Goal: Information Seeking & Learning: Find specific fact

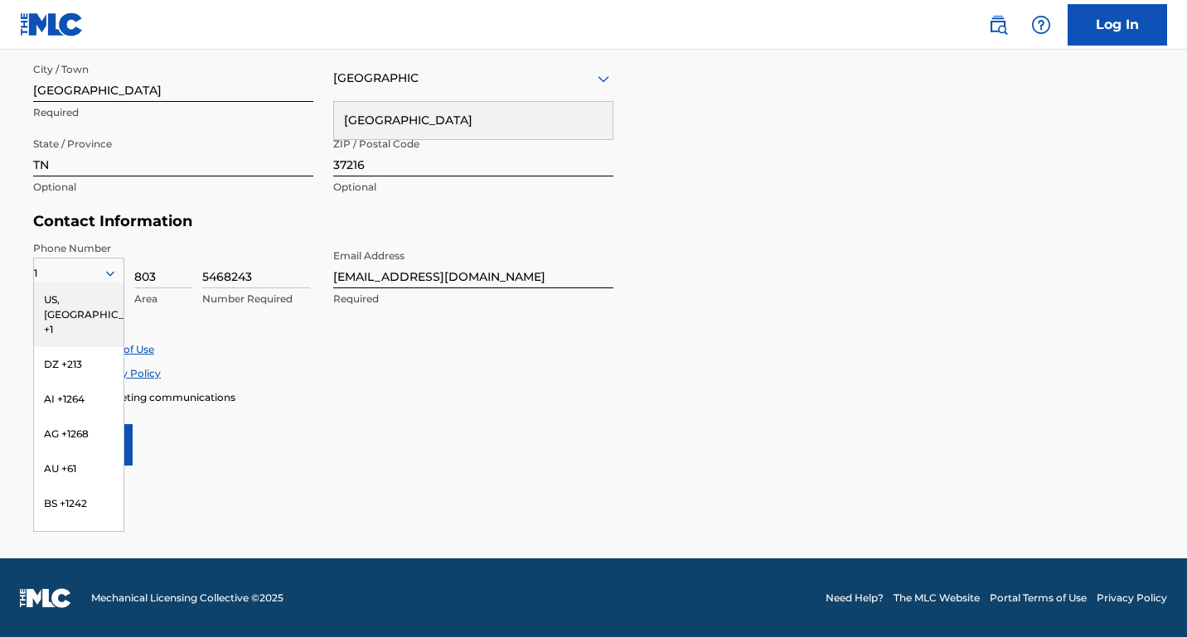
click at [597, 390] on div "Enroll in marketing communications" at bounding box center [593, 397] width 1120 height 14
click at [70, 298] on div "US, [GEOGRAPHIC_DATA] +1" at bounding box center [78, 315] width 89 height 65
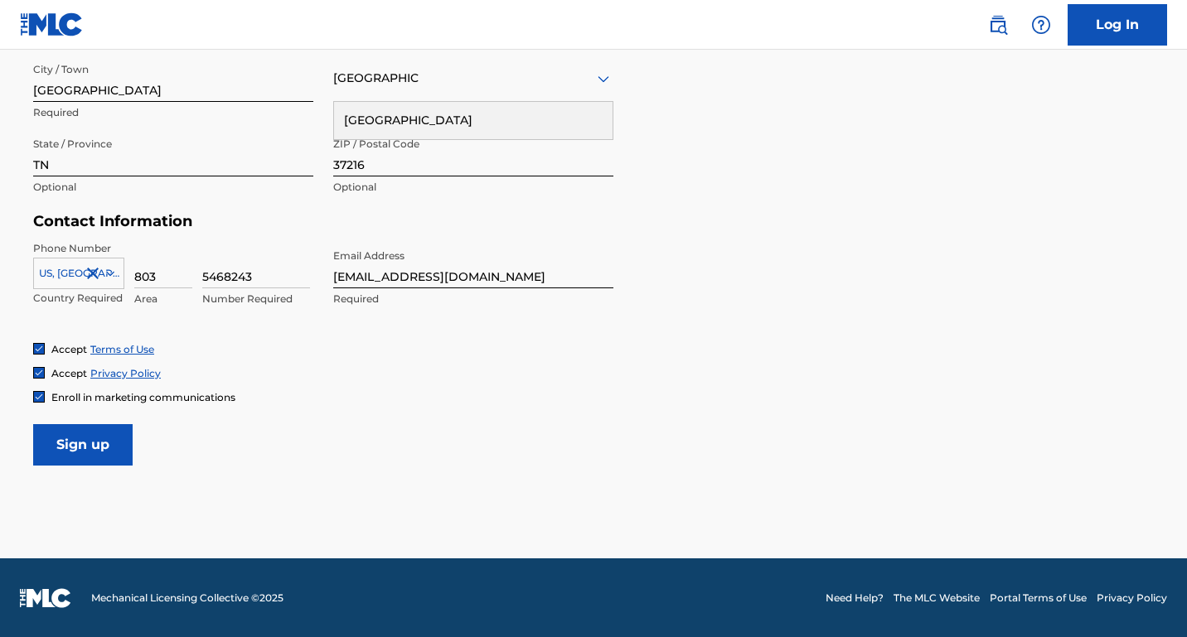
click at [245, 452] on form "User Information First Name Colleen Required Last Name Francis Required Date Of…" at bounding box center [593, 98] width 1120 height 735
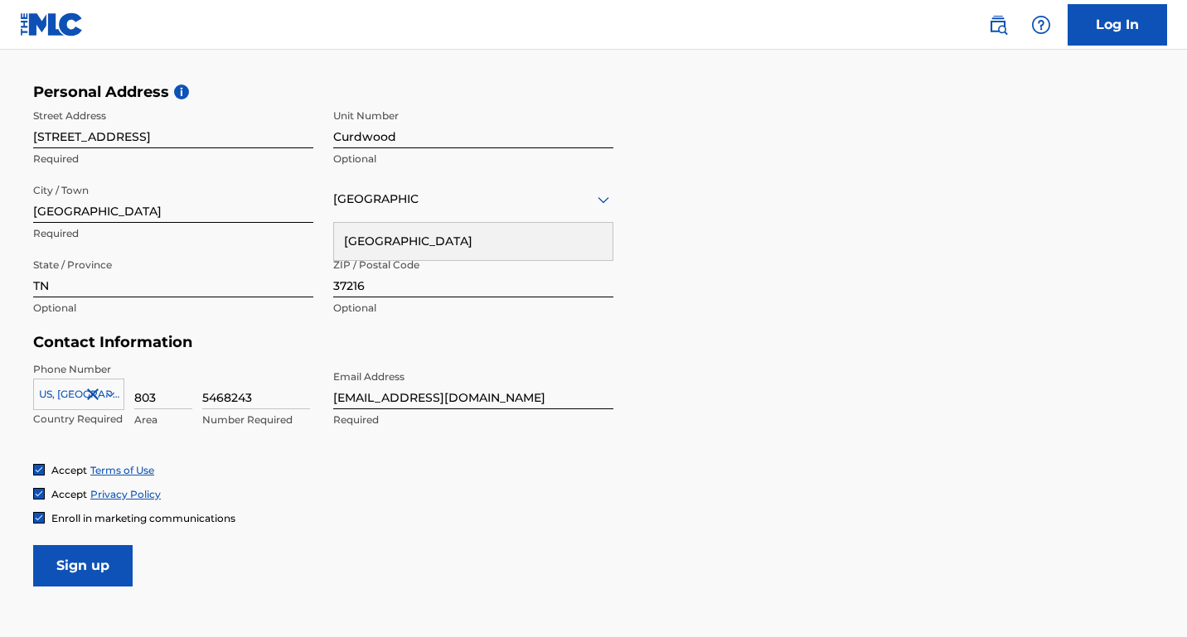
scroll to position [539, 0]
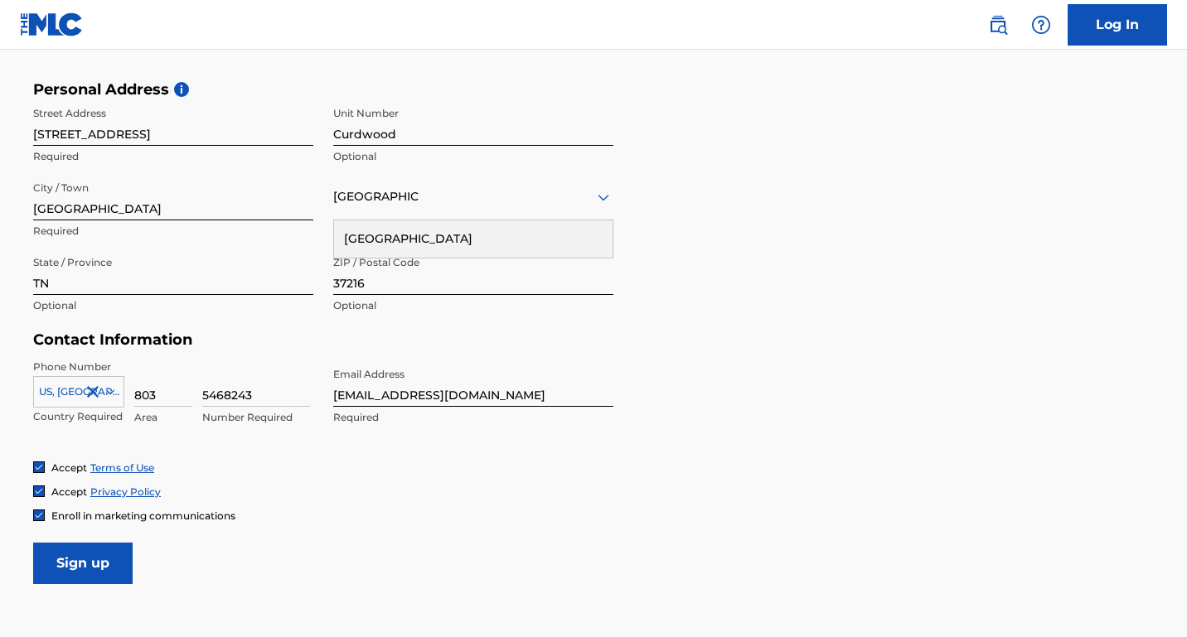
click at [63, 563] on input "Sign up" at bounding box center [82, 563] width 99 height 41
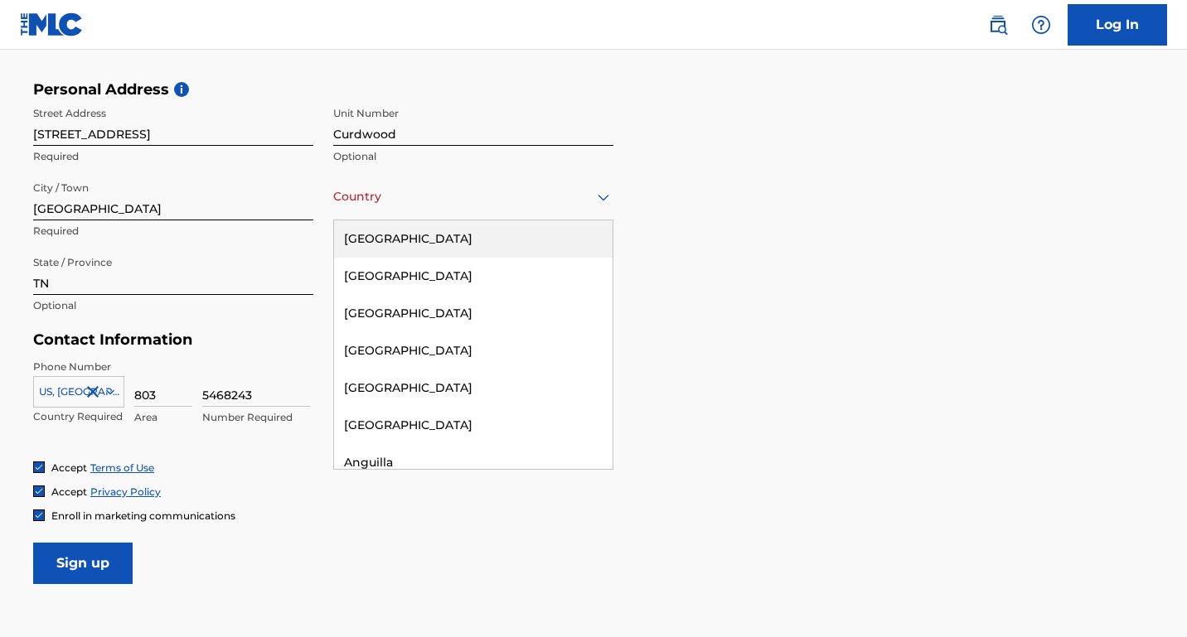
click at [454, 205] on div "[GEOGRAPHIC_DATA]" at bounding box center [473, 196] width 280 height 21
click at [419, 238] on div "[GEOGRAPHIC_DATA]" at bounding box center [473, 238] width 278 height 37
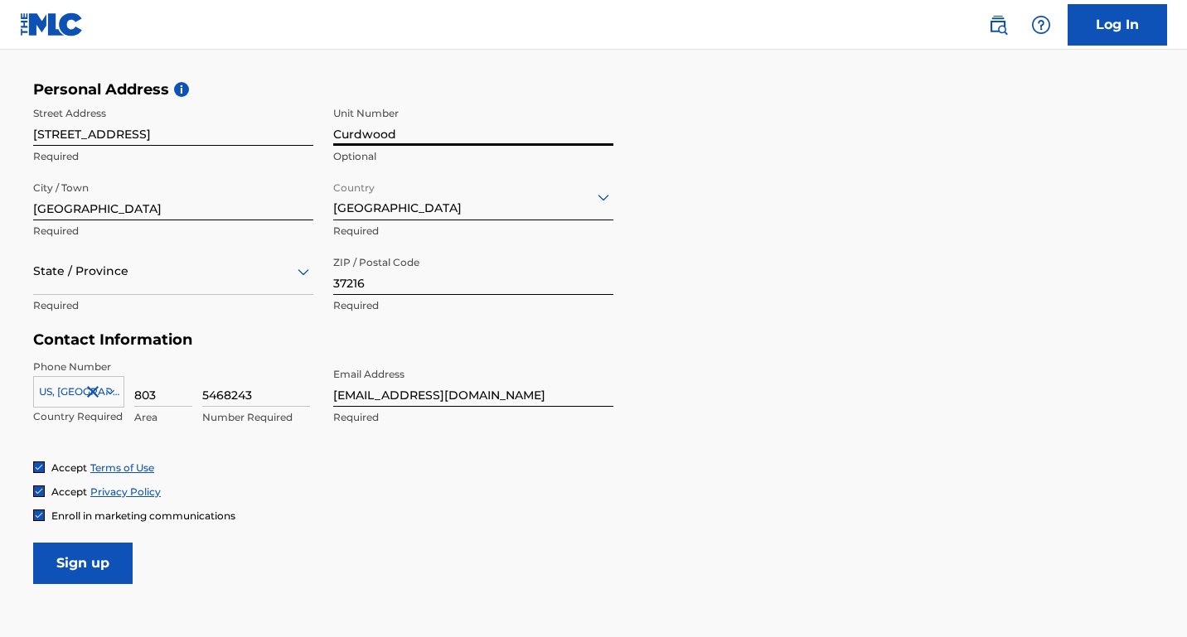
click at [389, 131] on input "Curdwood" at bounding box center [473, 122] width 280 height 47
click at [443, 123] on input "Unit Number" at bounding box center [473, 122] width 280 height 47
click at [745, 321] on div "Personal Address i Street Address 903 Curdwood Blvd Required Unit Number Option…" at bounding box center [593, 205] width 1120 height 251
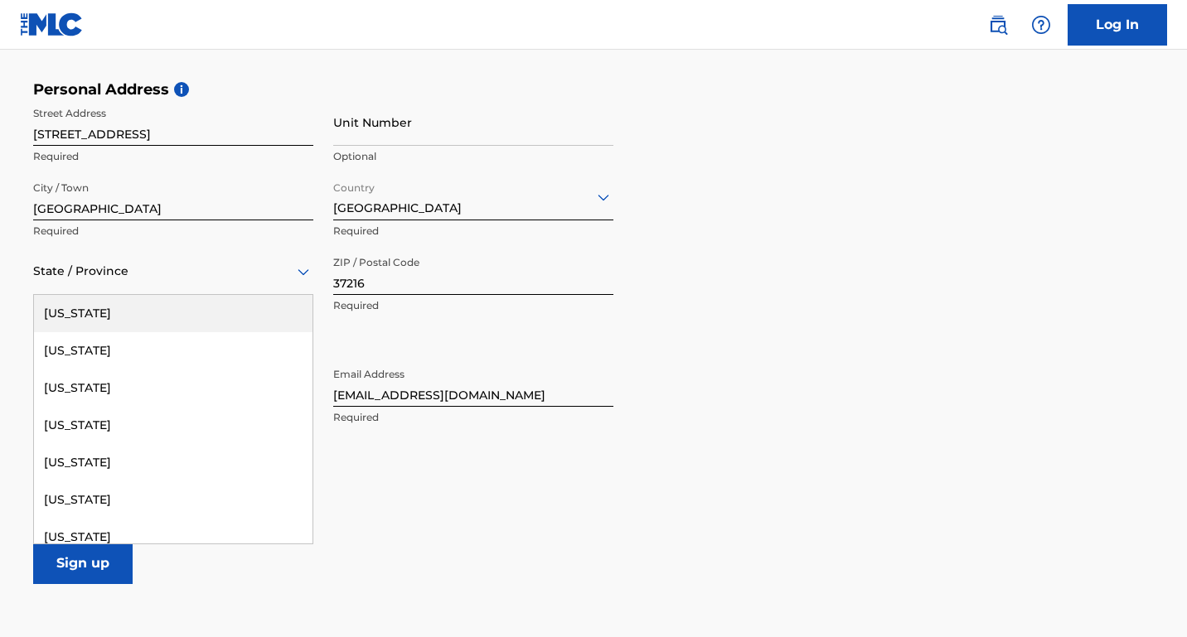
click at [154, 285] on div "State / Province" at bounding box center [173, 271] width 280 height 47
type input "n"
type input "tn"
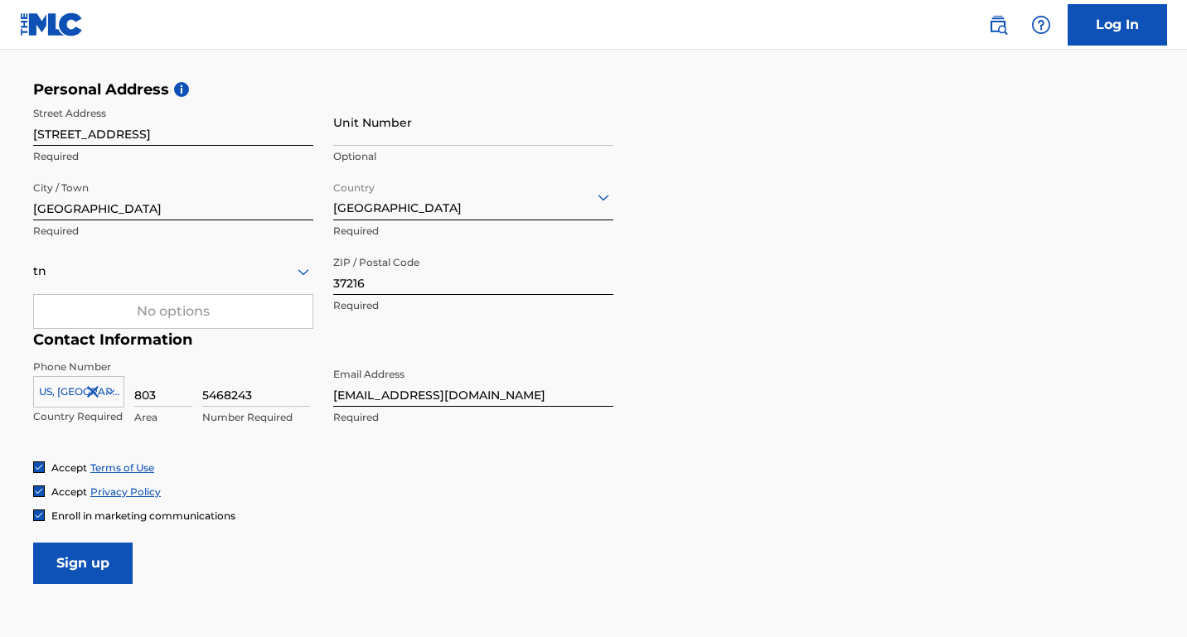
click at [248, 315] on div "No options" at bounding box center [173, 311] width 278 height 33
click at [252, 249] on div "State / Province" at bounding box center [173, 271] width 280 height 47
click at [302, 268] on icon at bounding box center [303, 272] width 20 height 20
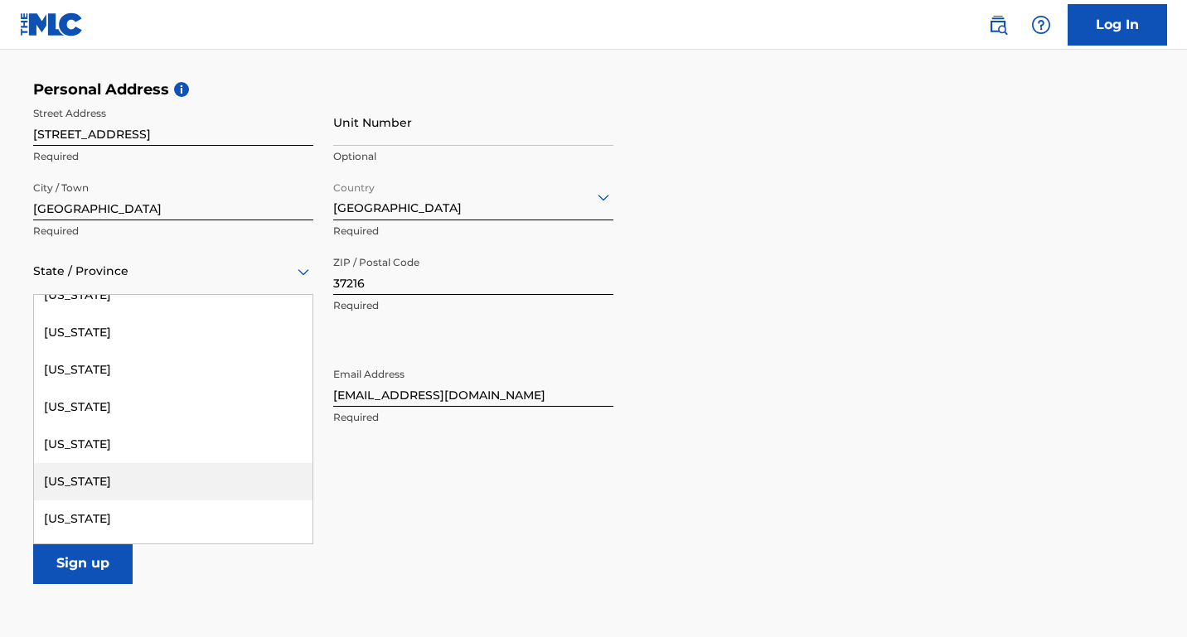
scroll to position [1588, 0]
click at [96, 477] on div "[US_STATE]" at bounding box center [173, 478] width 278 height 37
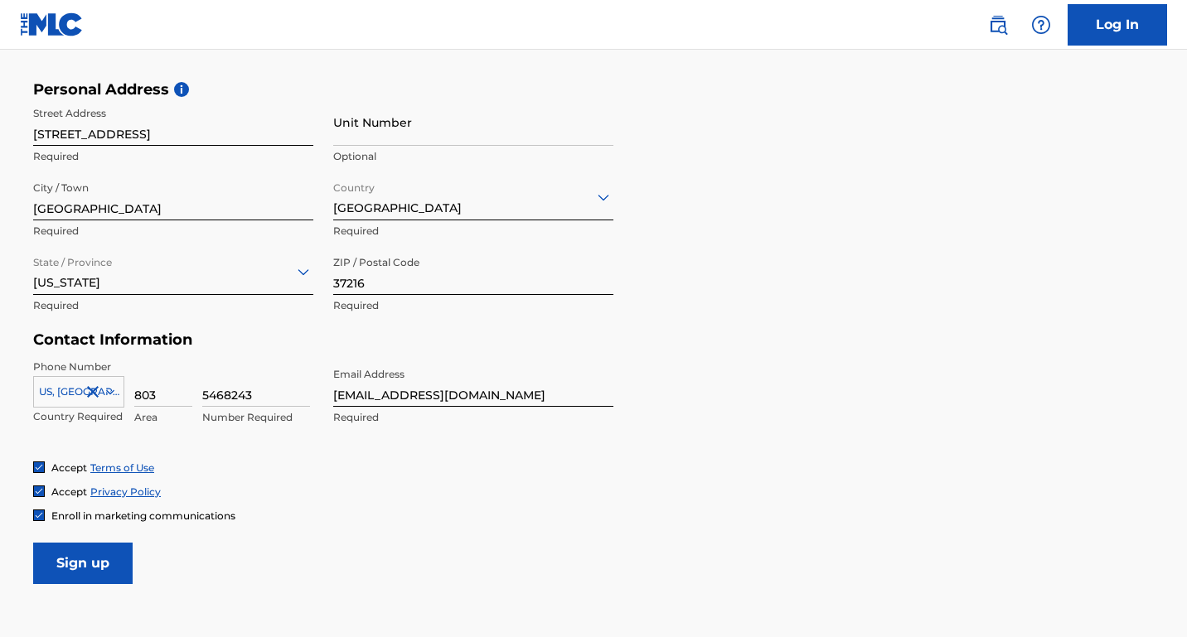
click at [89, 556] on input "Sign up" at bounding box center [82, 563] width 99 height 41
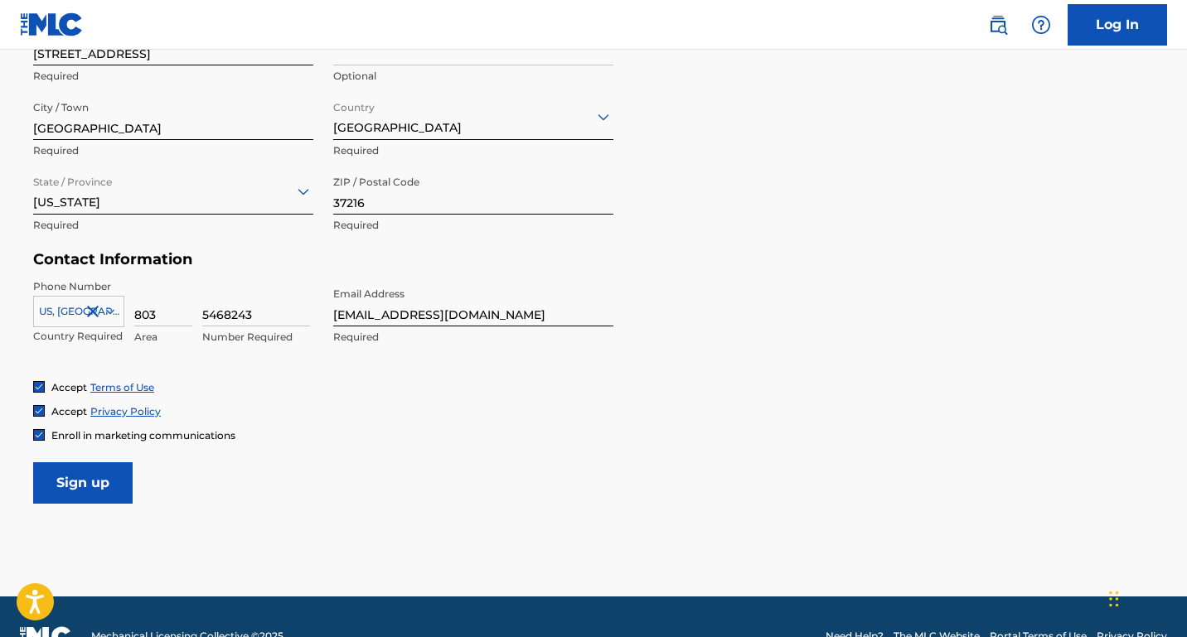
scroll to position [658, 0]
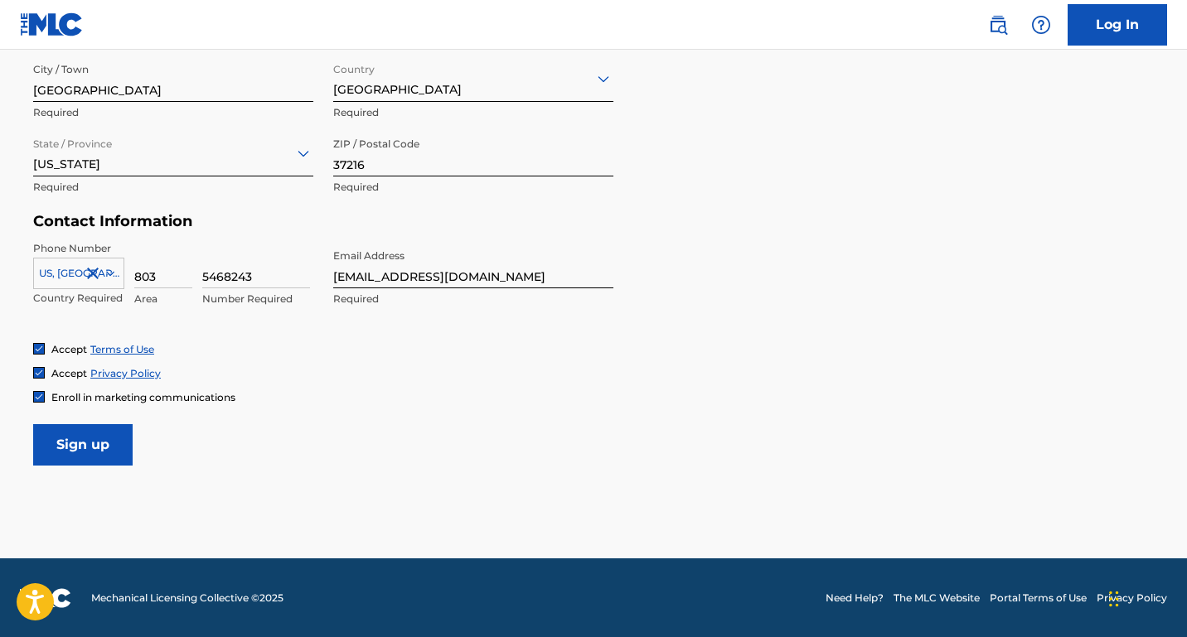
click at [72, 443] on input "Sign up" at bounding box center [82, 444] width 99 height 41
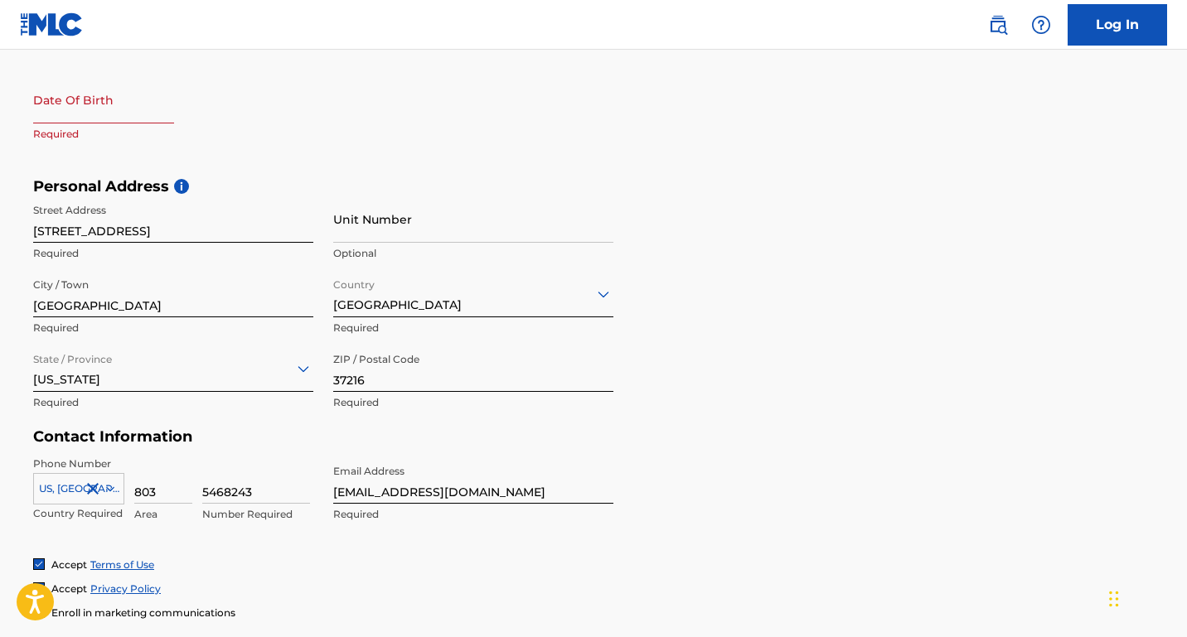
scroll to position [438, 0]
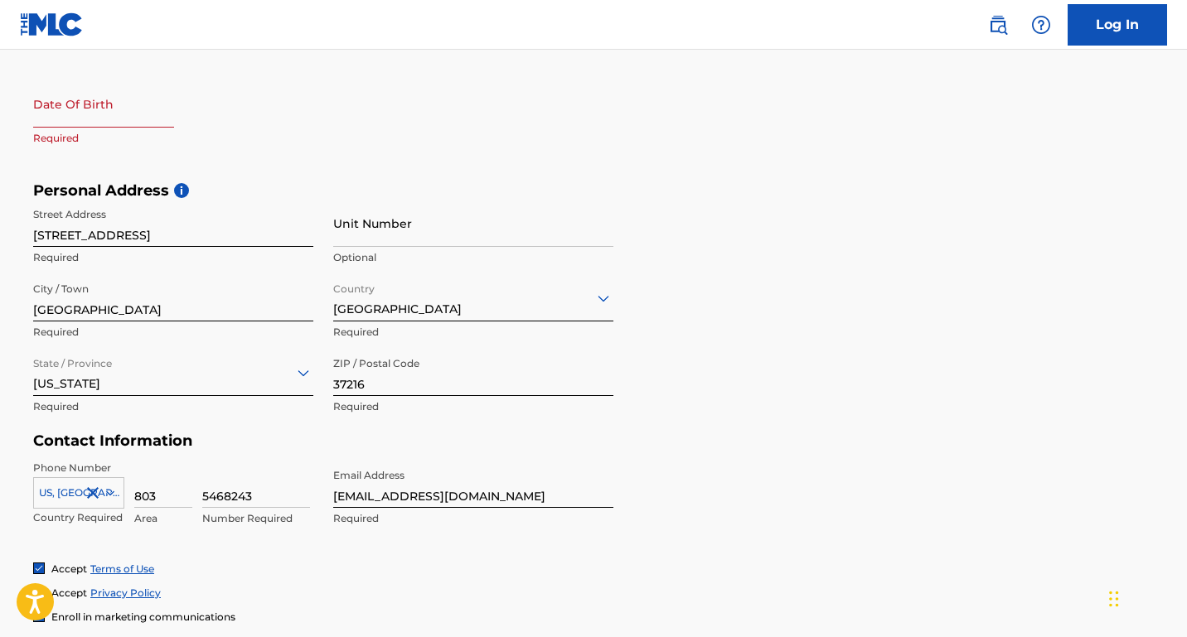
select select "7"
select select "2025"
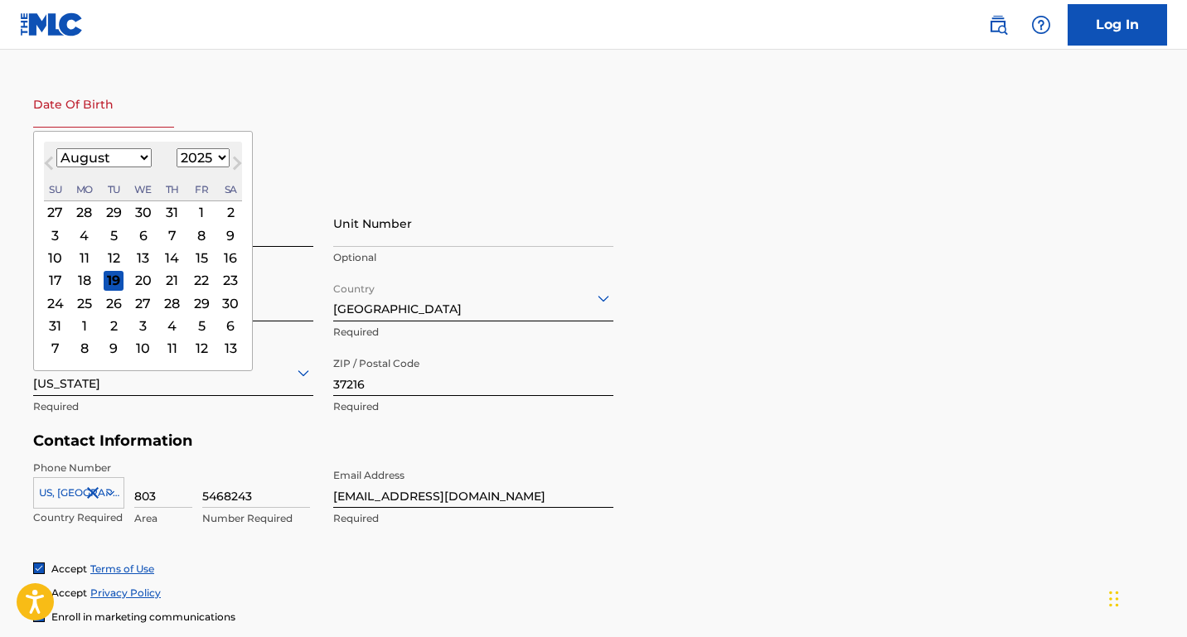
click at [57, 118] on input "text" at bounding box center [103, 103] width 141 height 47
type input "09/12/1990"
click at [352, 85] on div "First Name Colleen Required Last Name Francis Required Date Of Birth 09/12/1990…" at bounding box center [323, 80] width 580 height 202
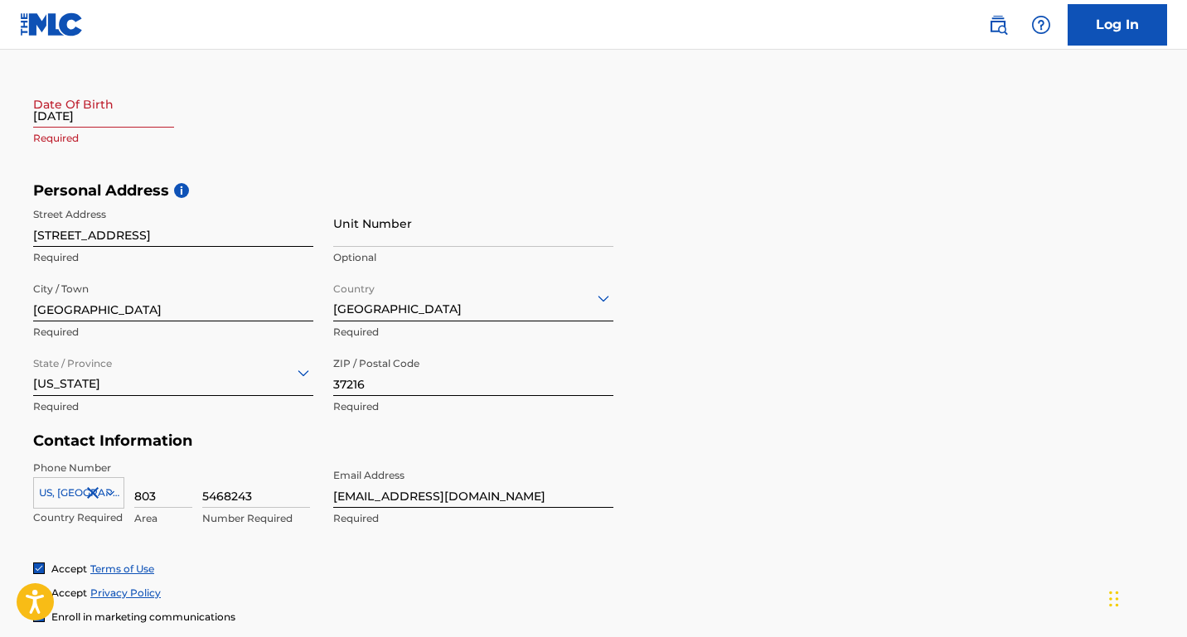
select select "7"
select select "2025"
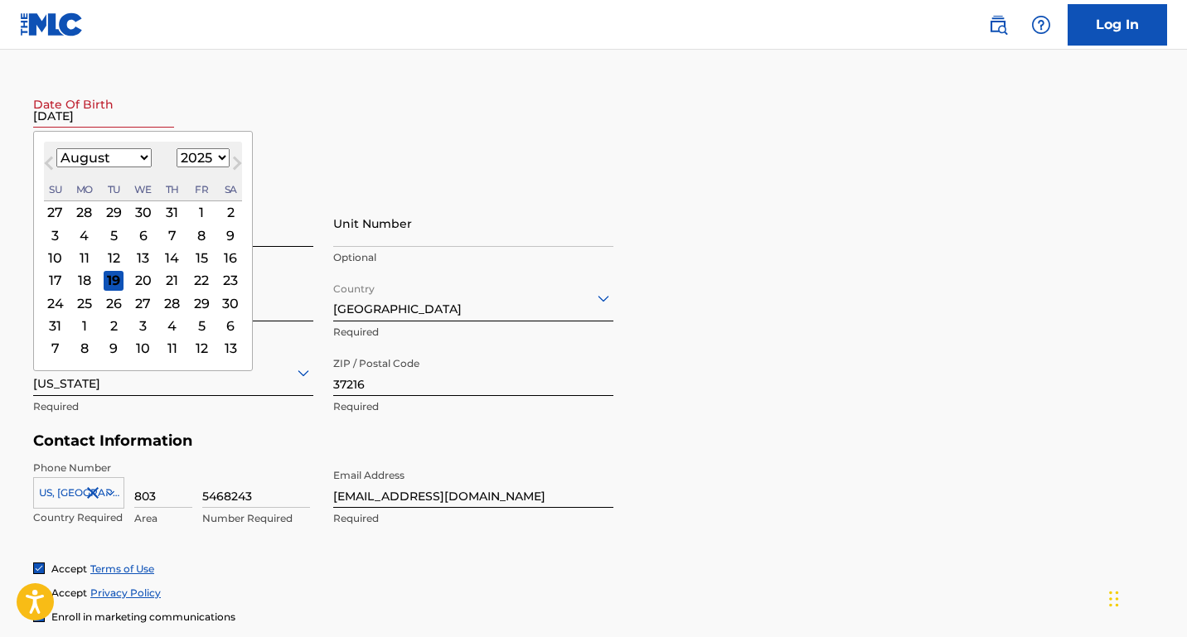
click at [118, 117] on input "09/12/1990" at bounding box center [103, 103] width 141 height 47
type input "09/12/1990"
click at [196, 155] on select "1899 1900 1901 1902 1903 1904 1905 1906 1907 1908 1909 1910 1911 1912 1913 1914…" at bounding box center [202, 157] width 53 height 19
select select "1990"
click at [125, 157] on select "January February March April May June July August September October November De…" at bounding box center [103, 157] width 95 height 19
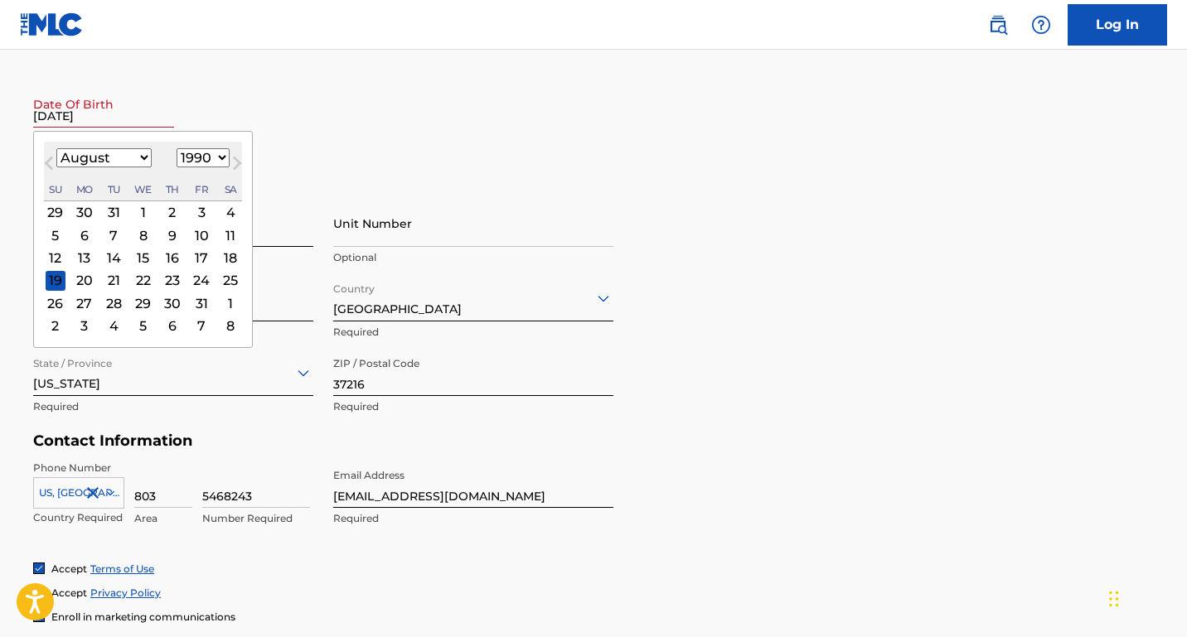
select select "8"
click at [143, 257] on div "12" at bounding box center [143, 258] width 20 height 20
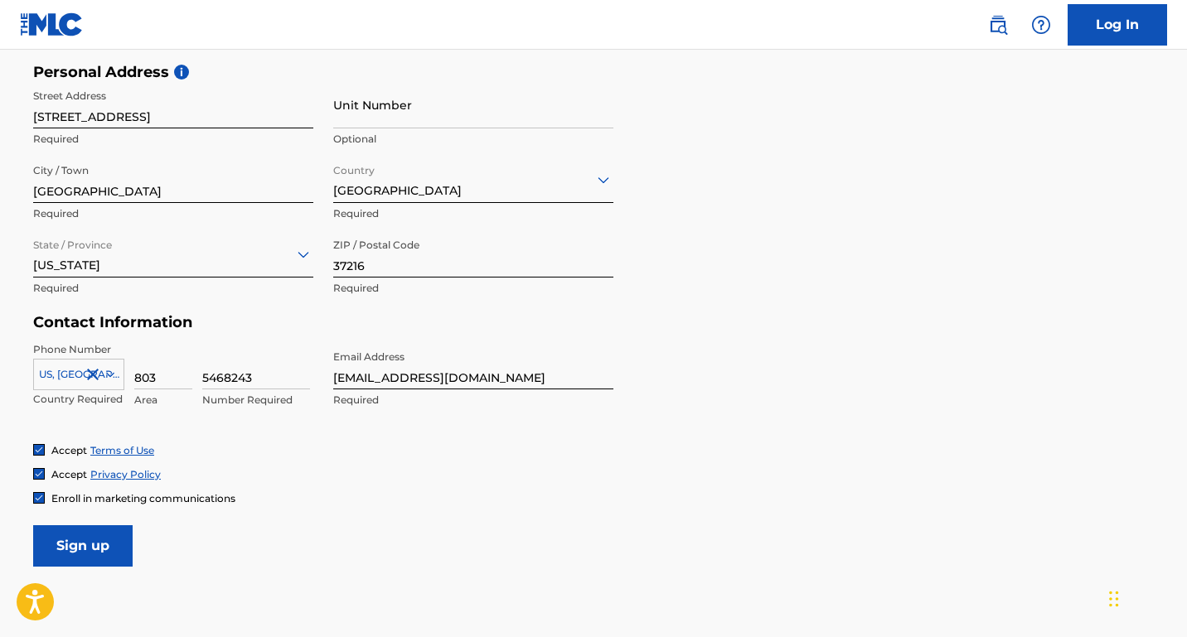
scroll to position [603, 0]
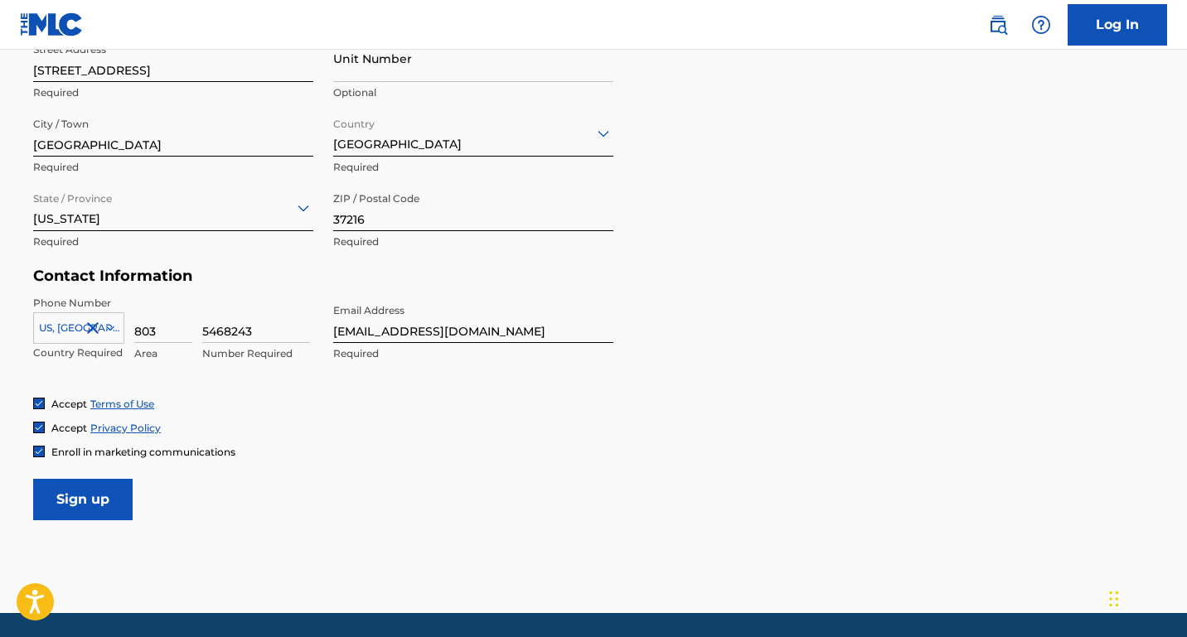
click at [100, 495] on input "Sign up" at bounding box center [82, 499] width 99 height 41
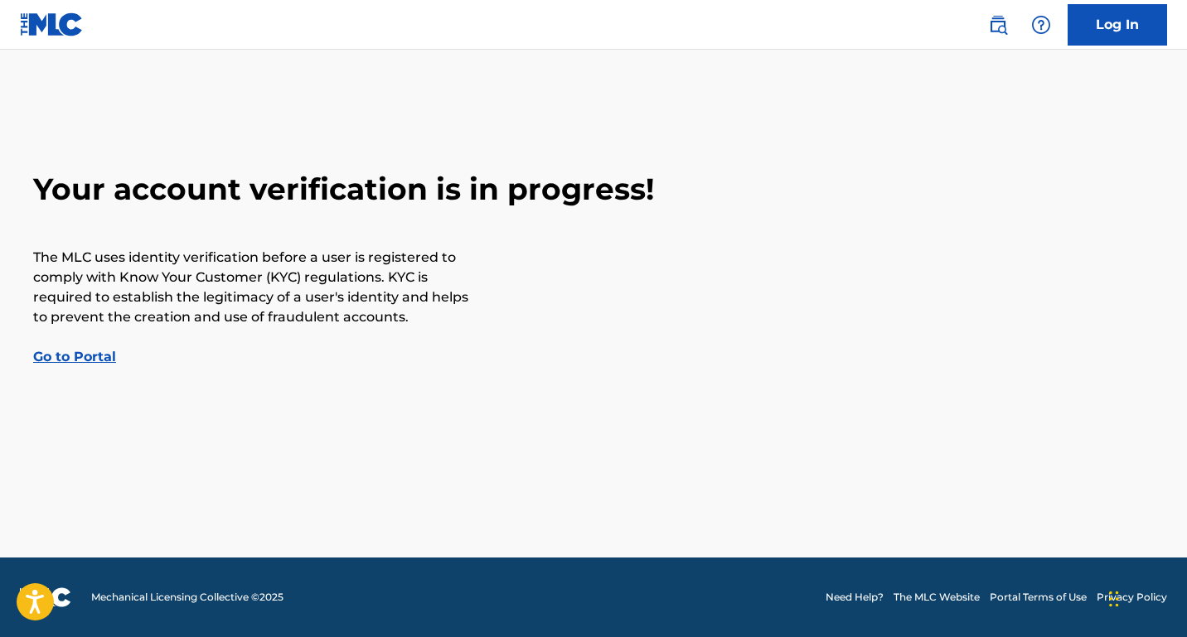
click at [78, 360] on link "Go to Portal" at bounding box center [74, 357] width 83 height 16
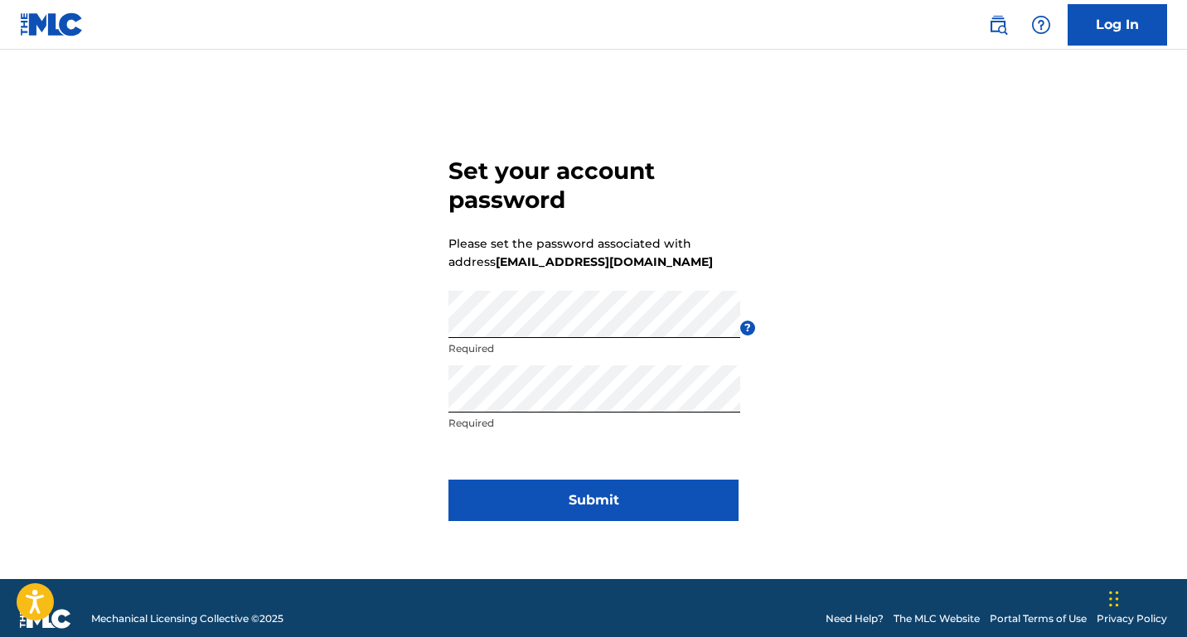
click at [612, 502] on button "Submit" at bounding box center [593, 500] width 290 height 41
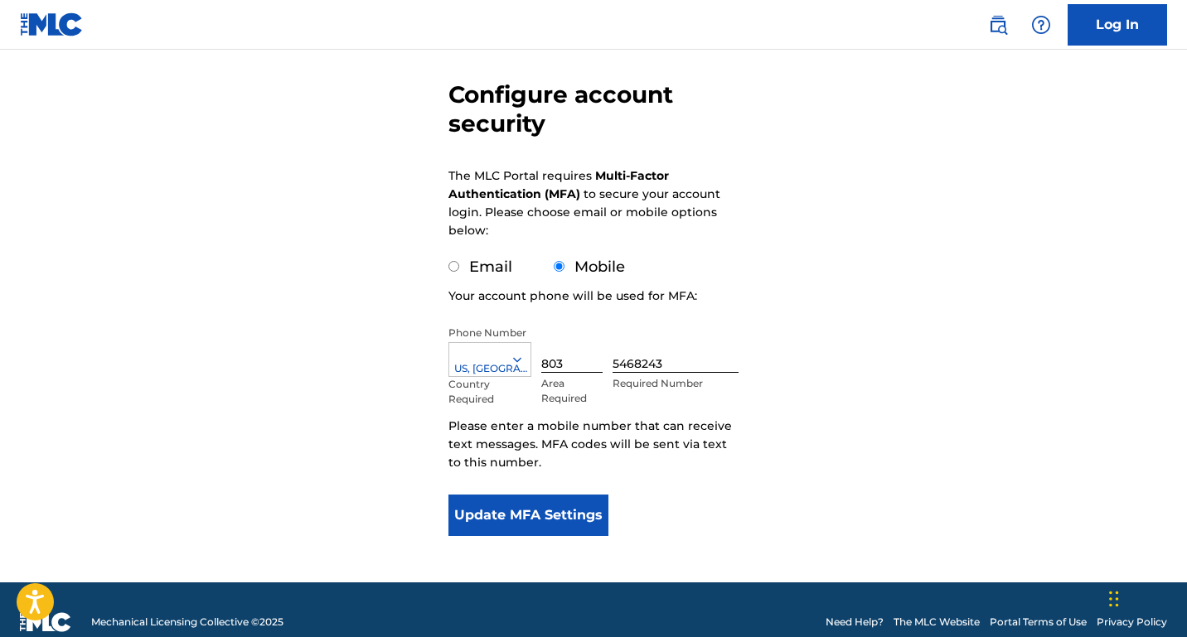
scroll to position [160, 0]
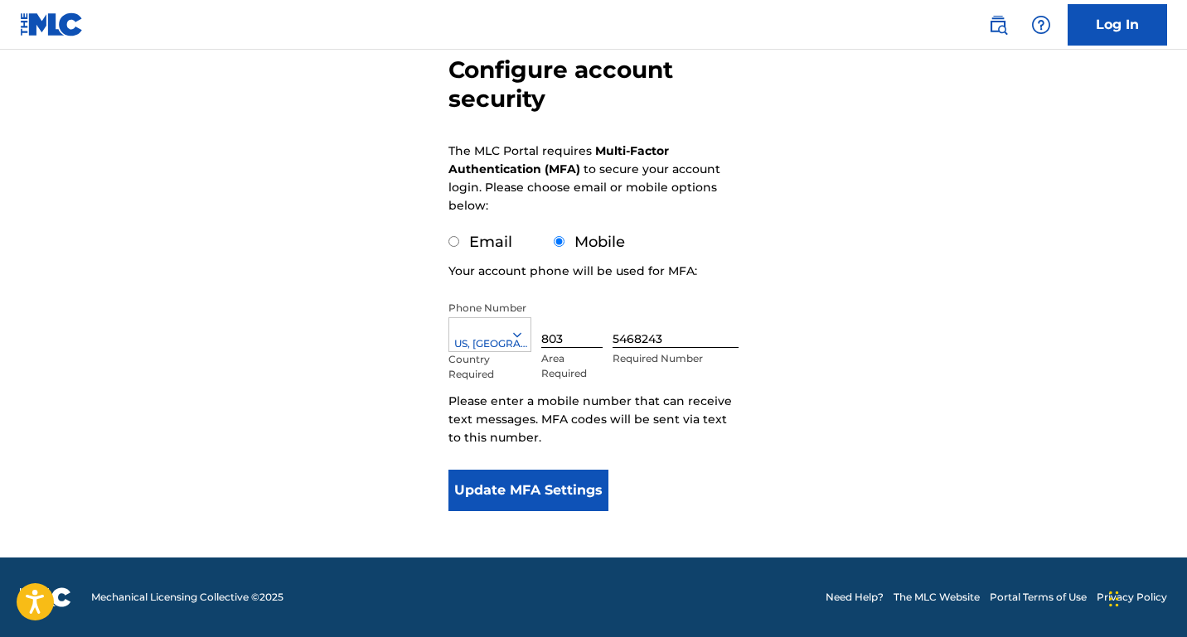
click at [511, 496] on button "Update MFA Settings" at bounding box center [528, 490] width 160 height 41
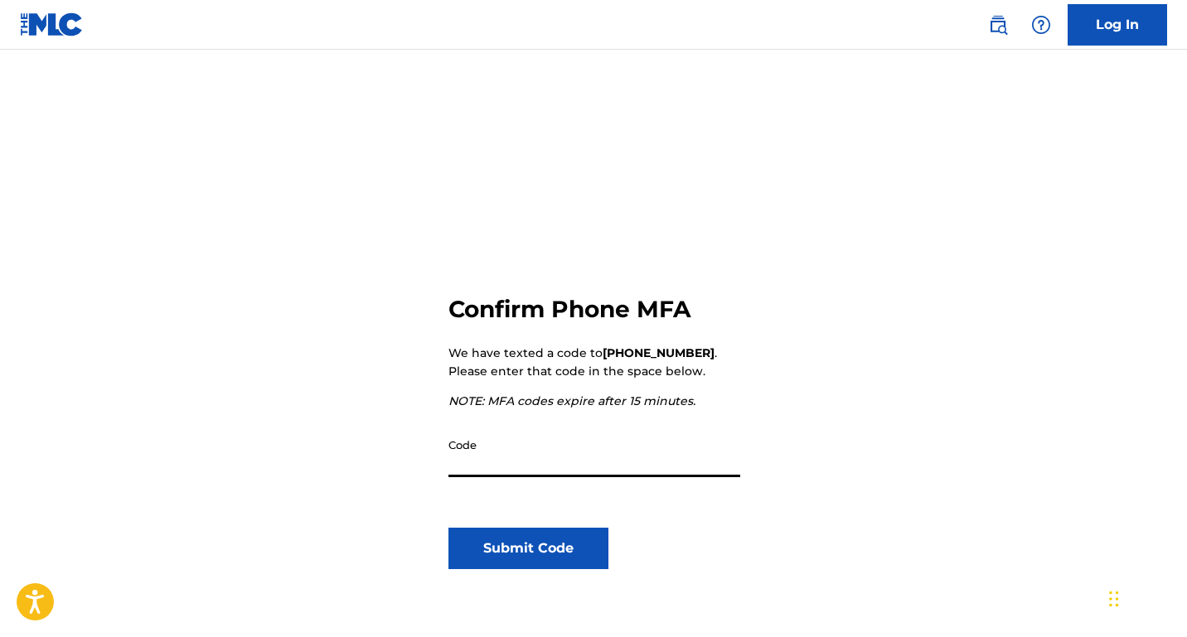
click at [525, 469] on input "Code" at bounding box center [594, 453] width 292 height 47
type input "7237700"
click at [486, 549] on button "Submit Code" at bounding box center [528, 548] width 160 height 41
type input "723770"
click at [530, 559] on button "Submit Code" at bounding box center [528, 548] width 160 height 41
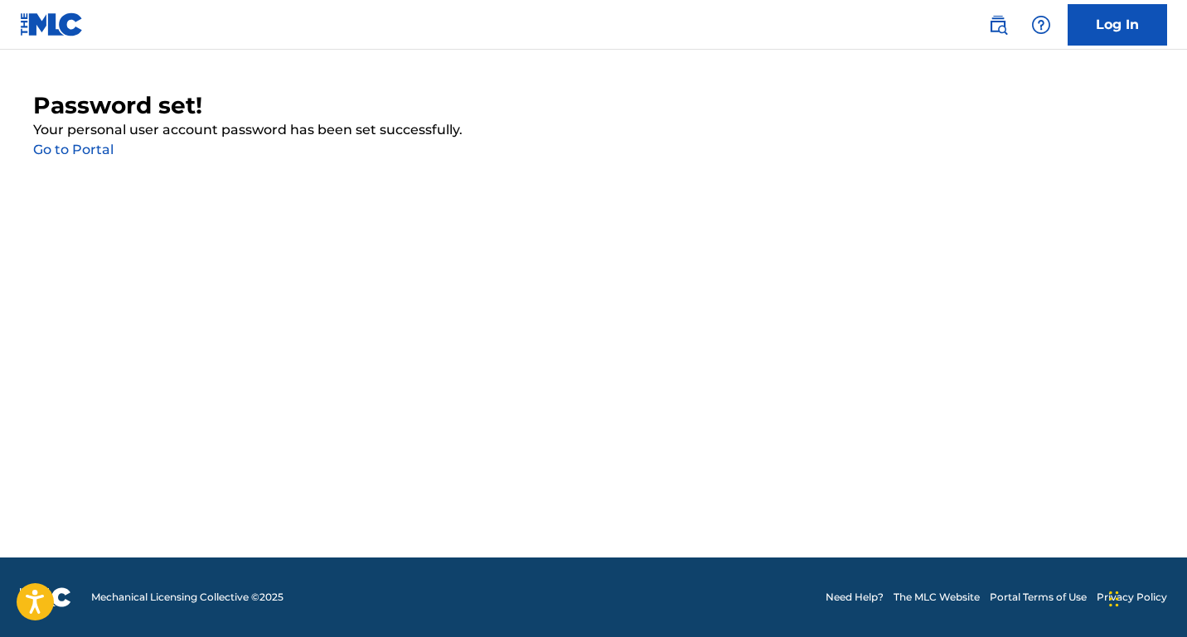
click at [79, 152] on link "Go to Portal" at bounding box center [73, 150] width 80 height 16
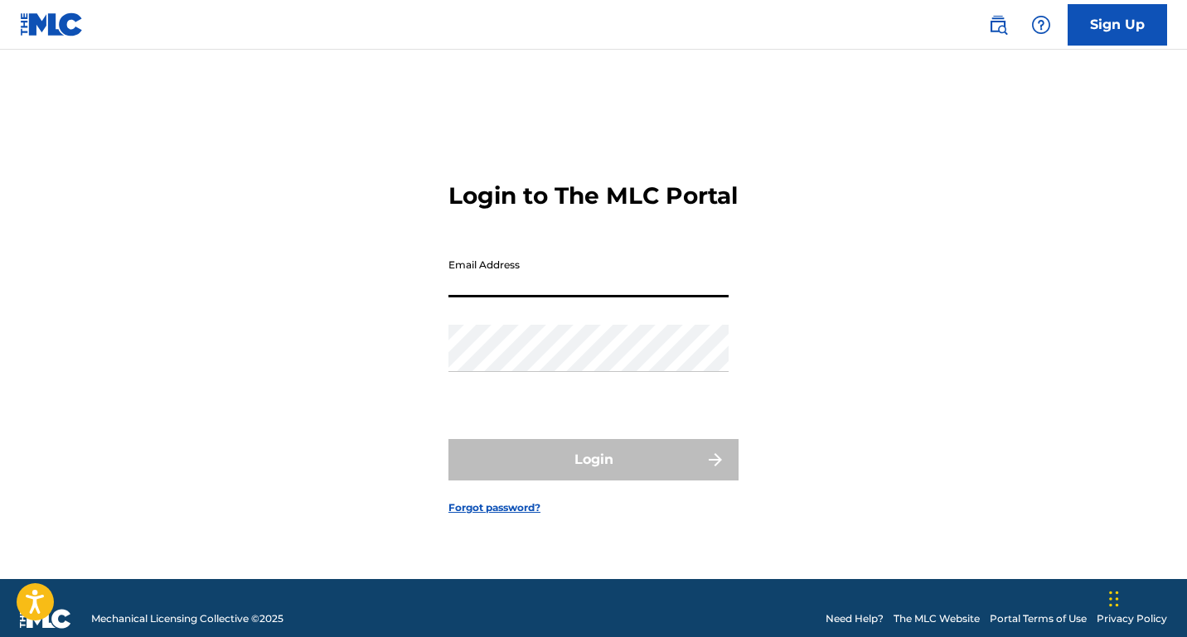
click at [537, 294] on input "Email Address" at bounding box center [588, 273] width 280 height 47
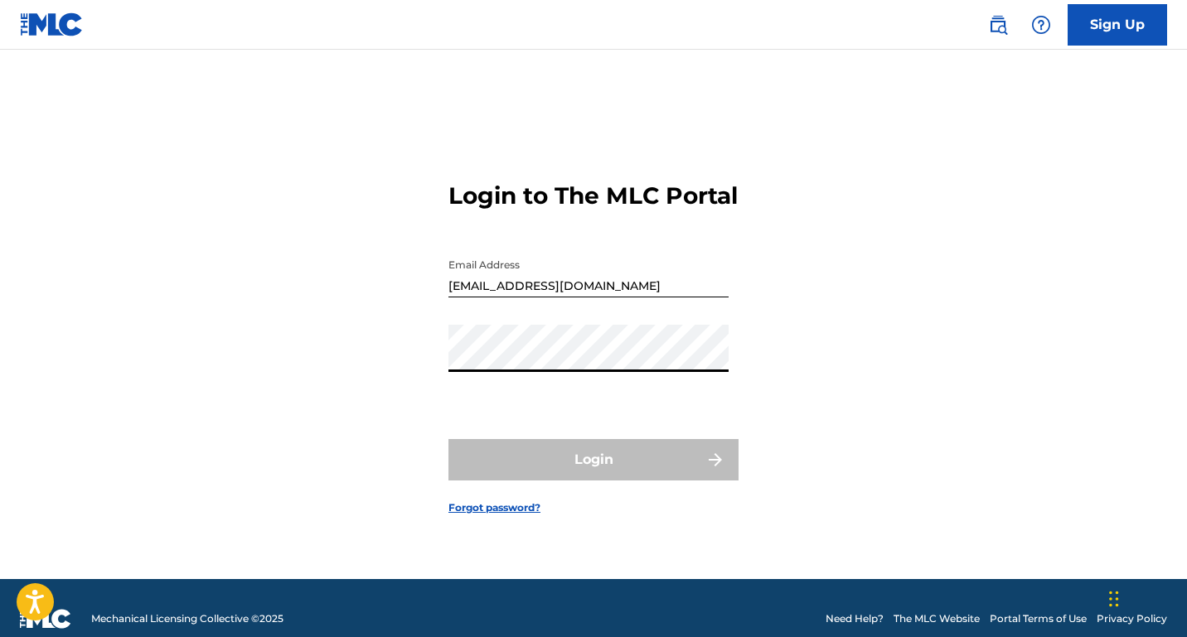
type input "[EMAIL_ADDRESS][DOMAIN_NAME]"
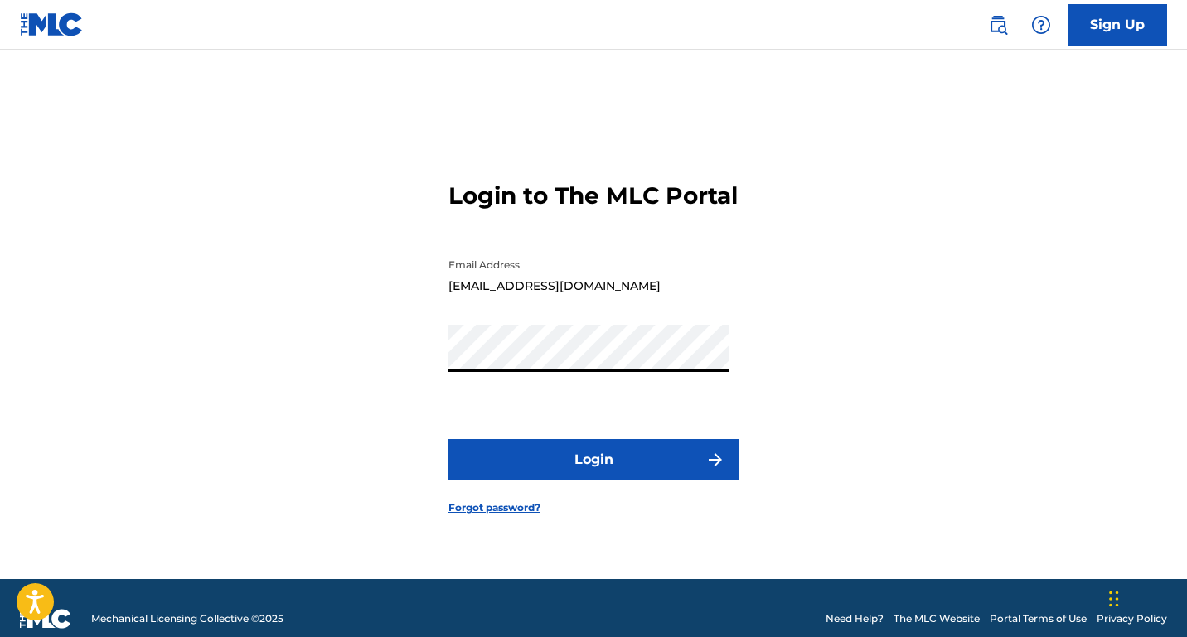
click at [575, 481] on button "Login" at bounding box center [593, 459] width 290 height 41
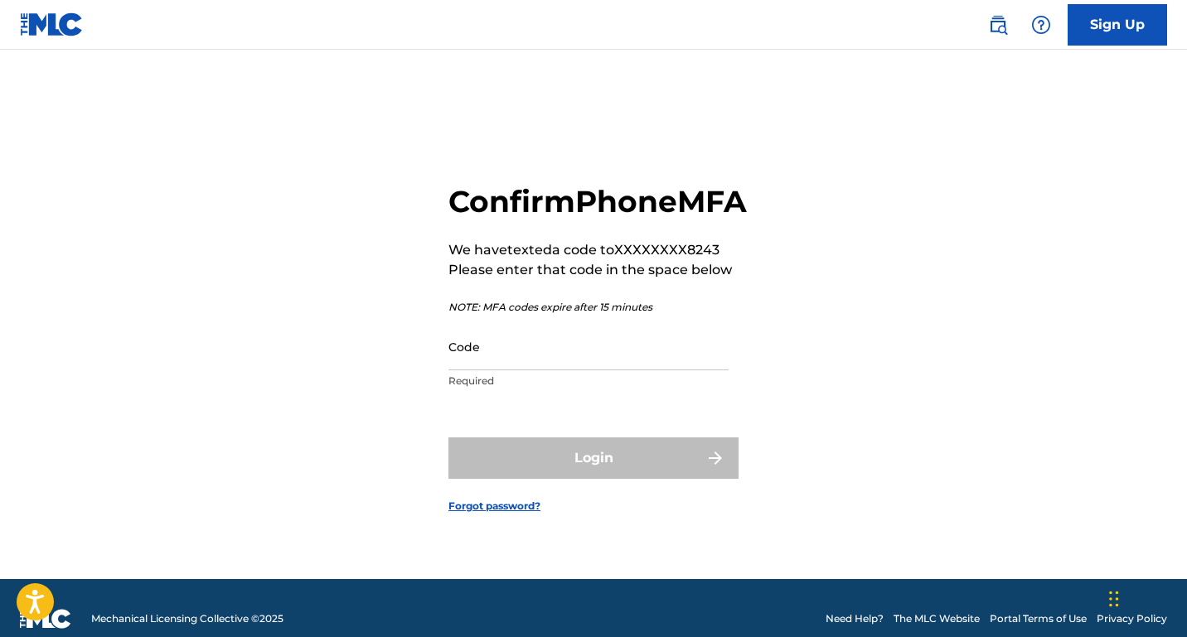
click at [527, 370] on input "Code" at bounding box center [588, 346] width 280 height 47
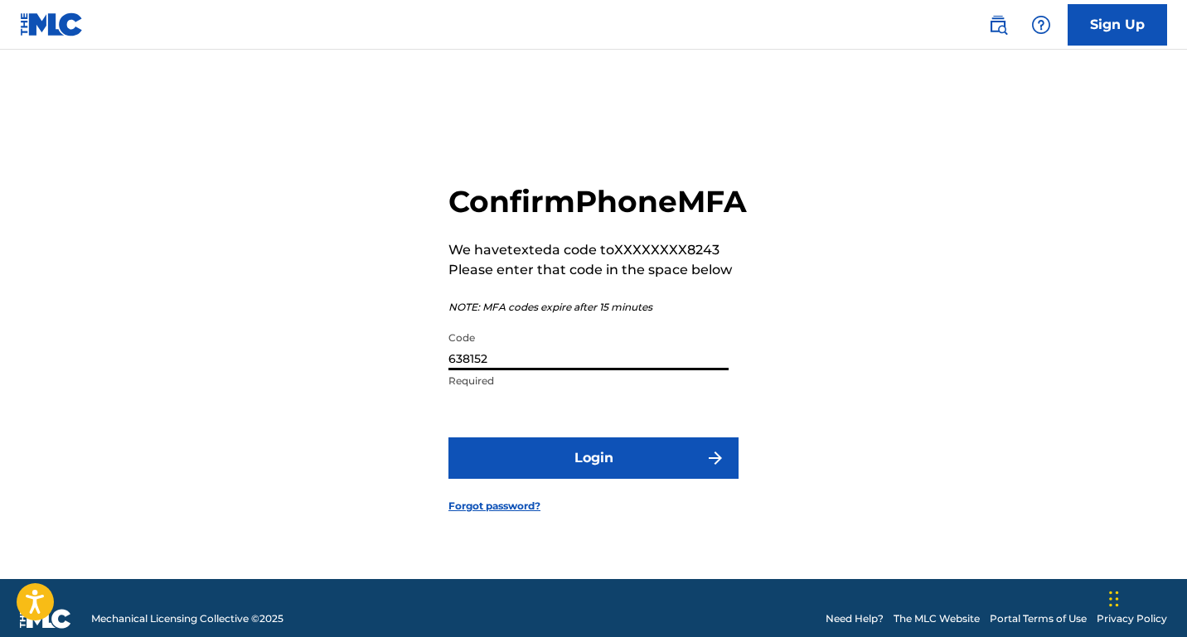
type input "638152"
click at [609, 478] on button "Login" at bounding box center [593, 458] width 290 height 41
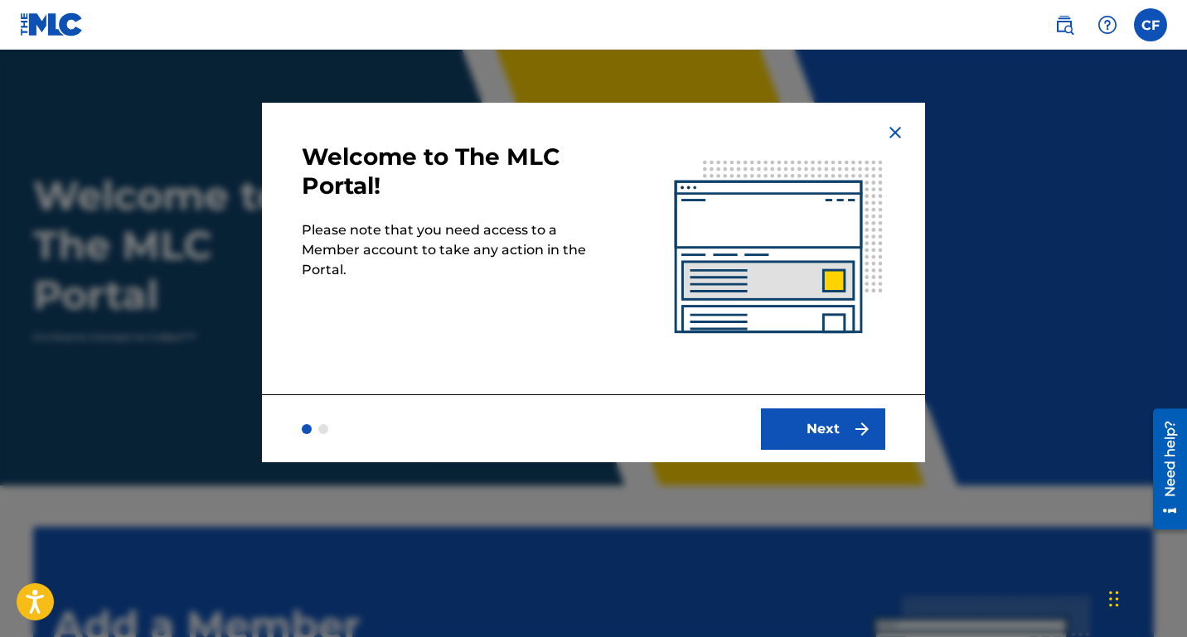
click at [833, 428] on button "Next" at bounding box center [823, 429] width 124 height 41
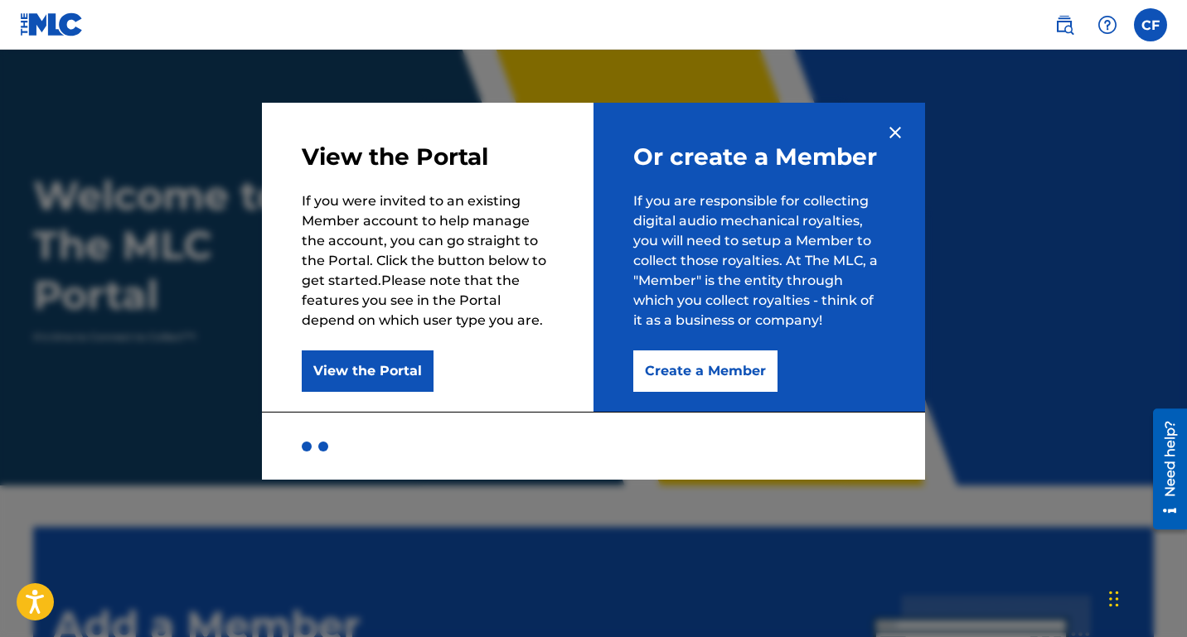
click at [689, 373] on button "Create a Member" at bounding box center [705, 371] width 144 height 41
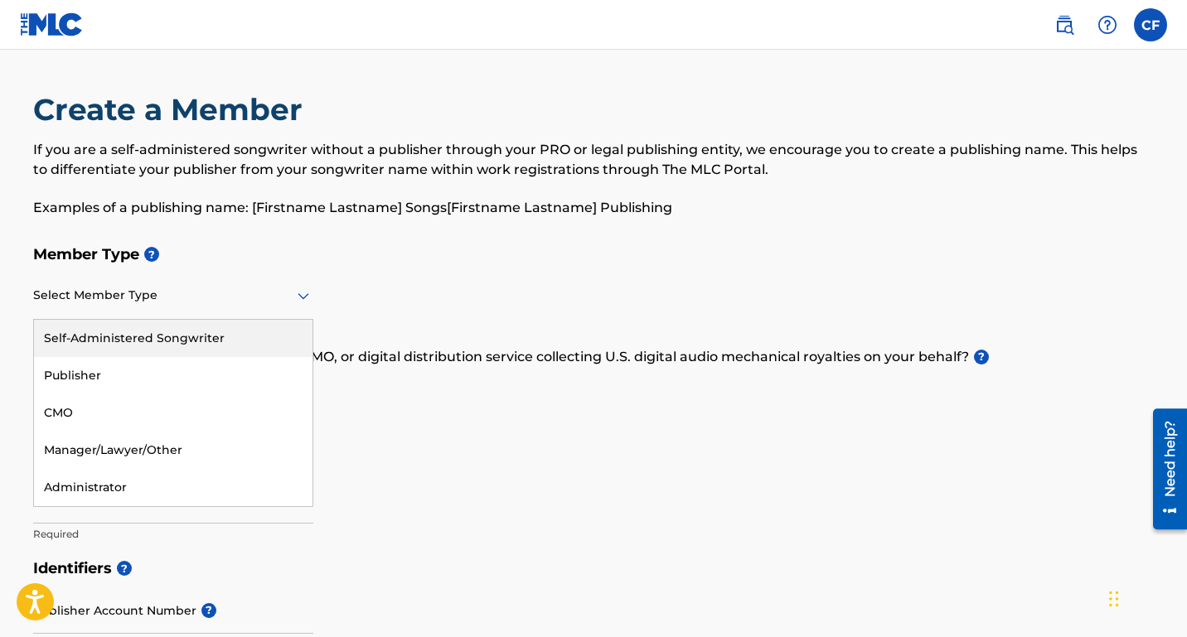
click at [74, 303] on div at bounding box center [173, 295] width 280 height 21
click at [104, 340] on div "Self-Administered Songwriter" at bounding box center [173, 338] width 278 height 37
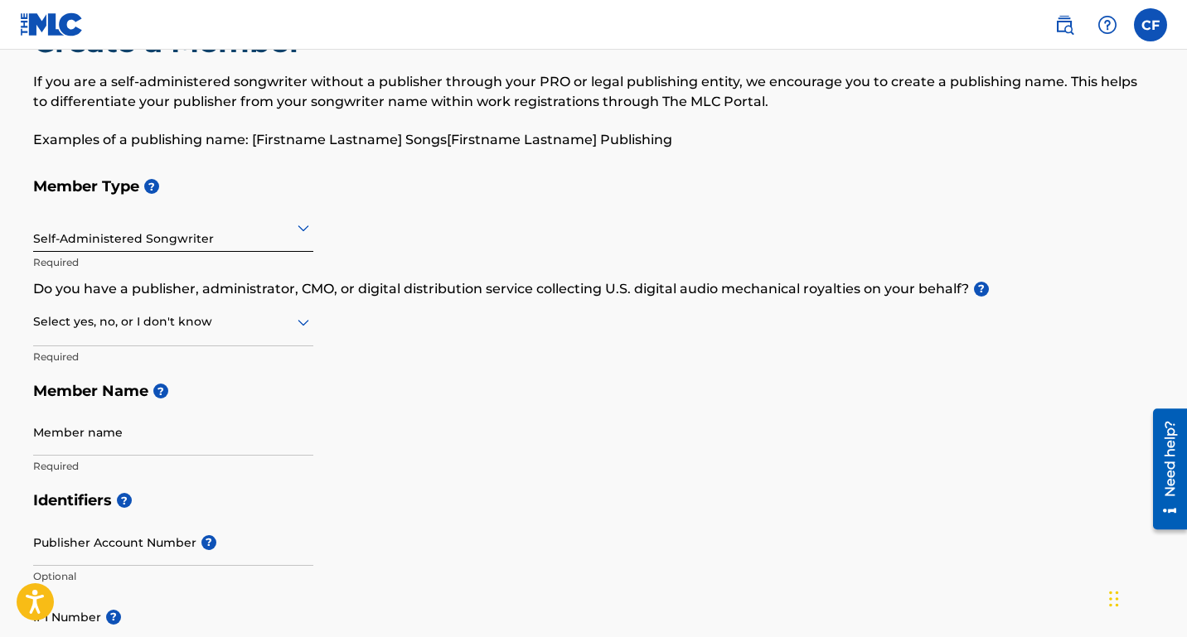
scroll to position [91, 0]
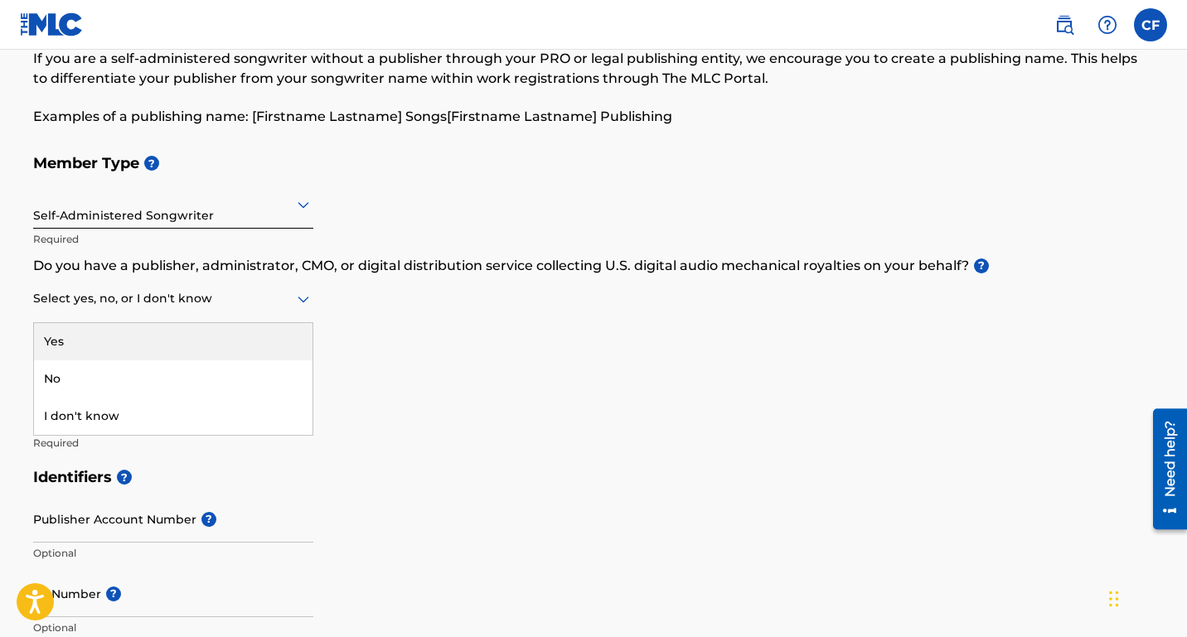
click at [201, 309] on div "Select yes, no, or I don't know" at bounding box center [173, 299] width 280 height 47
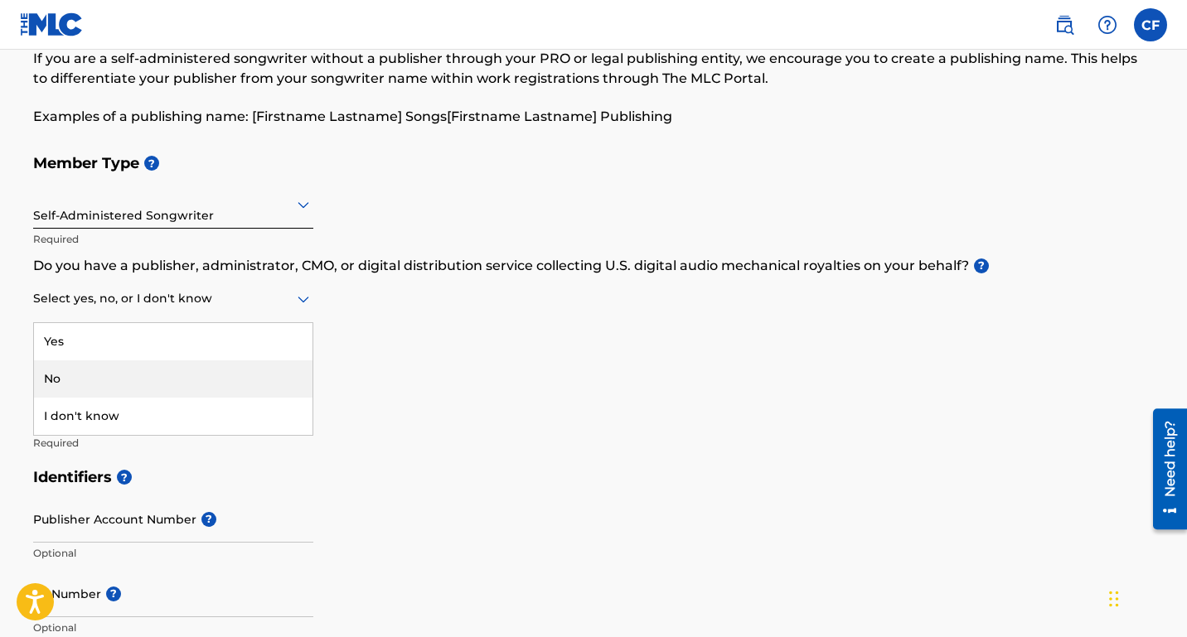
click at [118, 376] on div "No" at bounding box center [173, 378] width 278 height 37
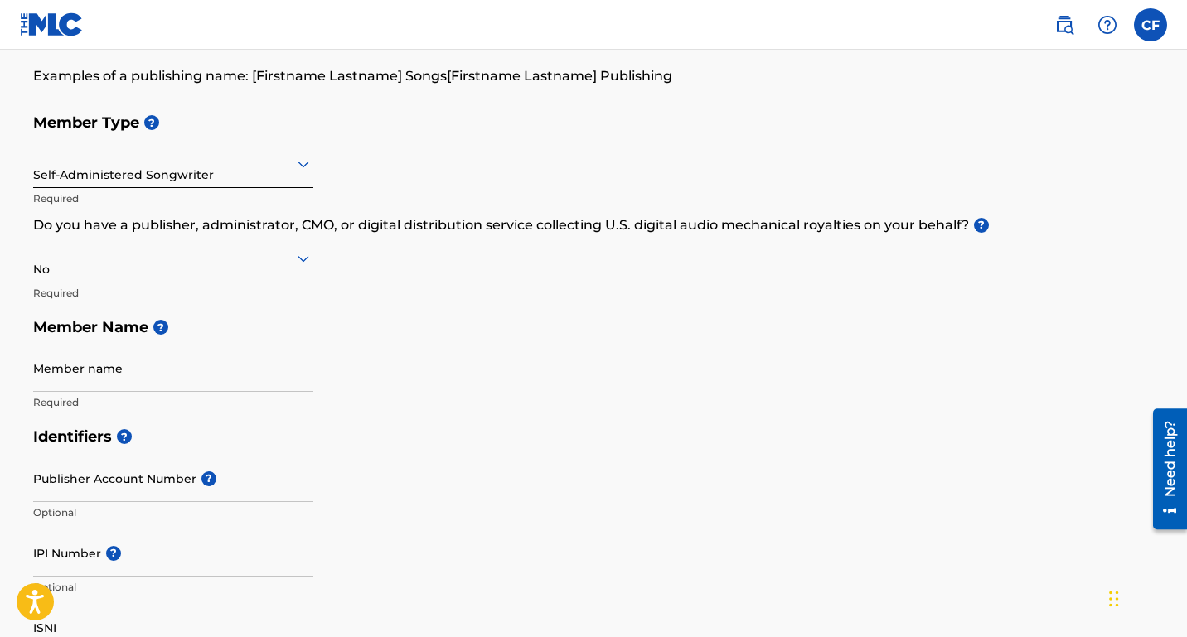
scroll to position [138, 0]
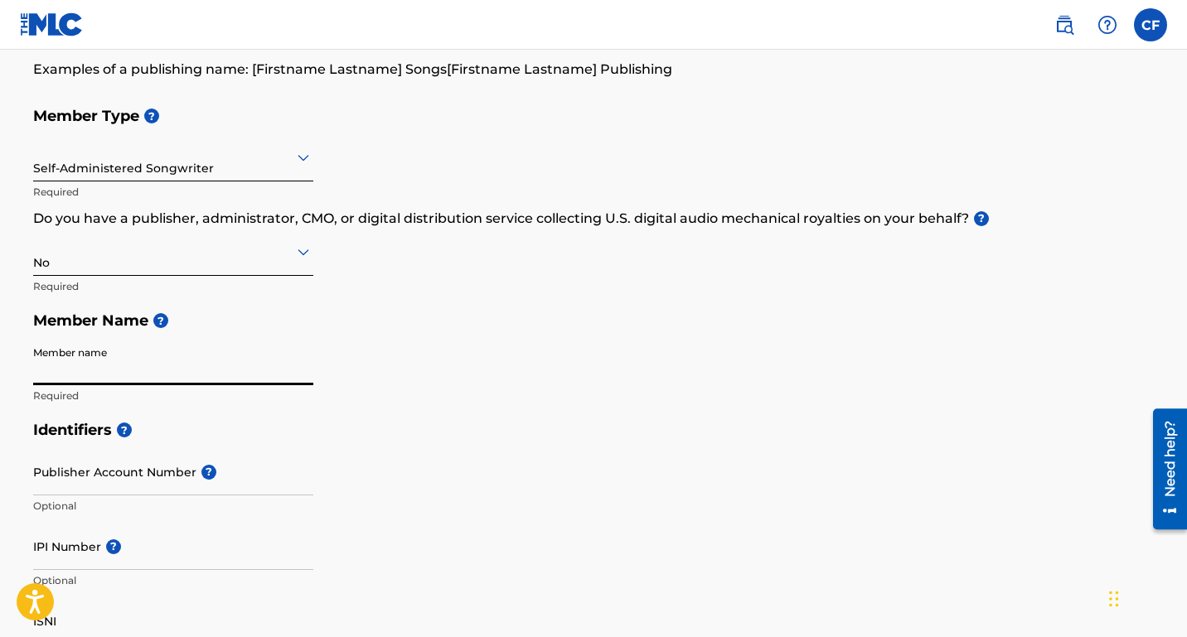
click at [117, 376] on input "Member name" at bounding box center [173, 361] width 280 height 47
type input "[PERSON_NAME]"
type input "[STREET_ADDRESS]"
type input "Curdwood"
click at [157, 474] on input "Publisher Account Number ?" at bounding box center [173, 471] width 280 height 47
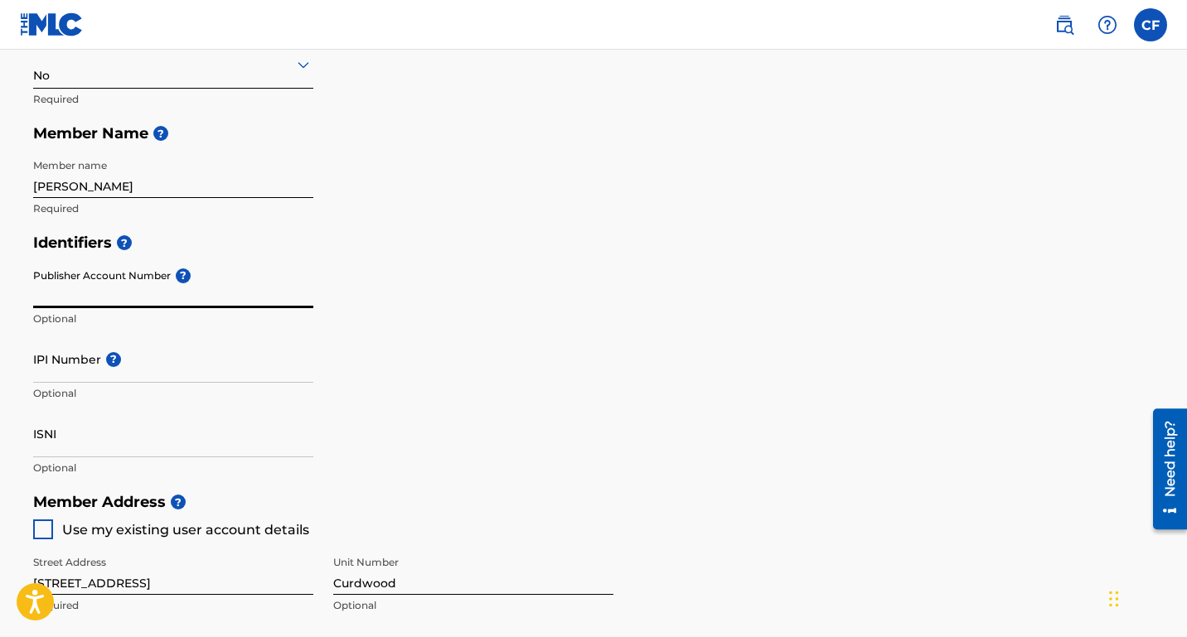
scroll to position [346, 0]
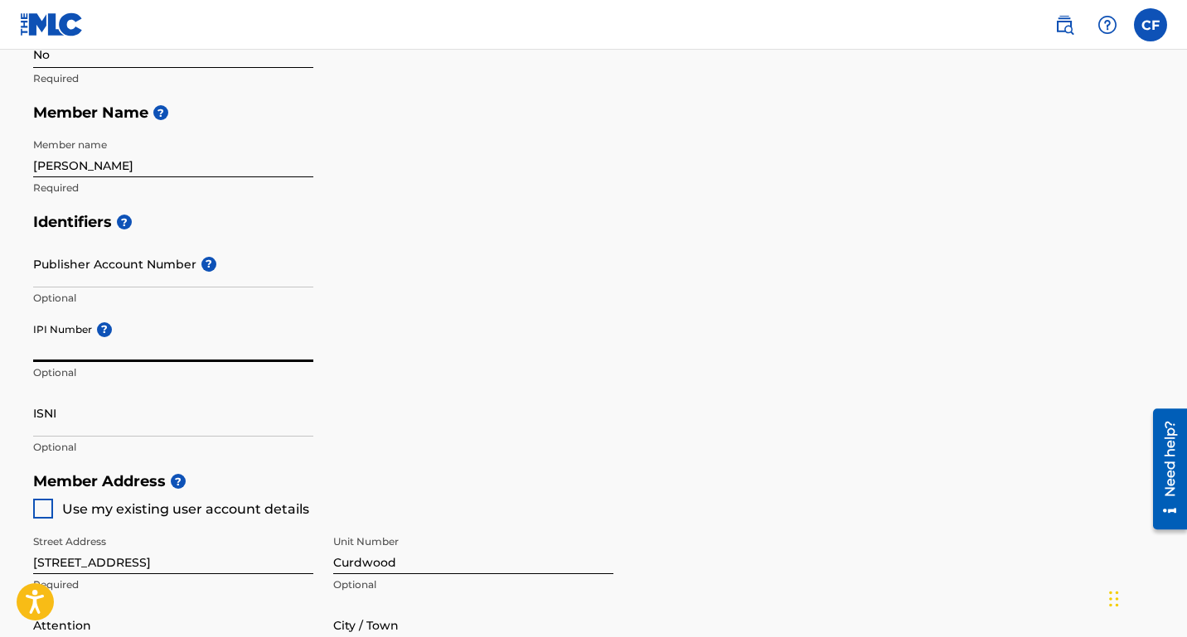
click at [162, 352] on input "IPI Number ?" at bounding box center [173, 338] width 280 height 47
type input "00696359094"
click at [64, 420] on input "ISNI" at bounding box center [173, 412] width 280 height 47
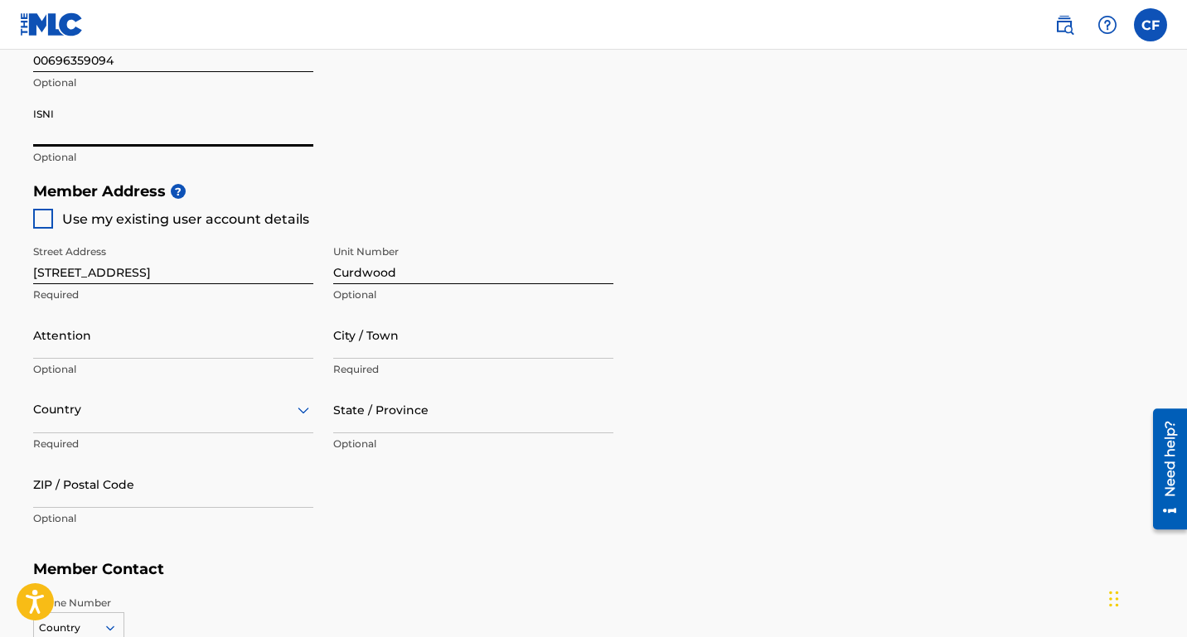
scroll to position [644, 0]
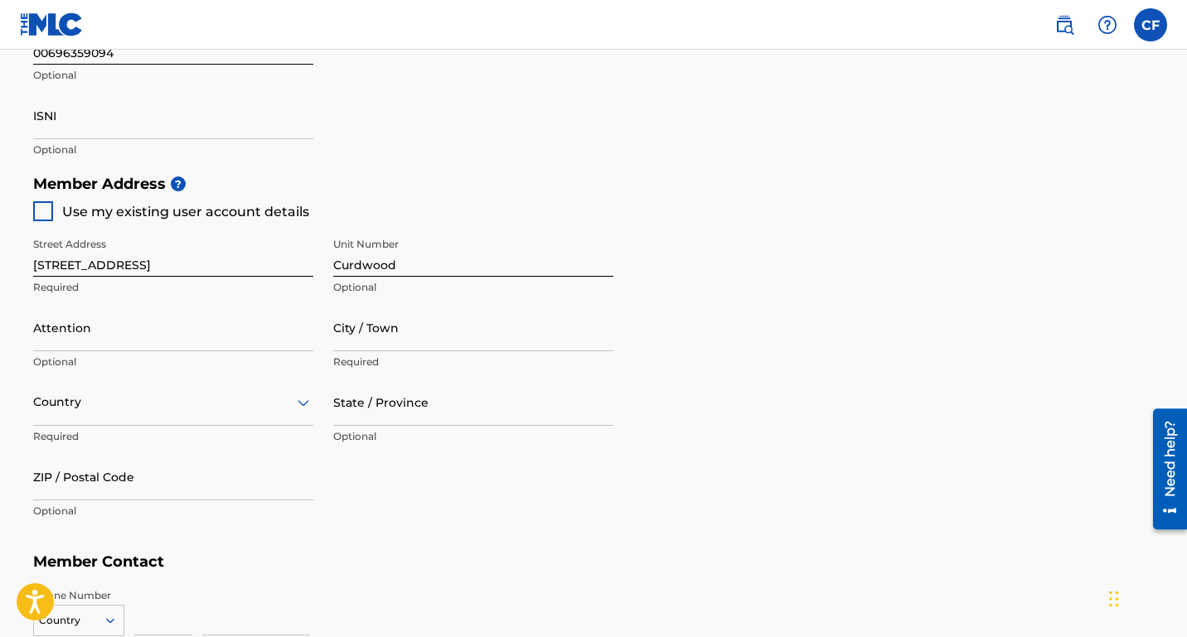
click at [44, 210] on div at bounding box center [43, 211] width 20 height 20
type input "[GEOGRAPHIC_DATA]"
type input "37216"
type input "803"
type input "5468243"
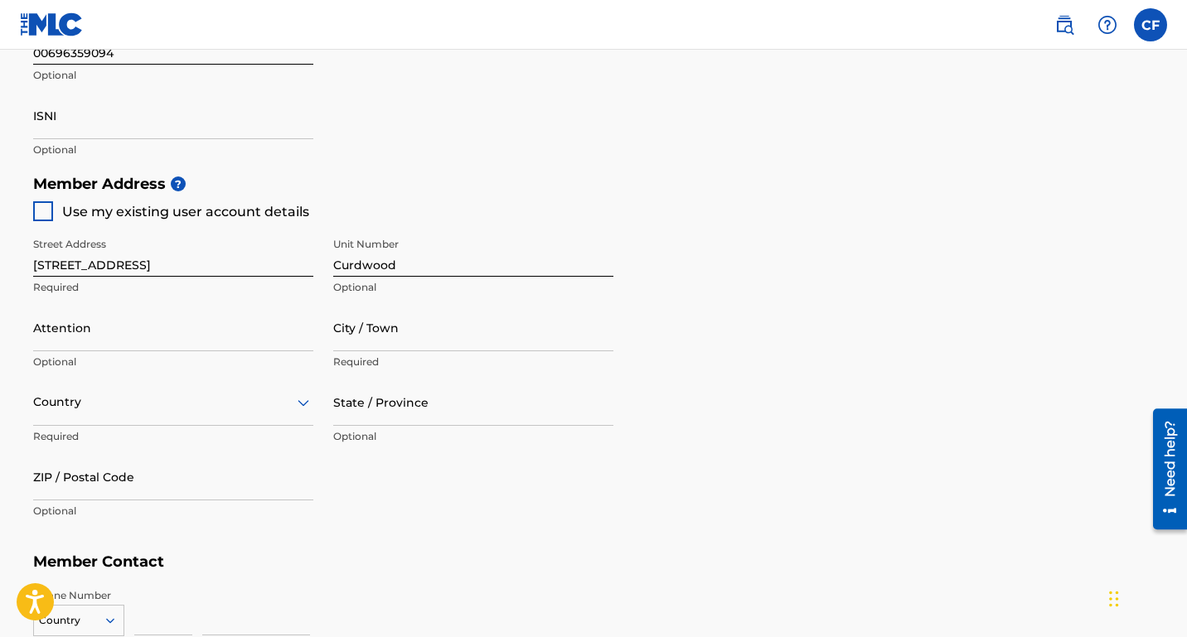
type input "[EMAIL_ADDRESS][DOMAIN_NAME]"
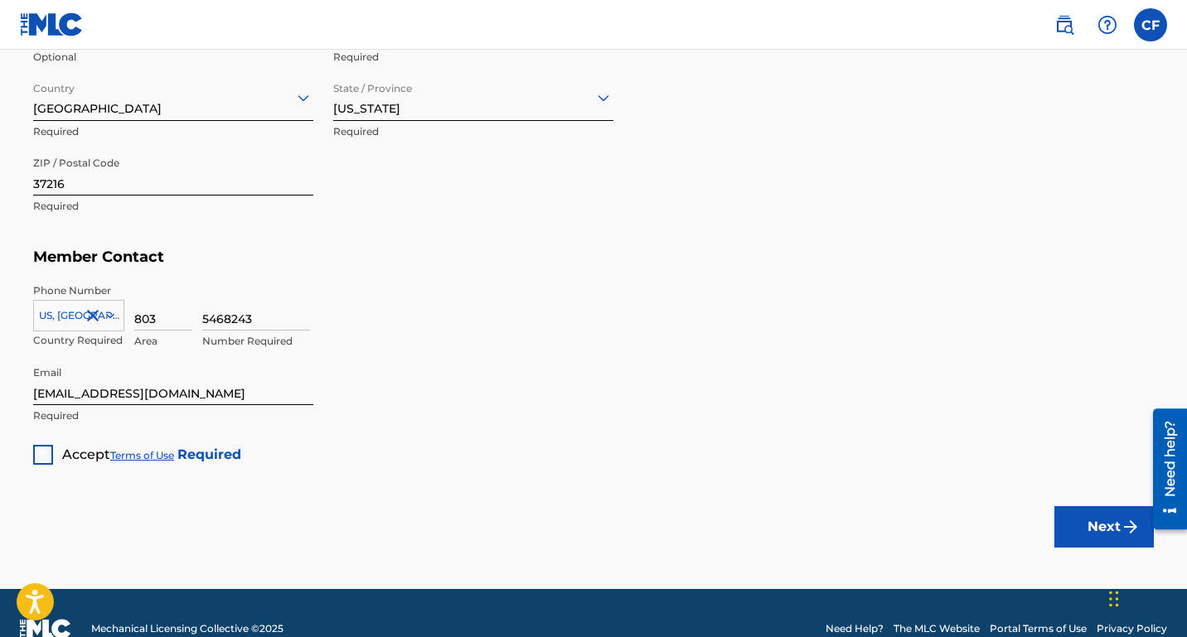
scroll to position [952, 0]
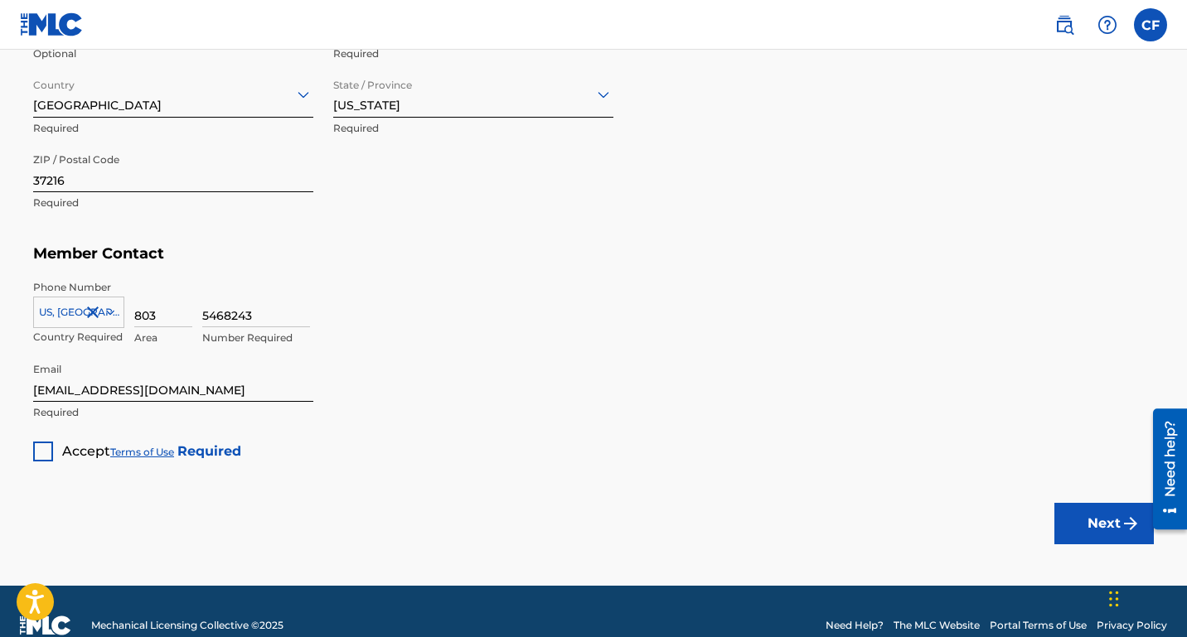
click at [47, 449] on div at bounding box center [43, 452] width 20 height 20
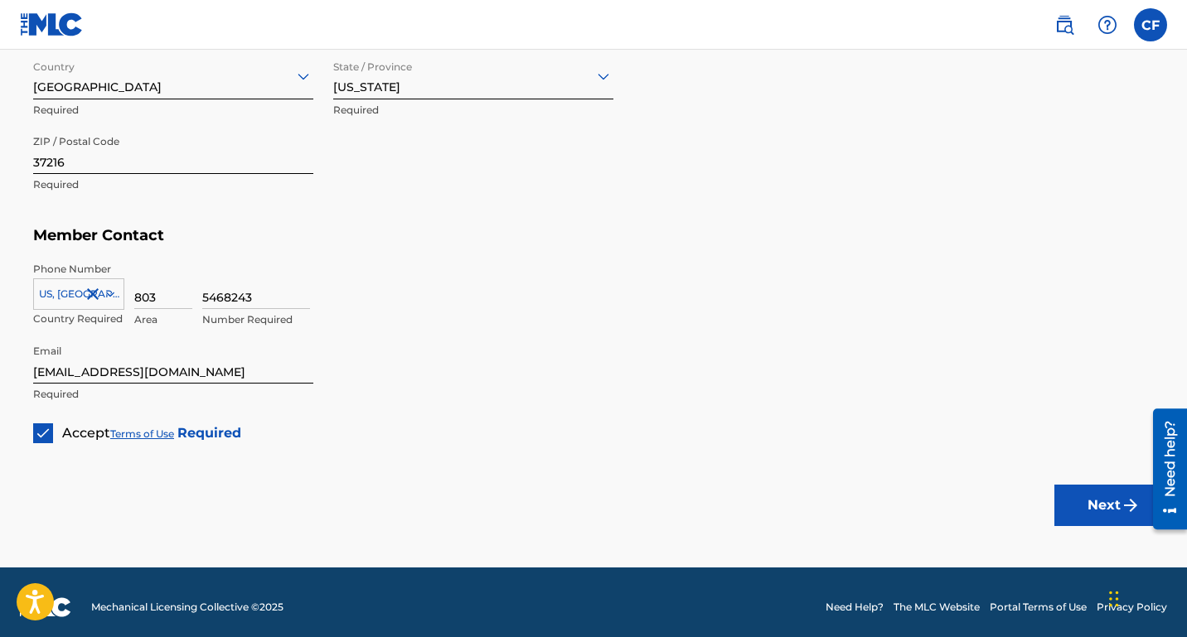
scroll to position [979, 0]
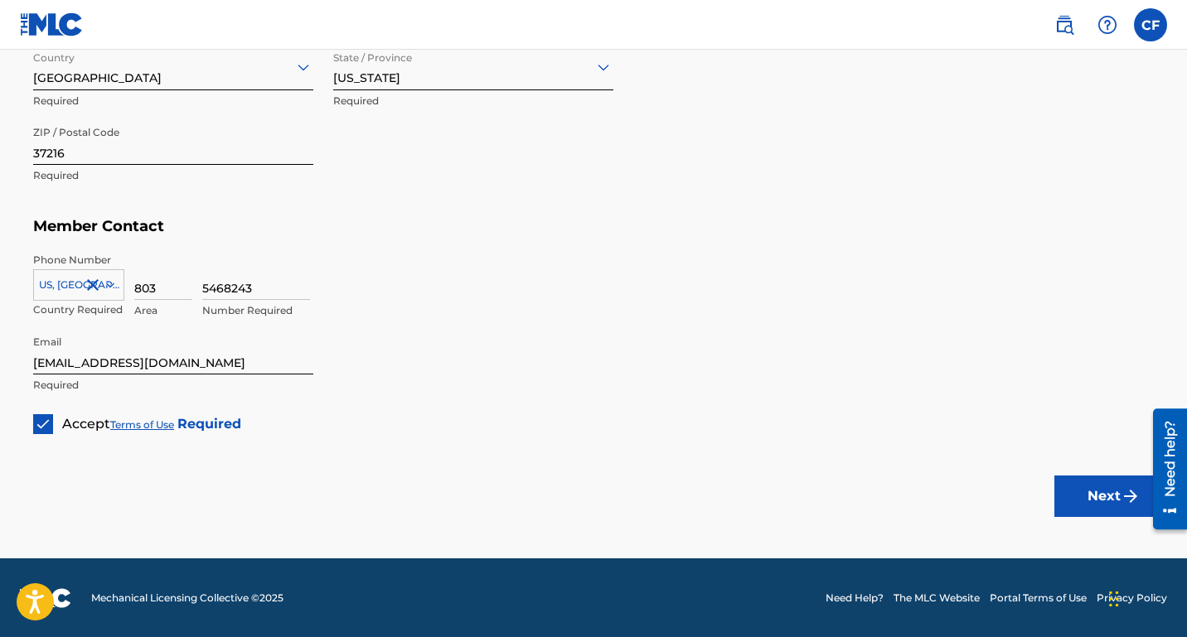
click at [1078, 493] on button "Next" at bounding box center [1103, 496] width 99 height 41
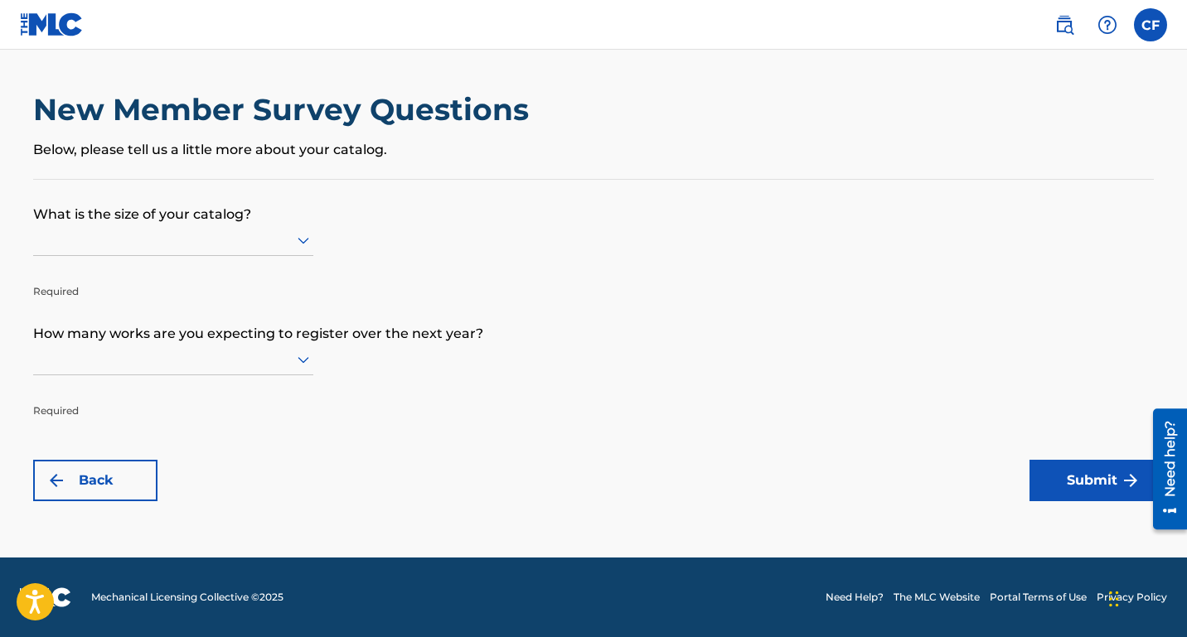
click at [264, 234] on div at bounding box center [173, 240] width 280 height 21
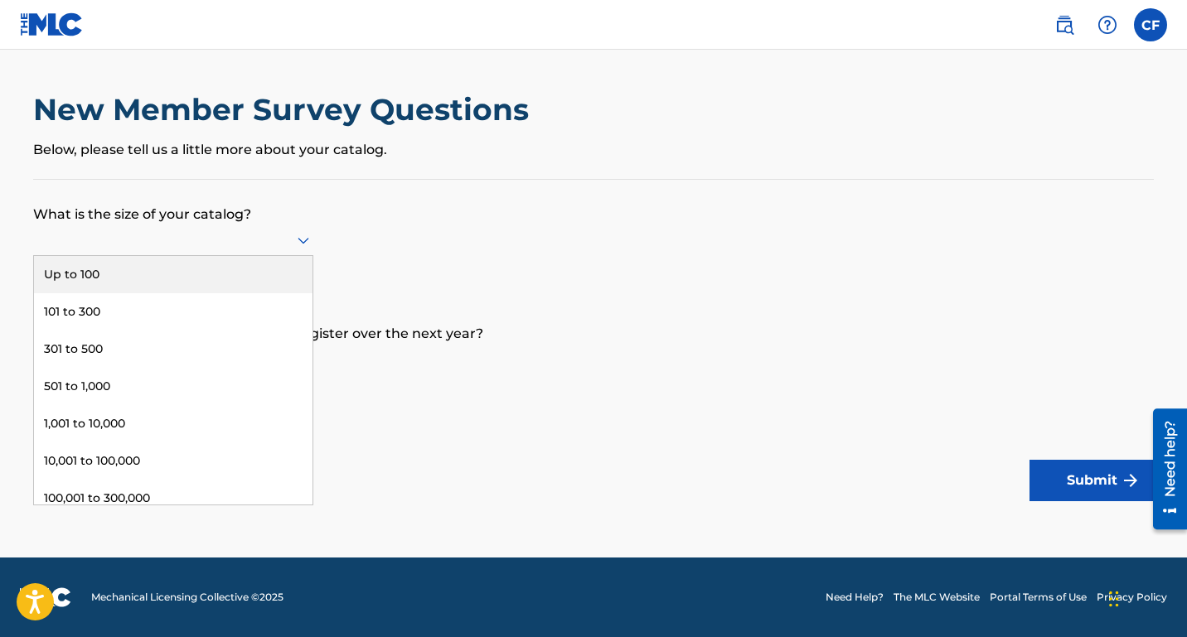
click at [92, 268] on div "Up to 100" at bounding box center [173, 274] width 278 height 37
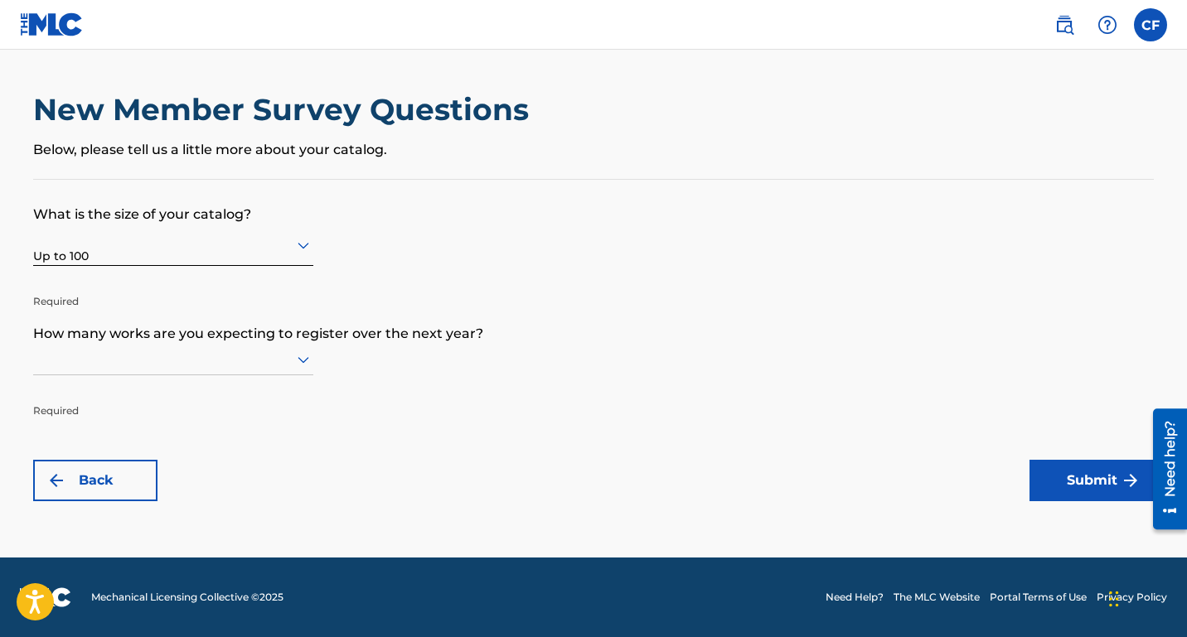
click at [199, 367] on div at bounding box center [173, 359] width 280 height 21
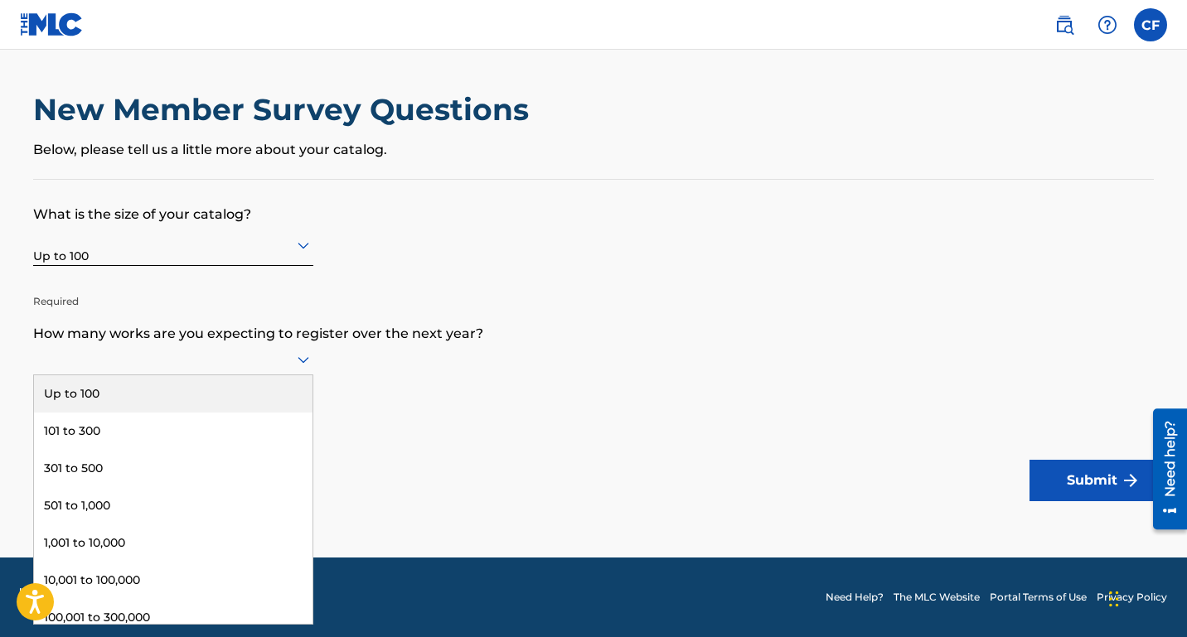
click at [117, 389] on div "Up to 100" at bounding box center [173, 393] width 278 height 37
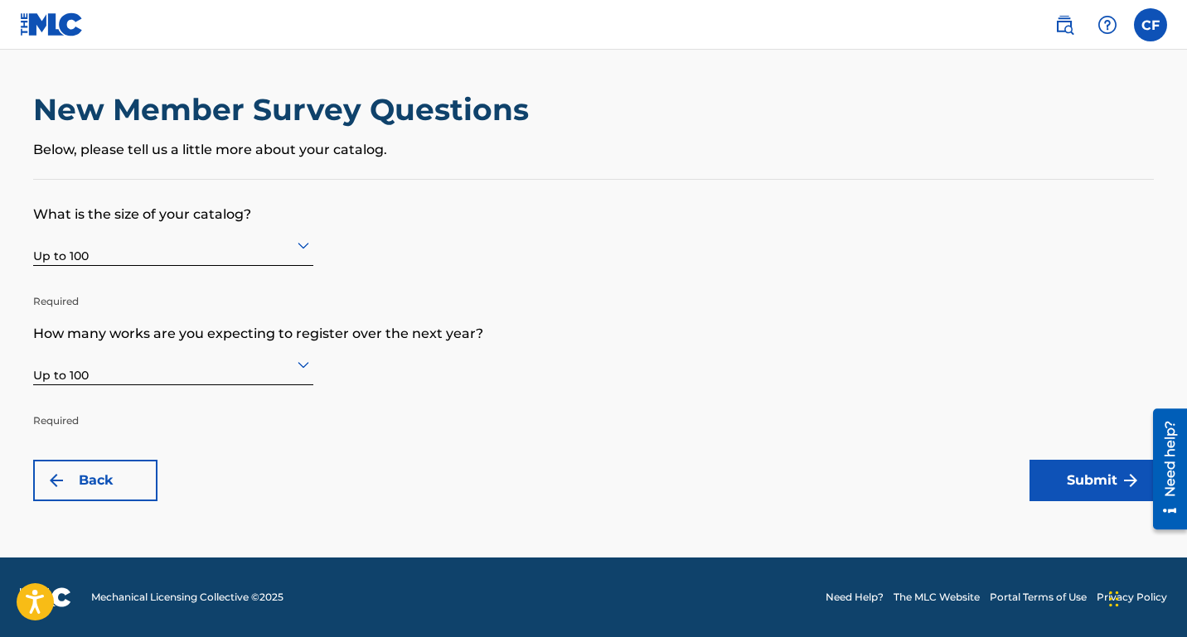
click at [1105, 485] on button "Submit" at bounding box center [1091, 480] width 124 height 41
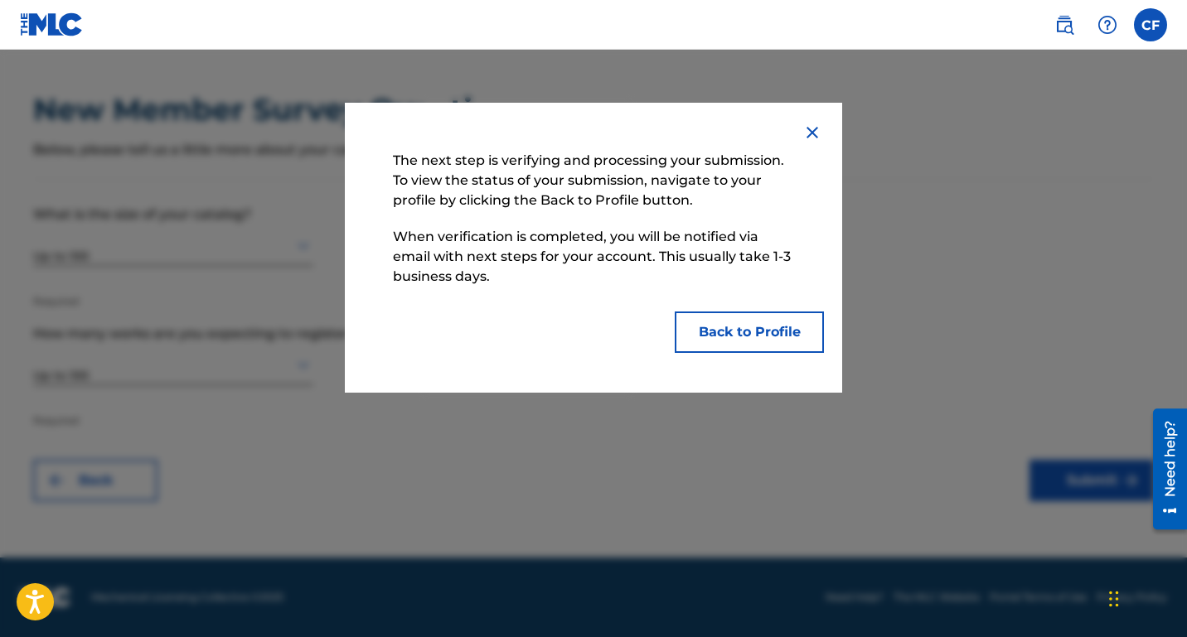
click at [727, 334] on button "Back to Profile" at bounding box center [748, 332] width 149 height 41
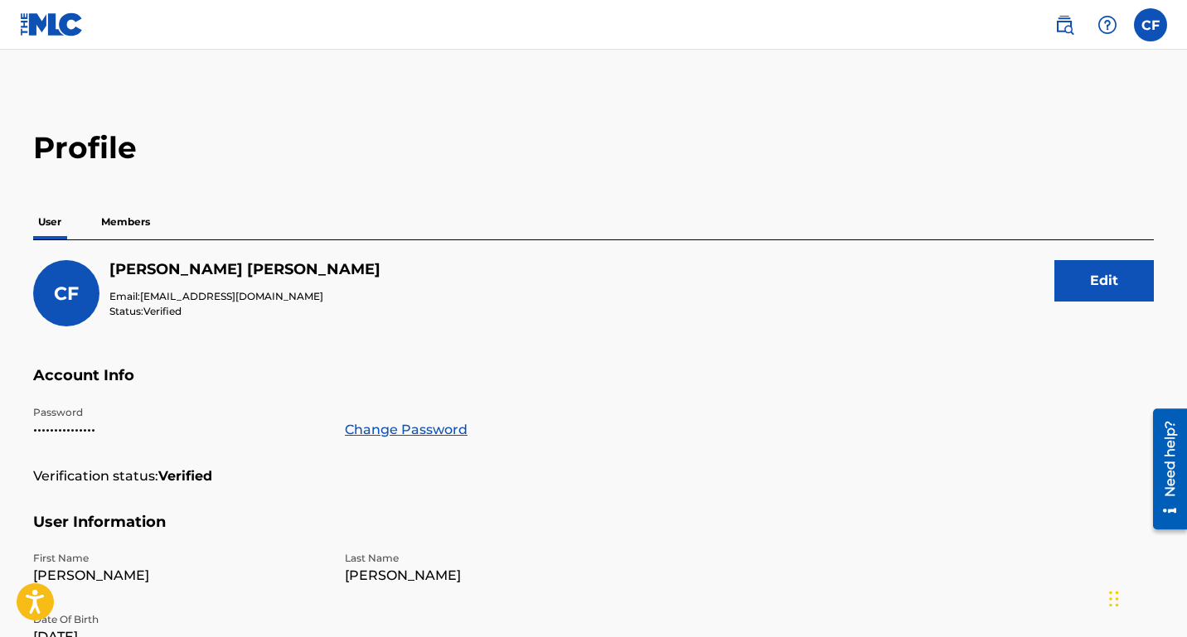
click at [139, 221] on p "Members" at bounding box center [125, 222] width 59 height 35
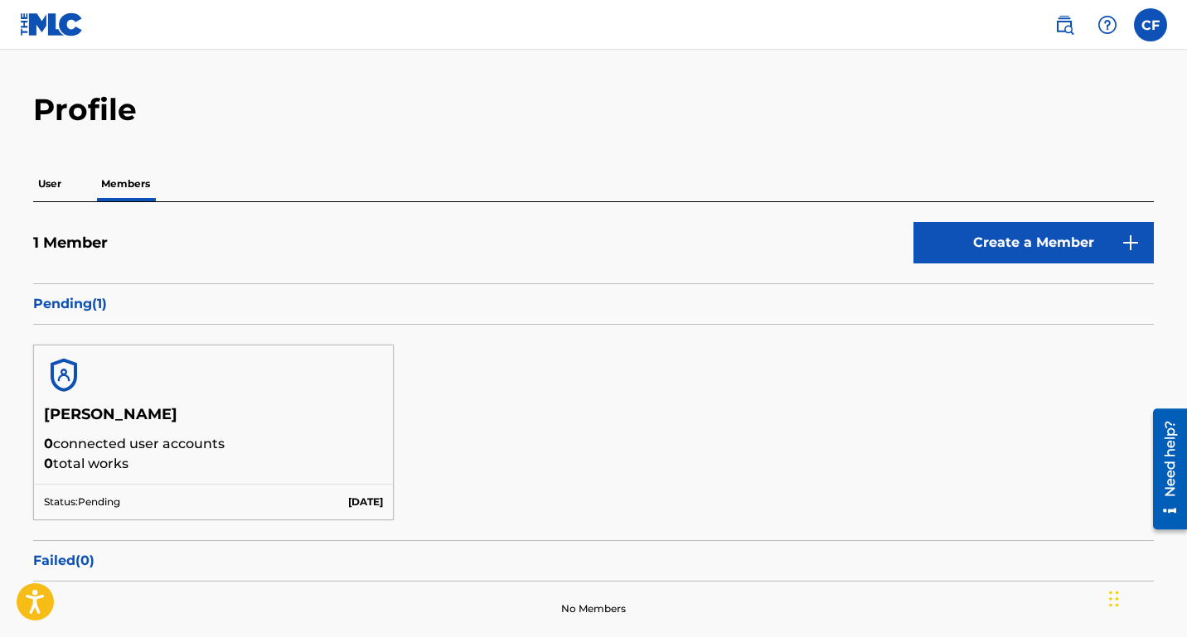
scroll to position [42, 0]
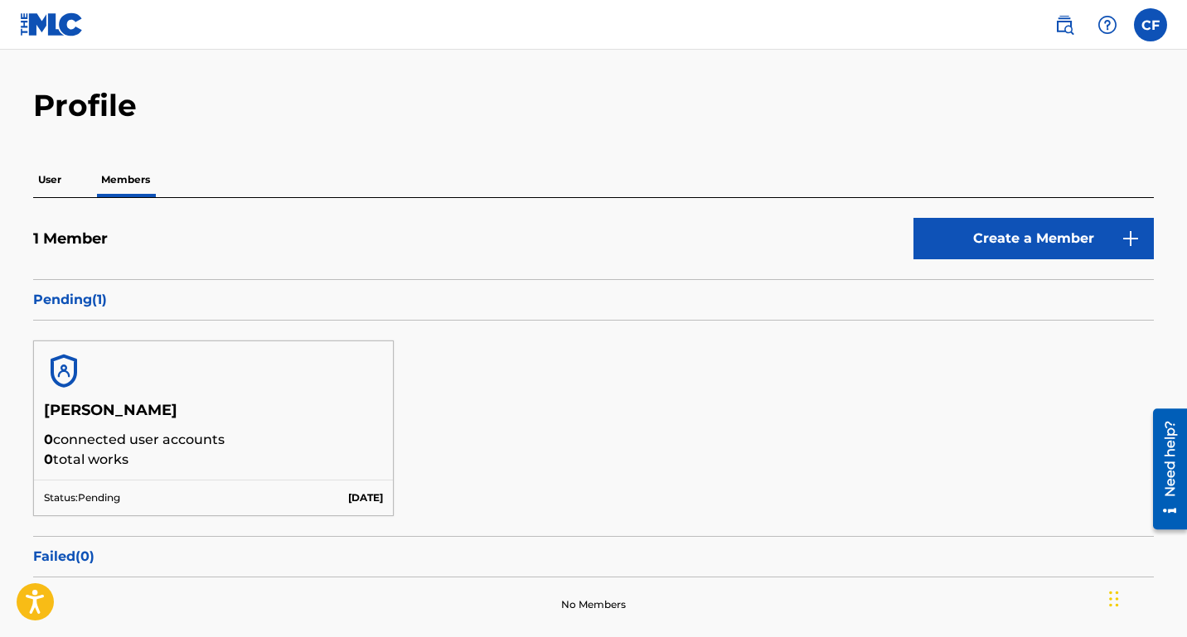
click at [48, 185] on p "User" at bounding box center [49, 179] width 33 height 35
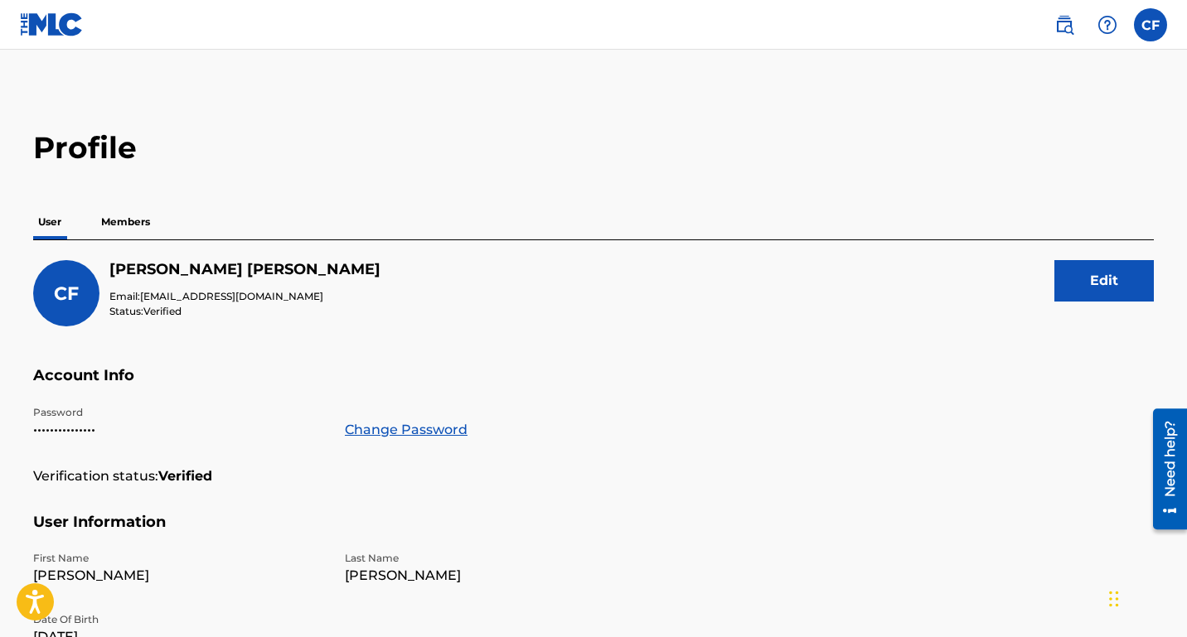
click at [1066, 28] on img at bounding box center [1064, 25] width 20 height 20
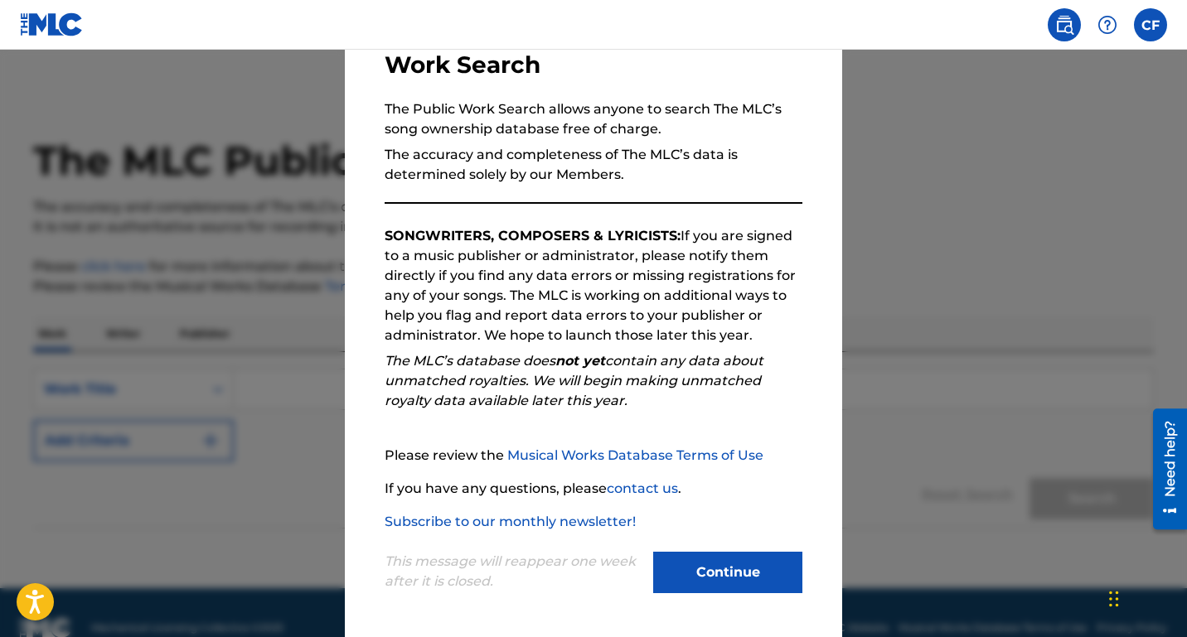
scroll to position [31, 0]
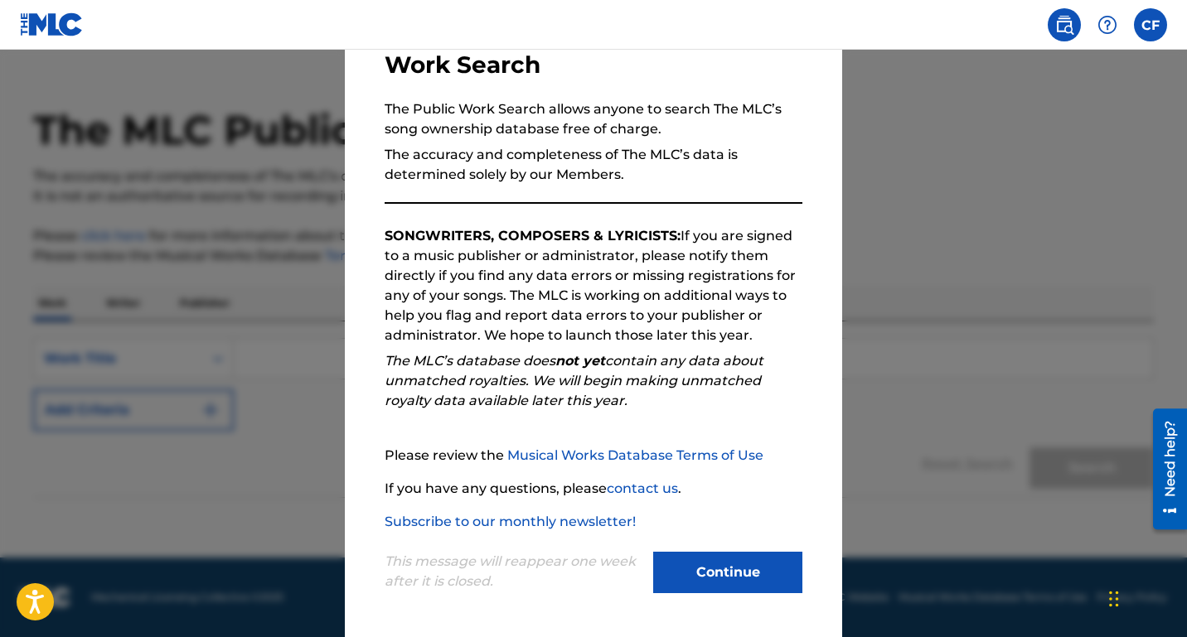
click at [699, 570] on button "Continue" at bounding box center [727, 572] width 149 height 41
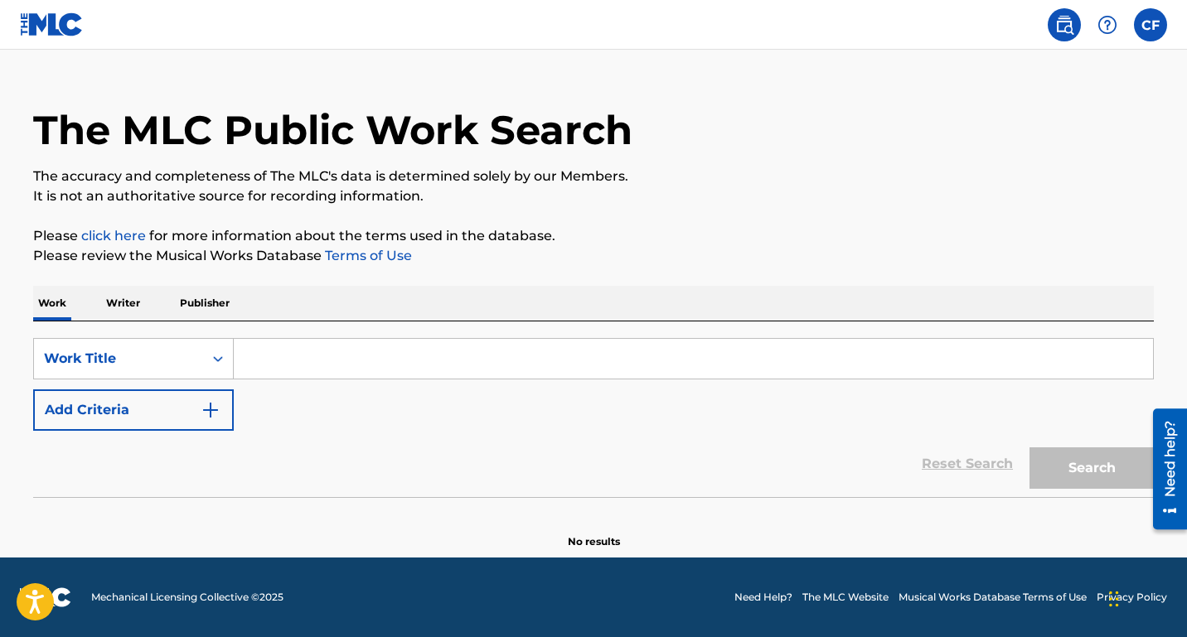
click at [283, 363] on input "Search Form" at bounding box center [693, 359] width 919 height 40
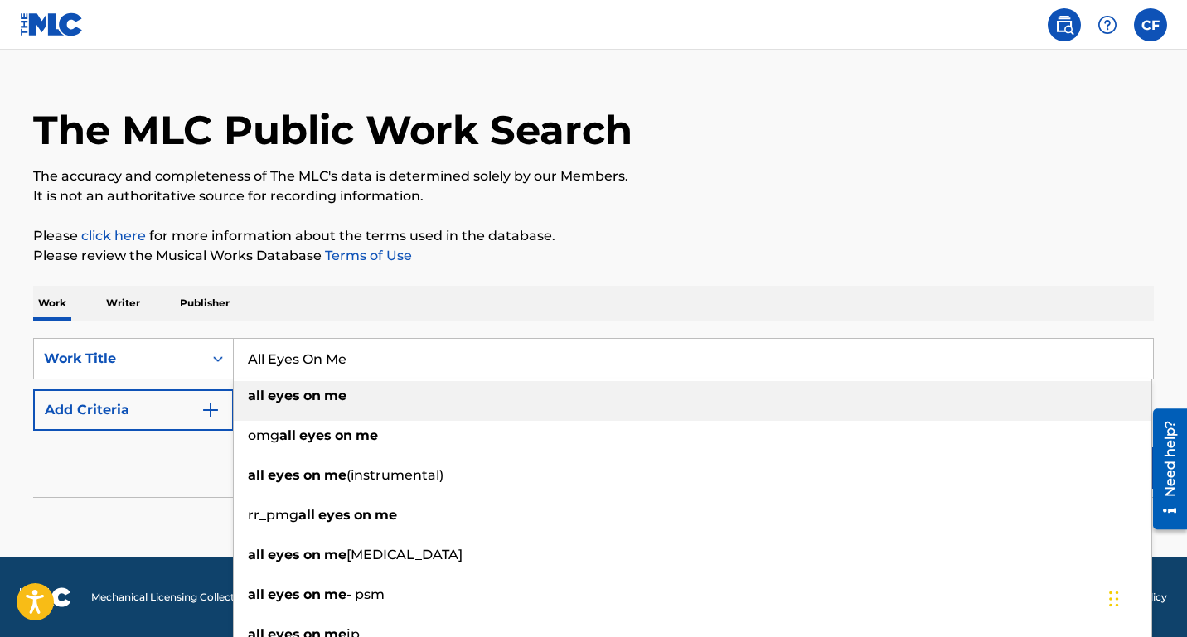
click at [274, 406] on div "all eyes on me" at bounding box center [692, 396] width 917 height 30
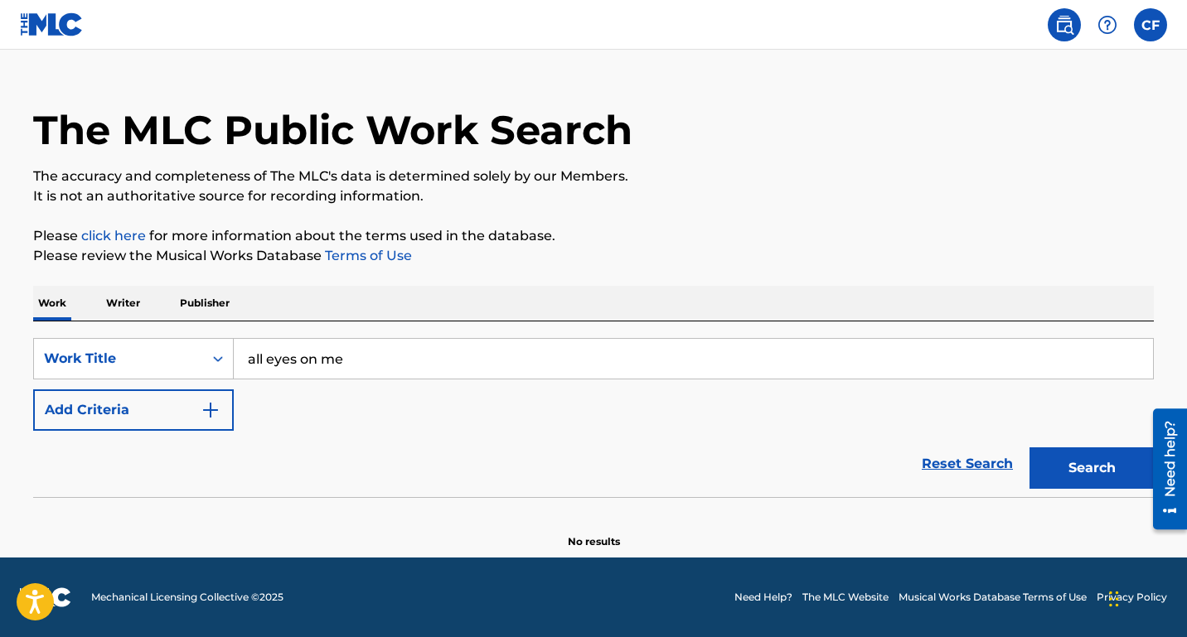
click at [1048, 466] on button "Search" at bounding box center [1091, 467] width 124 height 41
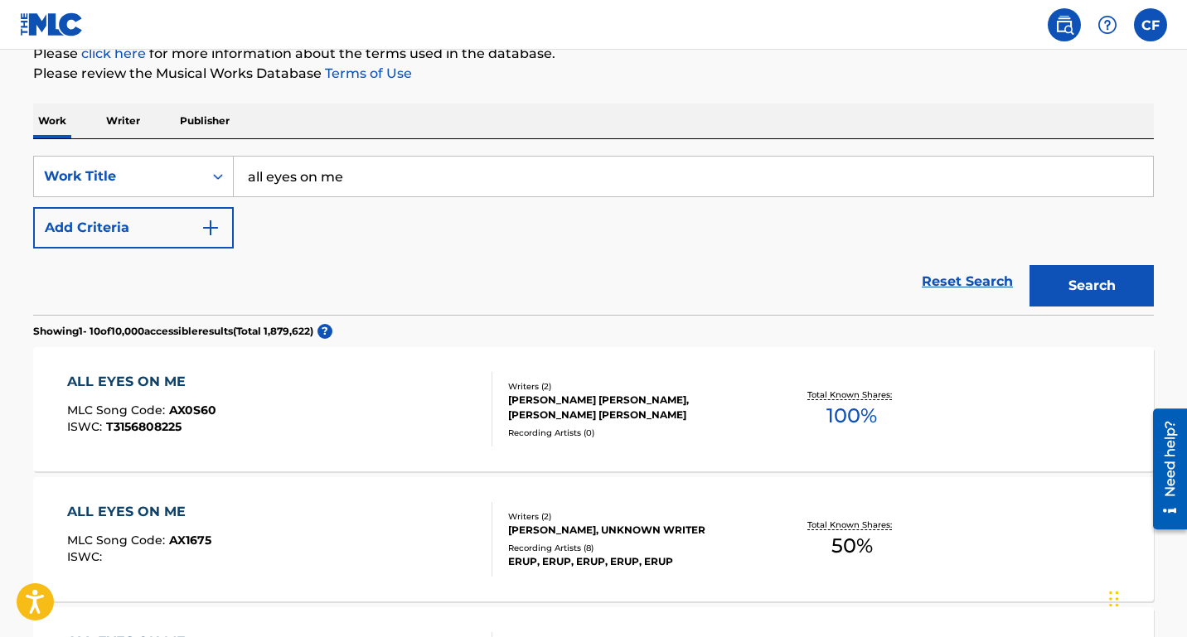
scroll to position [0, 0]
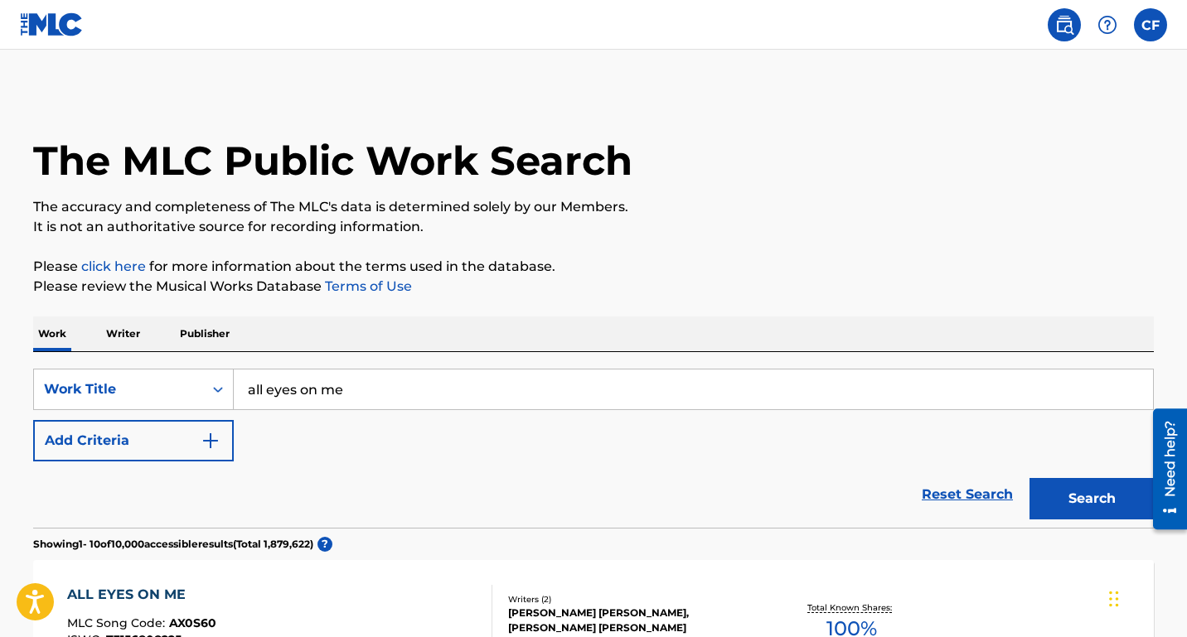
click at [406, 401] on input "all eyes on me" at bounding box center [693, 390] width 919 height 40
click at [1029, 478] on button "Search" at bounding box center [1091, 498] width 124 height 41
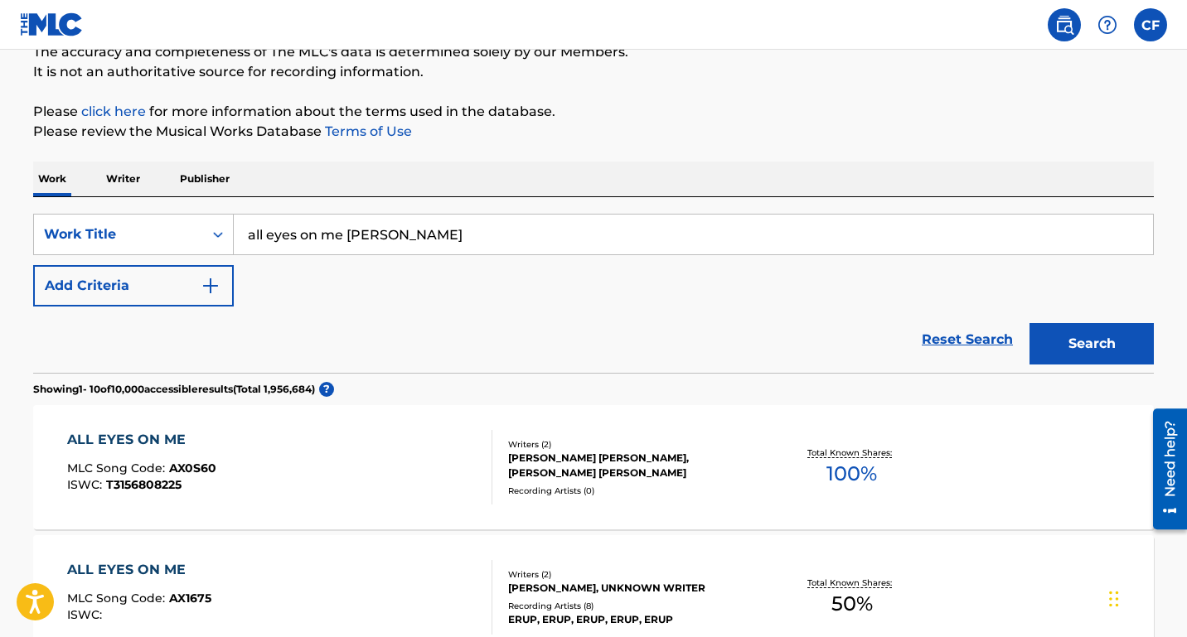
scroll to position [77, 0]
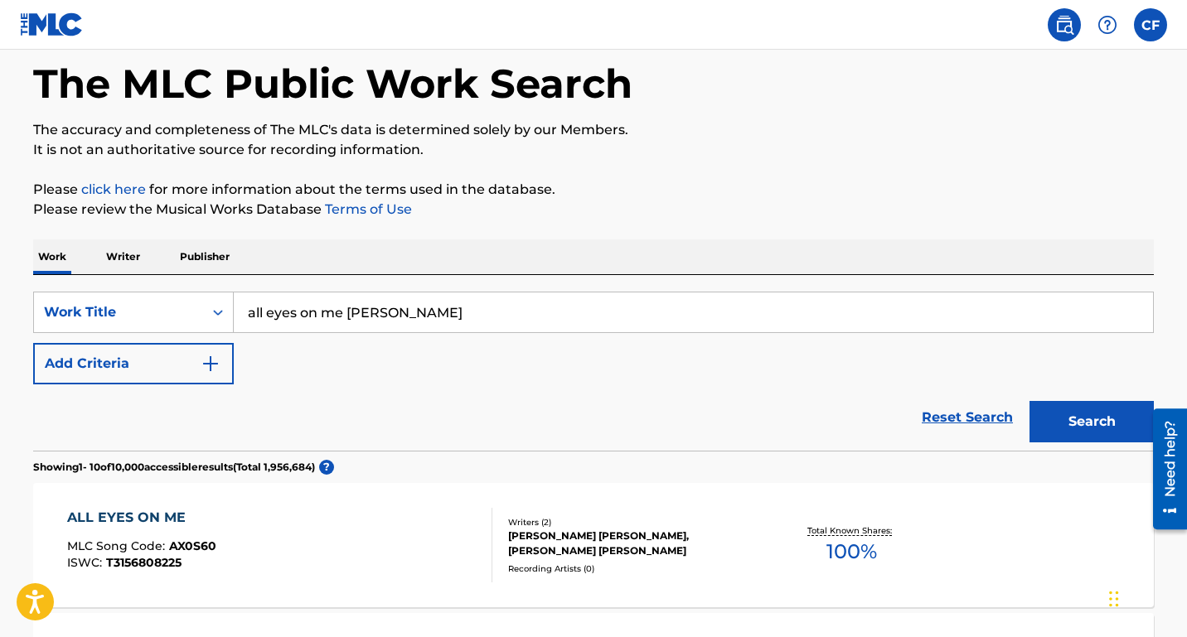
click at [457, 314] on input "all eyes on me [PERSON_NAME]" at bounding box center [693, 313] width 919 height 40
type input "all eyes on me [PERSON_NAME]"
click at [1029, 401] on button "Search" at bounding box center [1091, 421] width 124 height 41
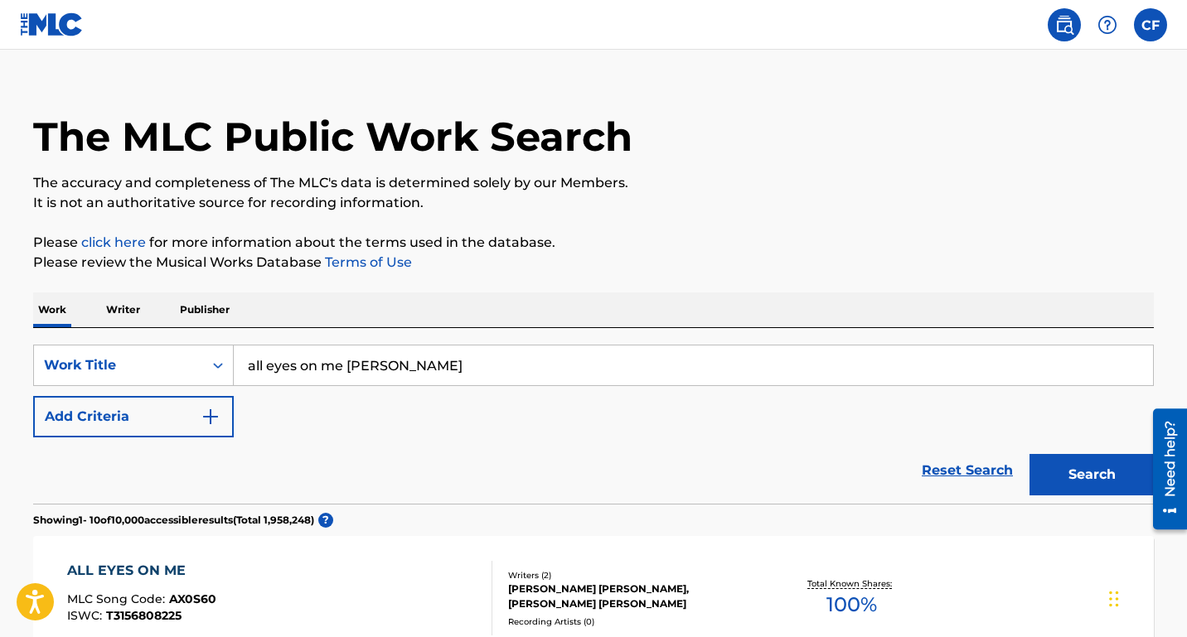
scroll to position [25, 0]
click at [128, 302] on p "Writer" at bounding box center [123, 309] width 44 height 35
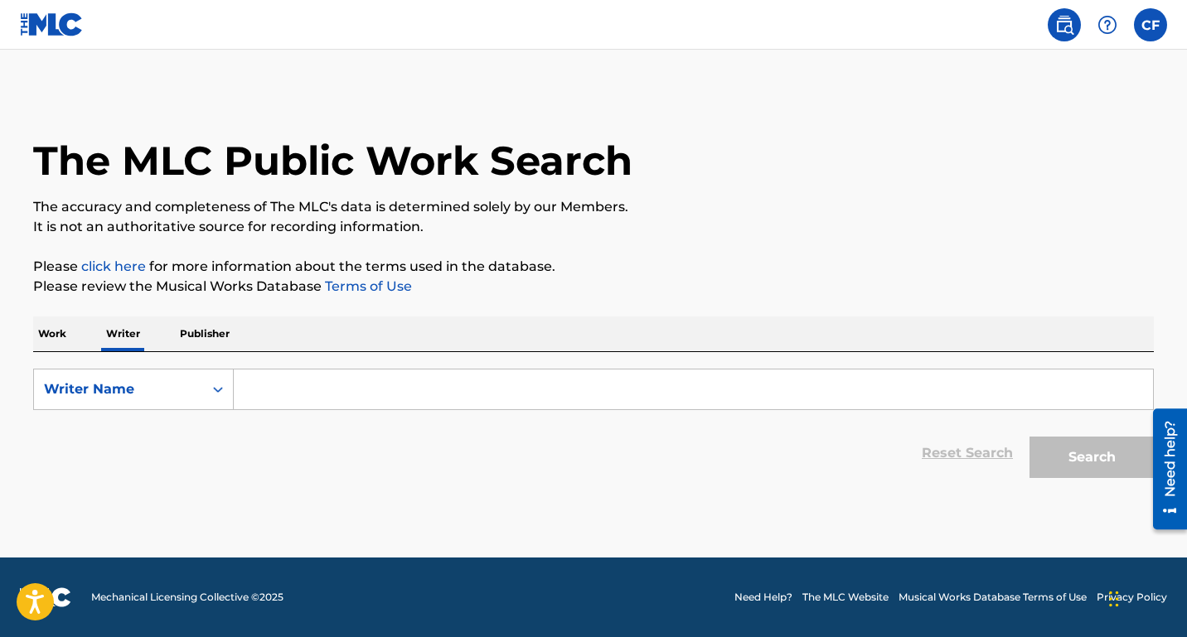
click at [310, 396] on input "Search Form" at bounding box center [693, 390] width 919 height 40
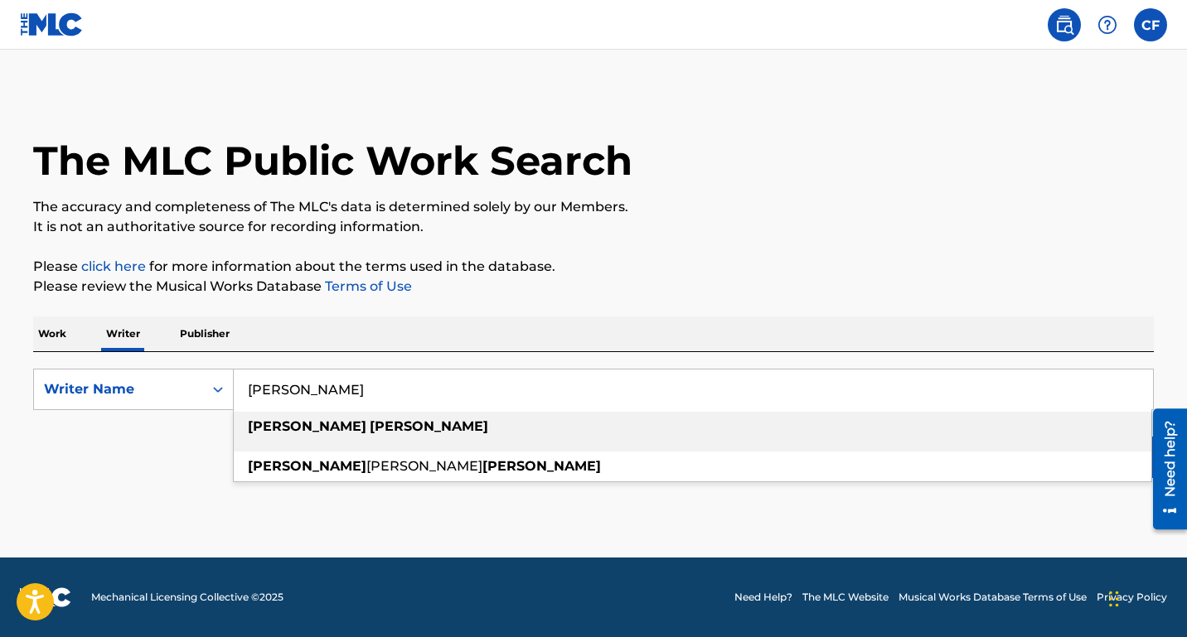
click at [285, 428] on strong "[PERSON_NAME]" at bounding box center [307, 426] width 118 height 16
type input "[PERSON_NAME]"
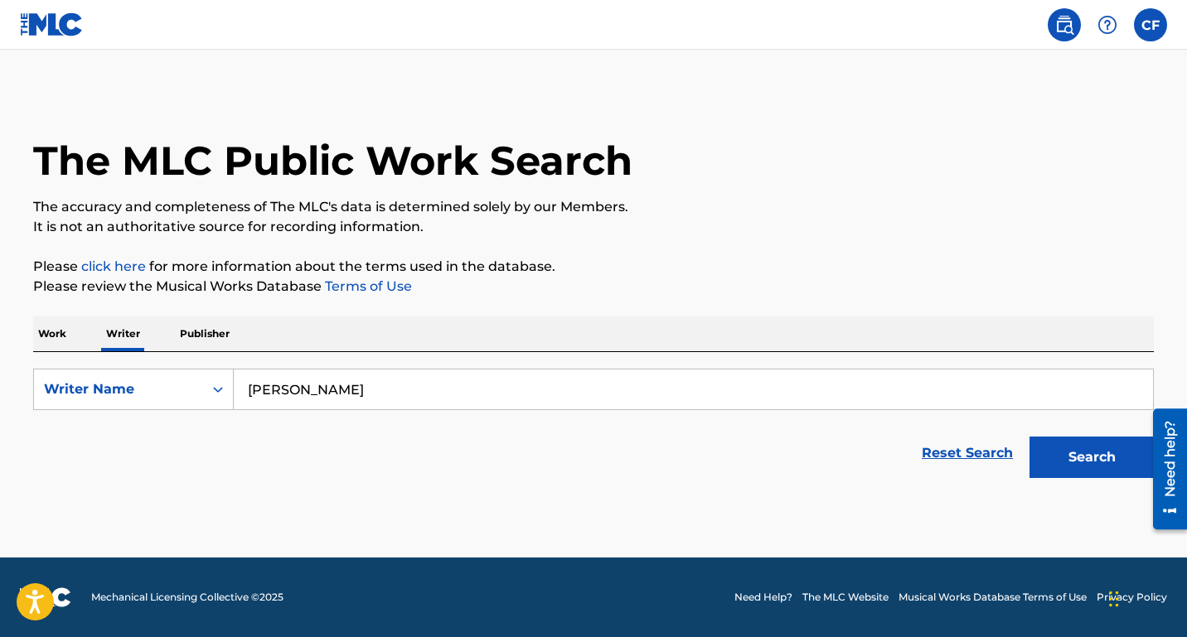
click at [1076, 459] on button "Search" at bounding box center [1091, 457] width 124 height 41
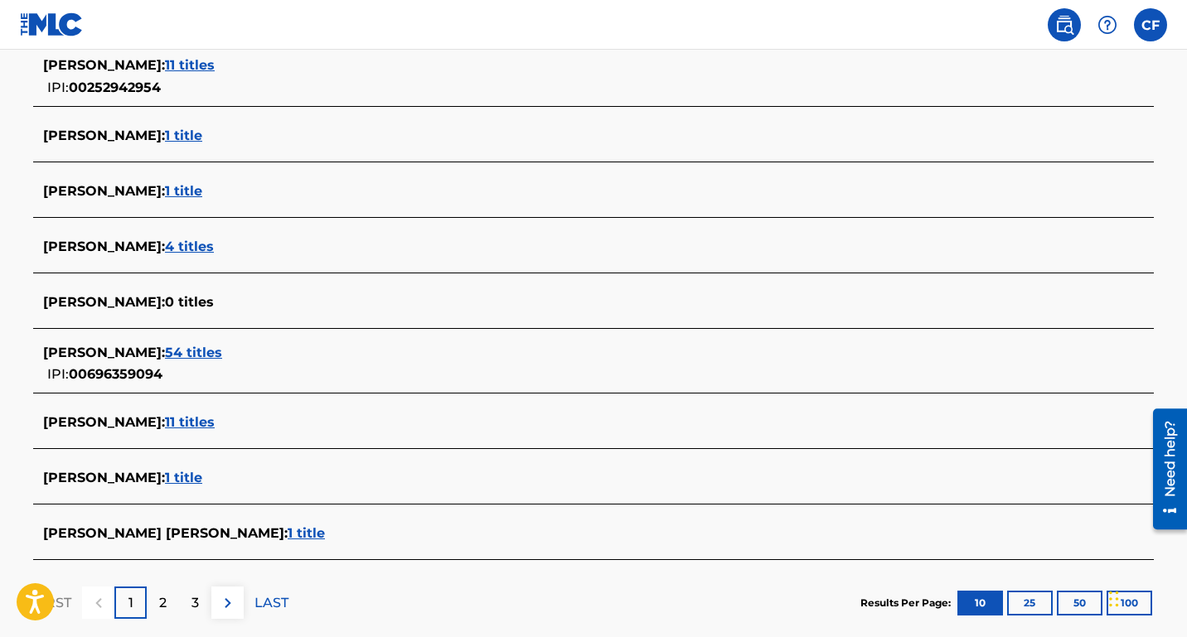
scroll to position [535, 0]
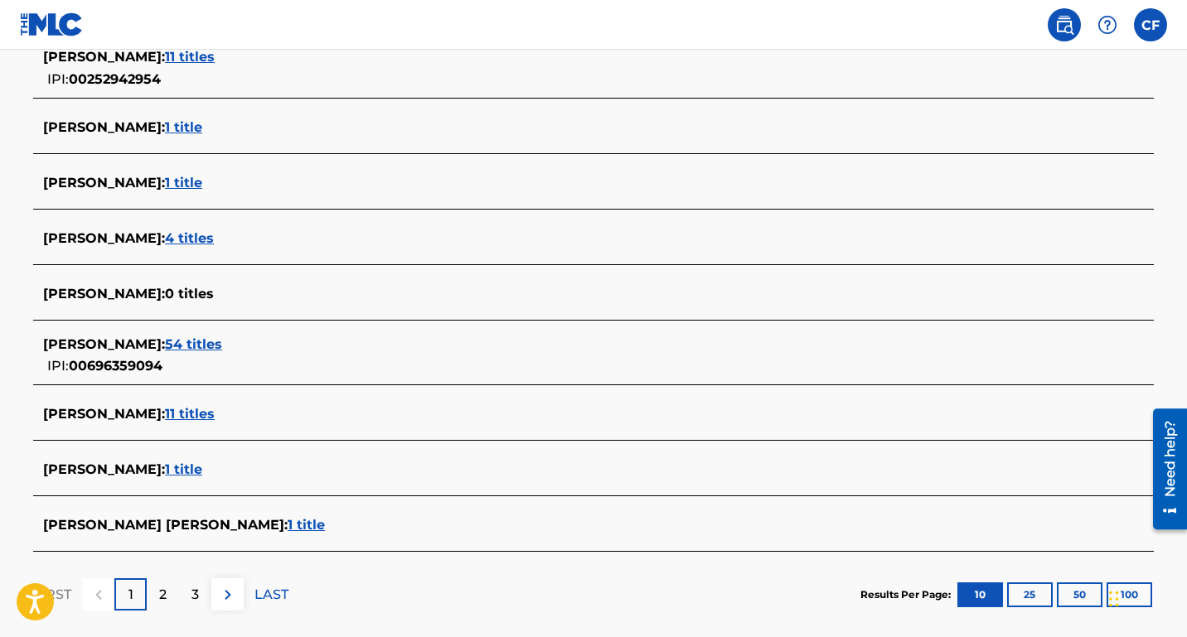
click at [222, 345] on span "54 titles" at bounding box center [193, 344] width 57 height 16
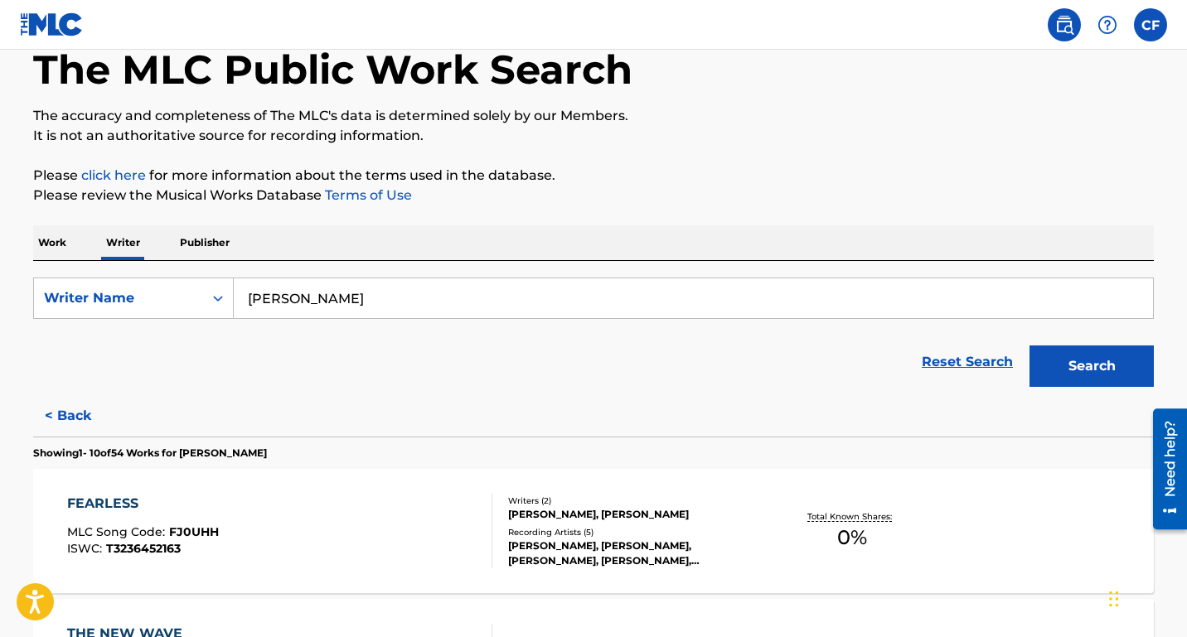
scroll to position [67, 0]
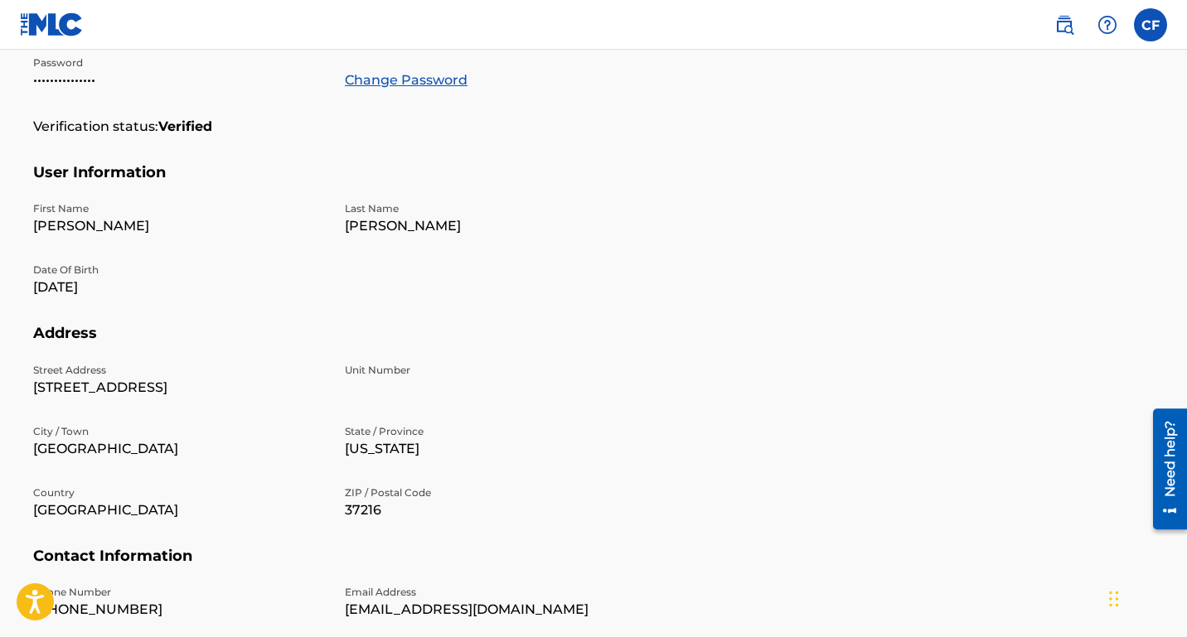
scroll to position [373, 0]
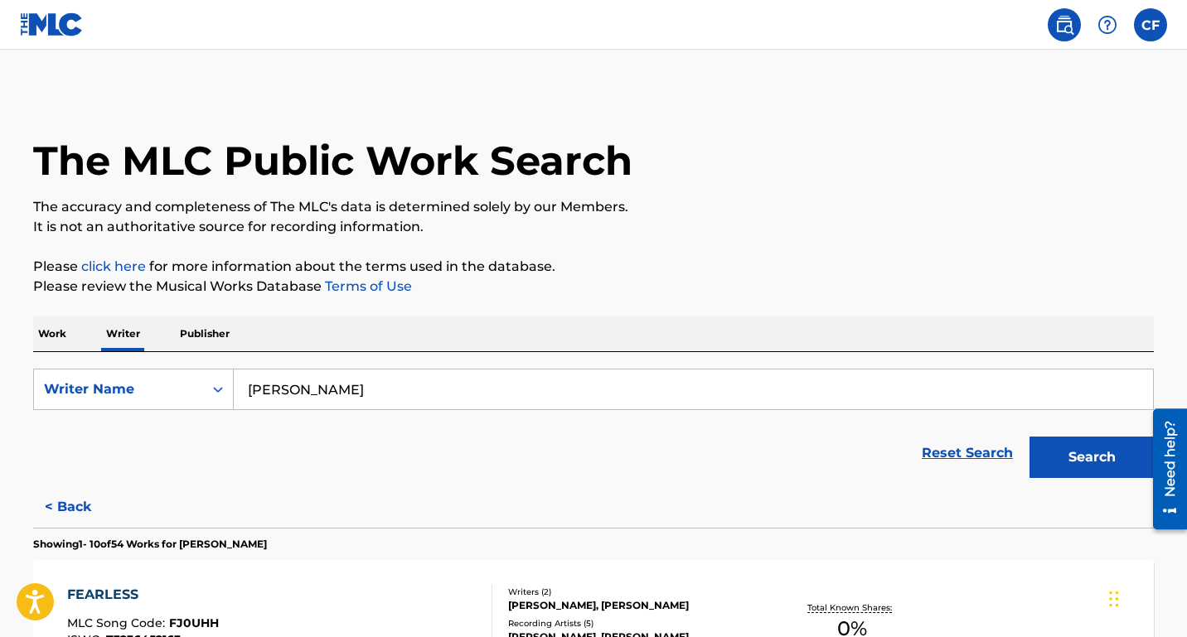
click at [201, 336] on p "Publisher" at bounding box center [205, 334] width 60 height 35
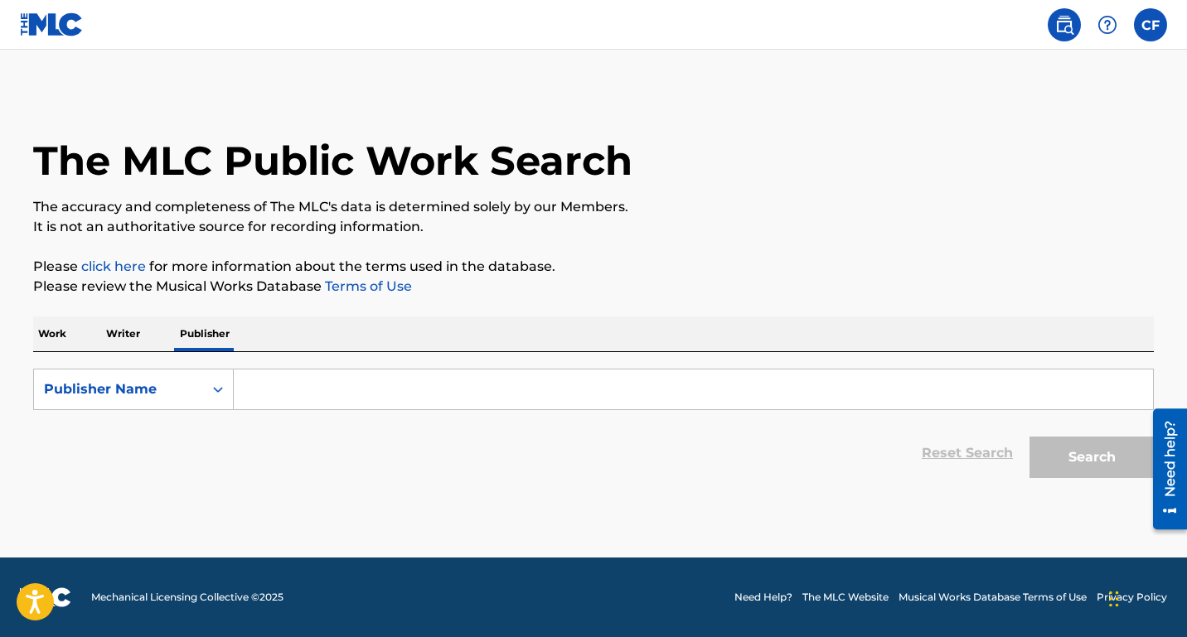
click at [125, 325] on p "Writer" at bounding box center [123, 334] width 44 height 35
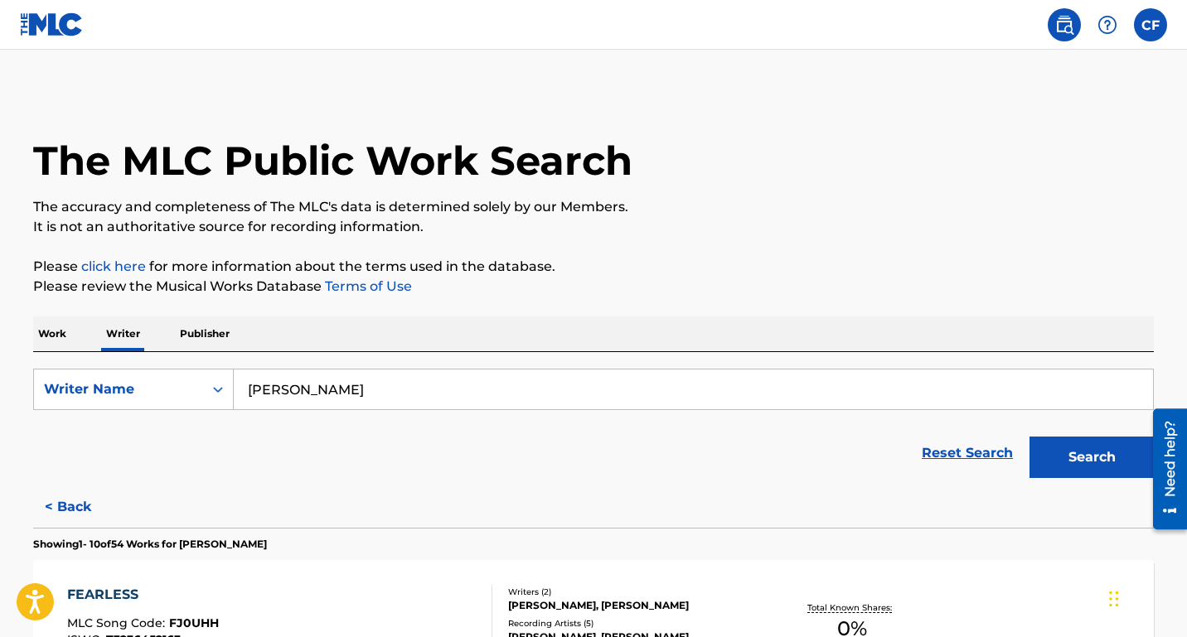
click at [380, 398] on input "[PERSON_NAME]" at bounding box center [693, 390] width 919 height 40
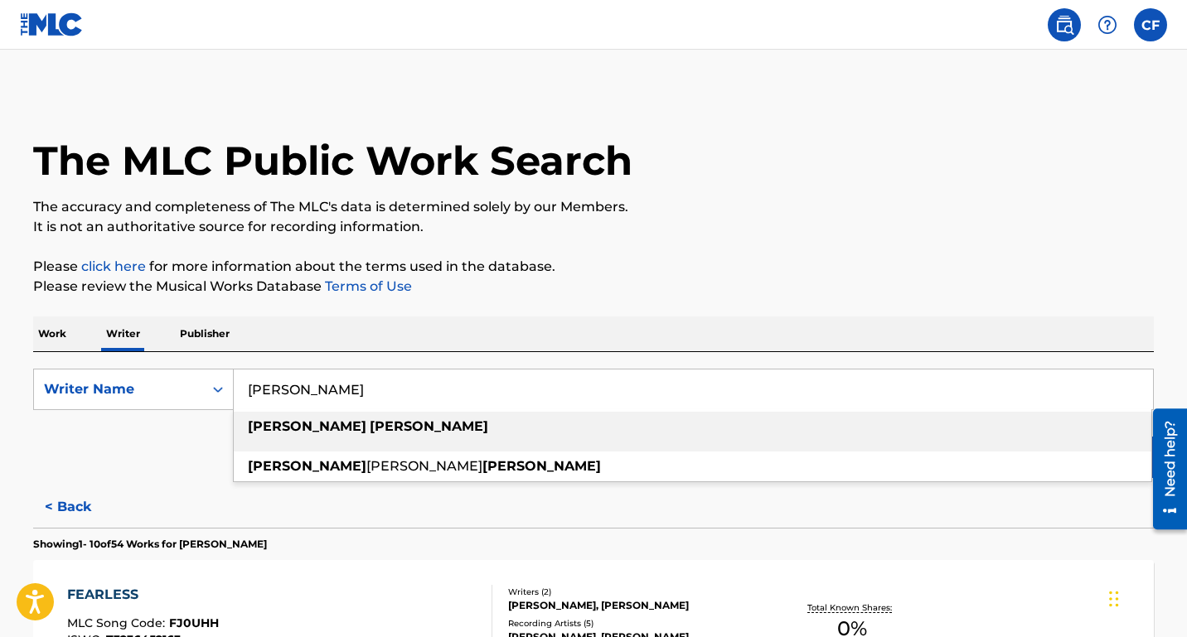
click at [370, 431] on strong "[PERSON_NAME]" at bounding box center [429, 426] width 118 height 16
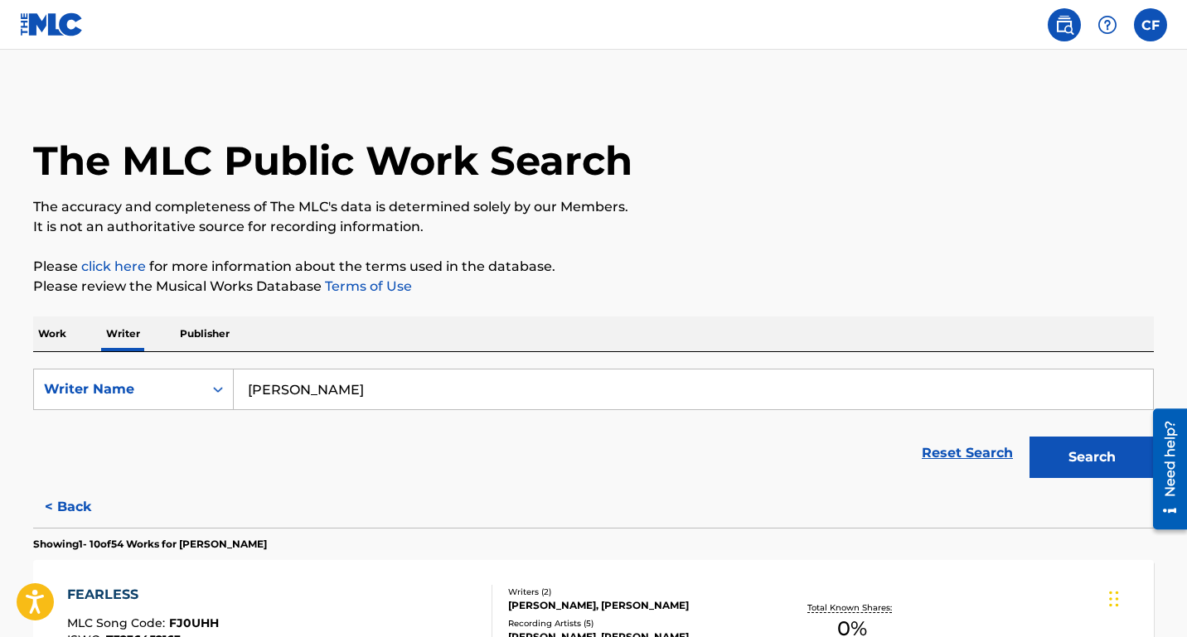
click at [1091, 467] on button "Search" at bounding box center [1091, 457] width 124 height 41
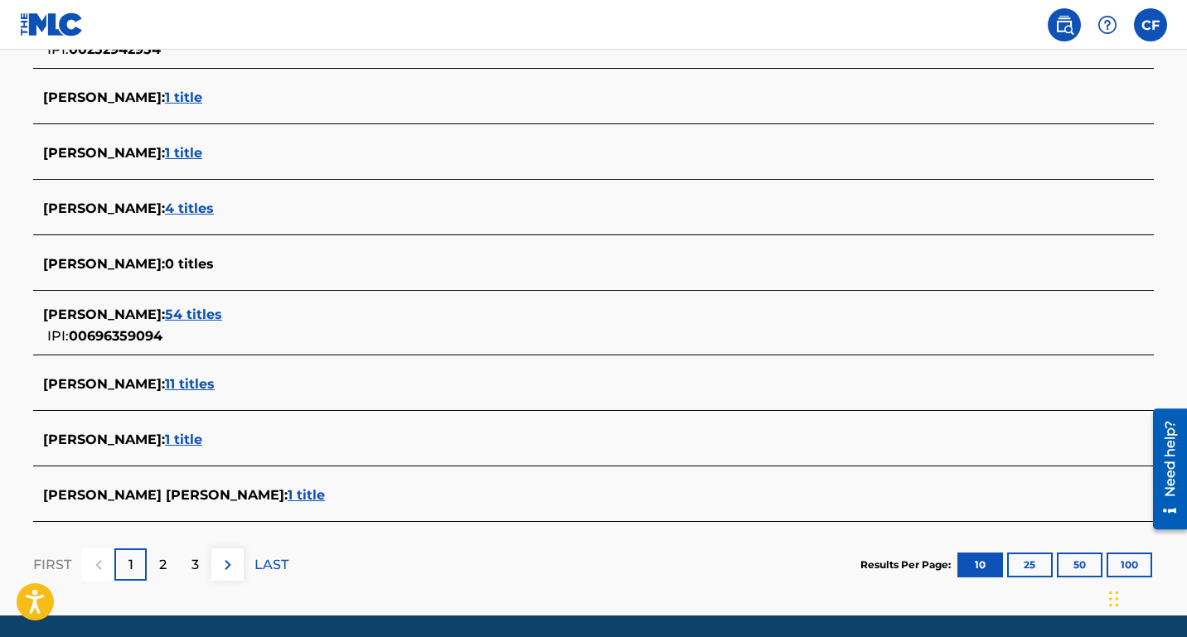
scroll to position [598, 0]
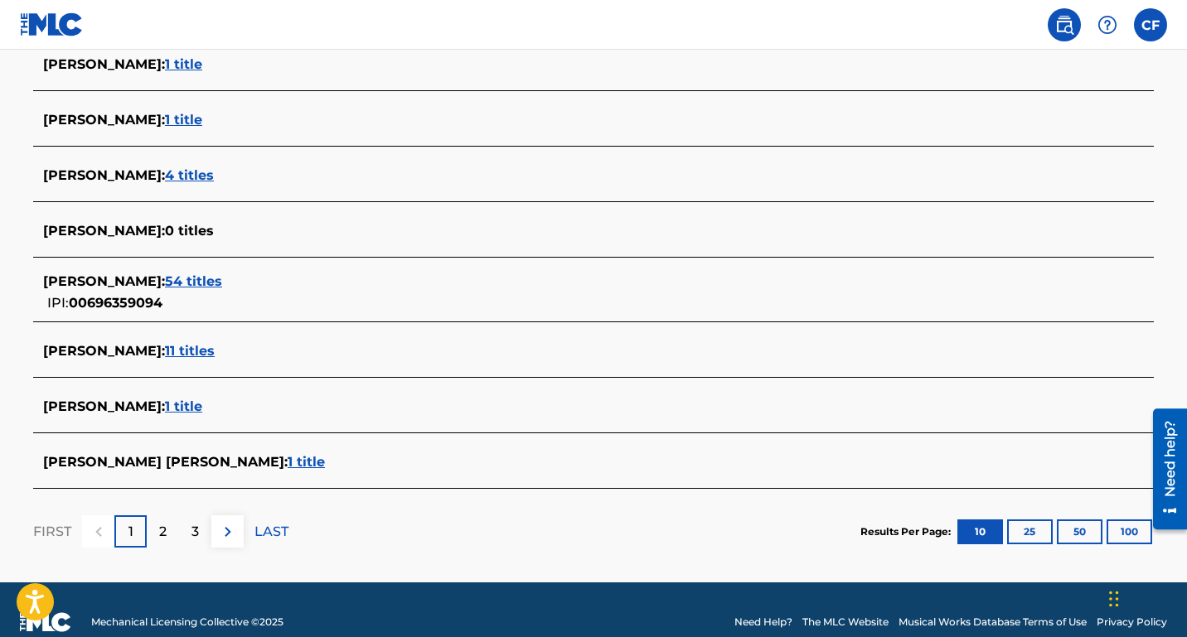
click at [132, 346] on span "[PERSON_NAME] :" at bounding box center [104, 351] width 122 height 16
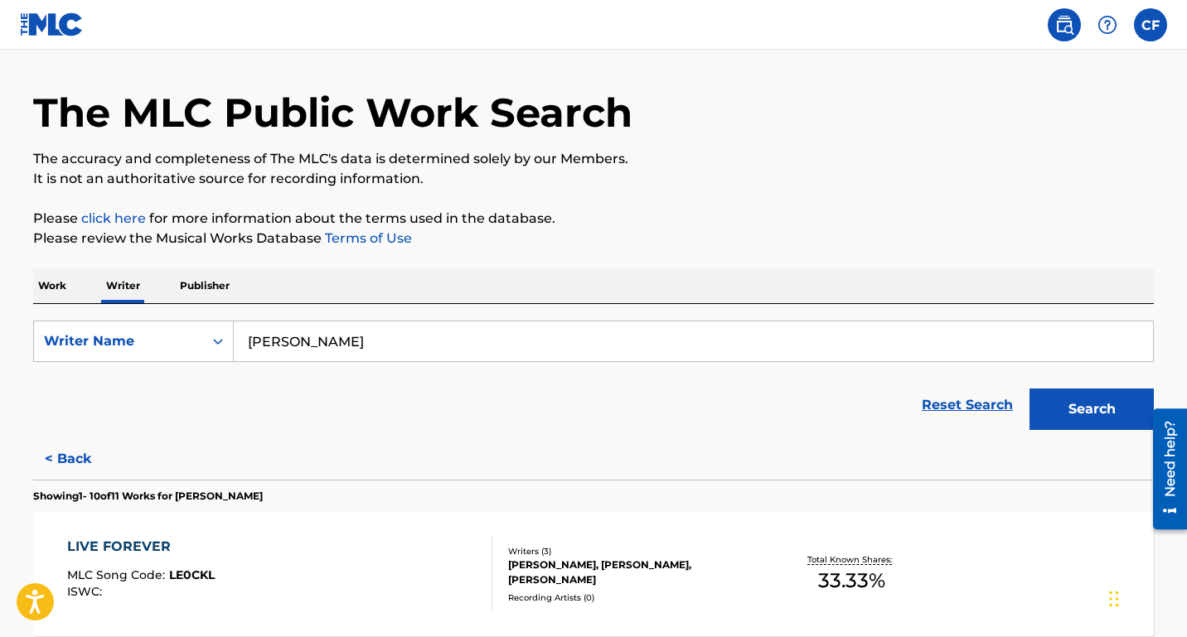
scroll to position [24, 0]
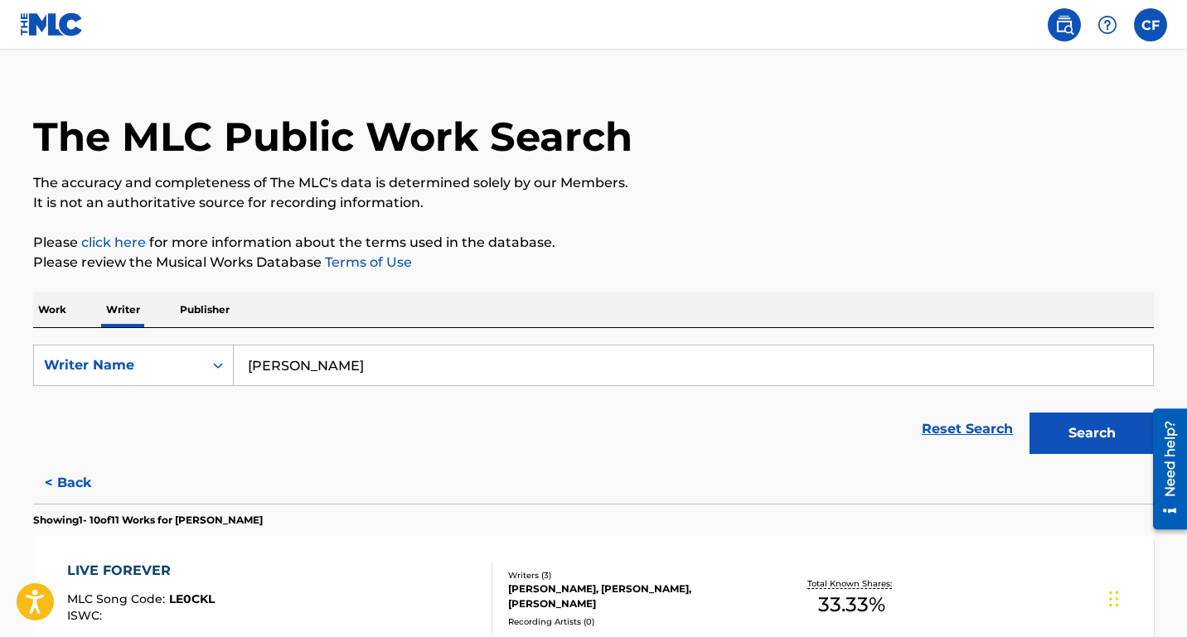
click at [193, 304] on p "Publisher" at bounding box center [205, 310] width 60 height 35
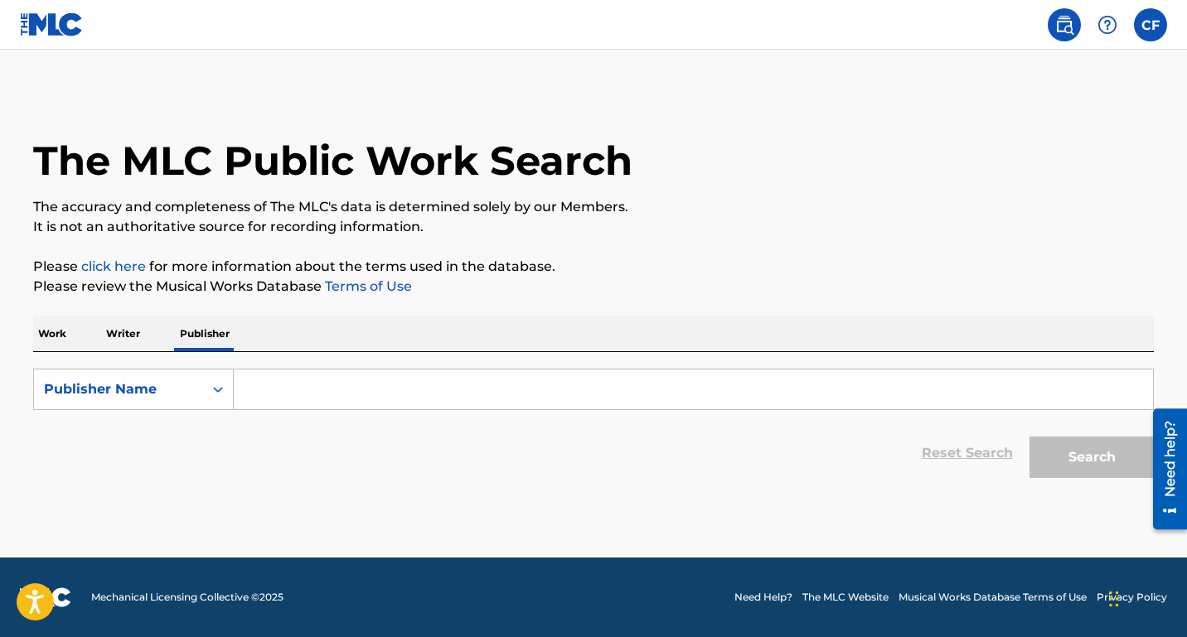
click at [288, 399] on input "Search Form" at bounding box center [693, 390] width 919 height 40
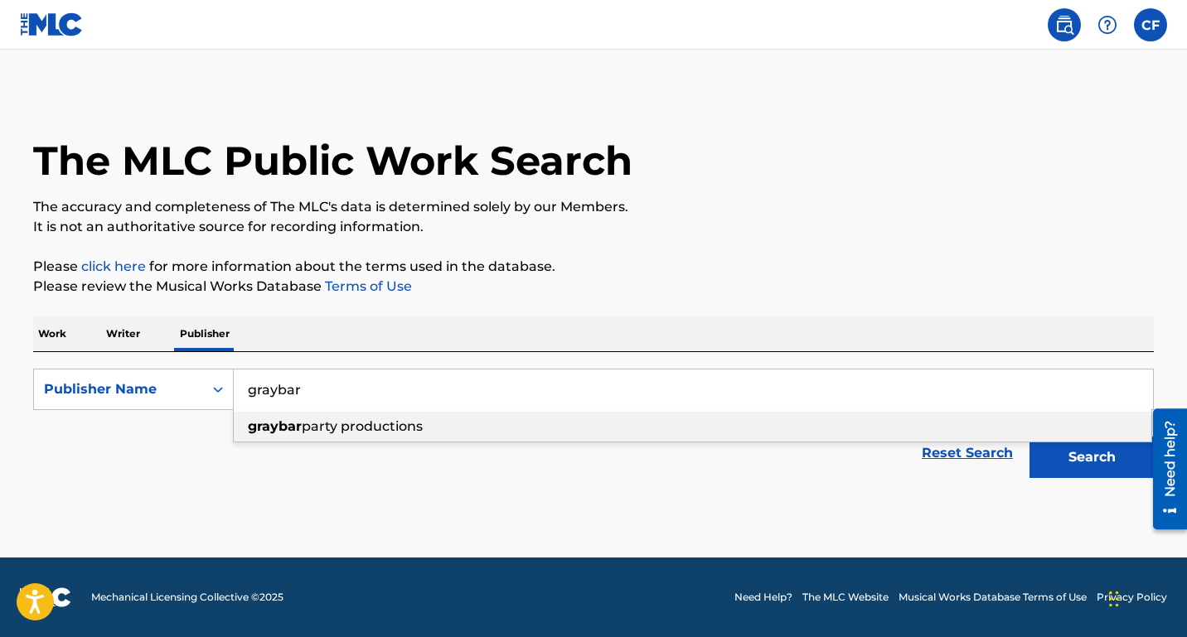
click at [288, 427] on strong "graybar" at bounding box center [275, 426] width 54 height 16
type input "graybar party productions"
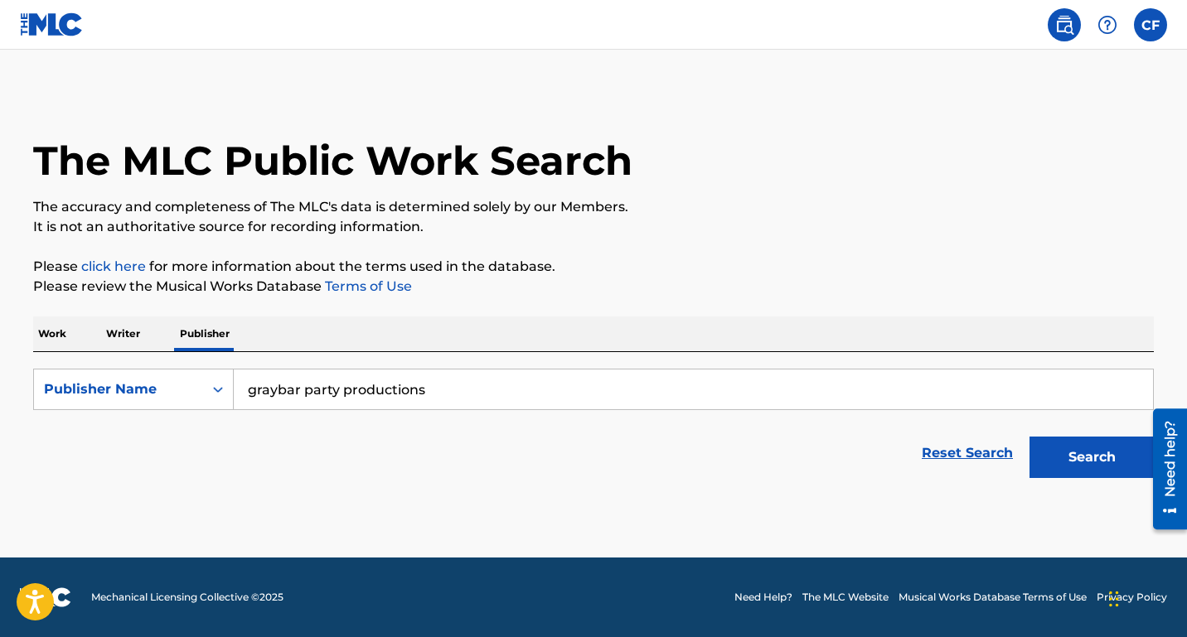
click at [1084, 454] on button "Search" at bounding box center [1091, 457] width 124 height 41
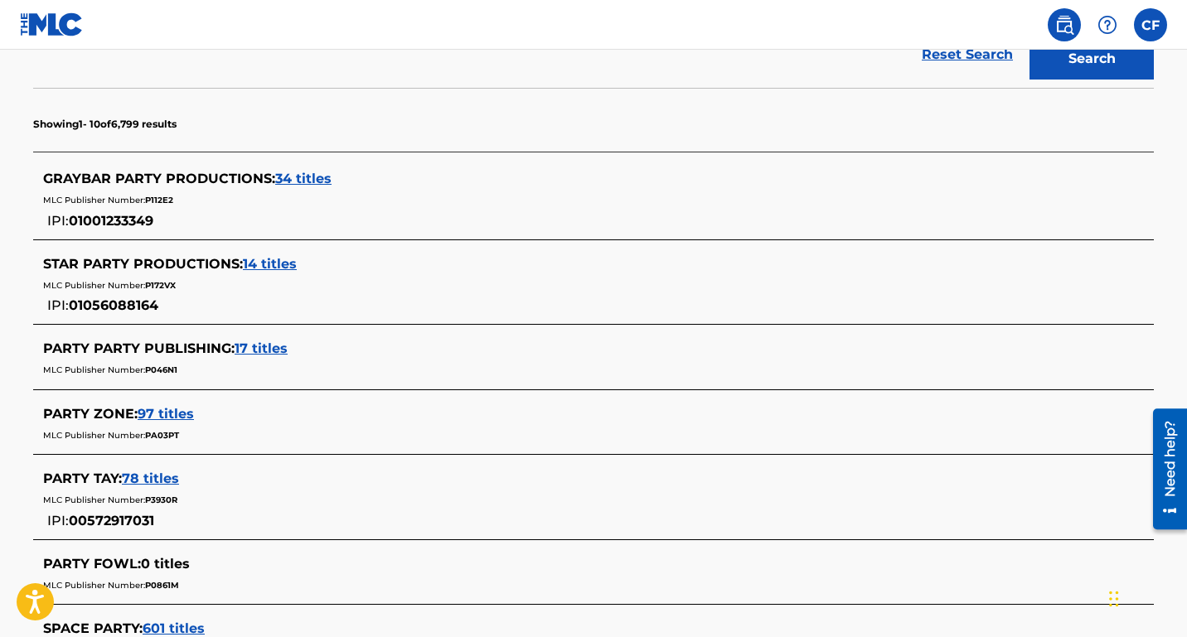
scroll to position [389, 0]
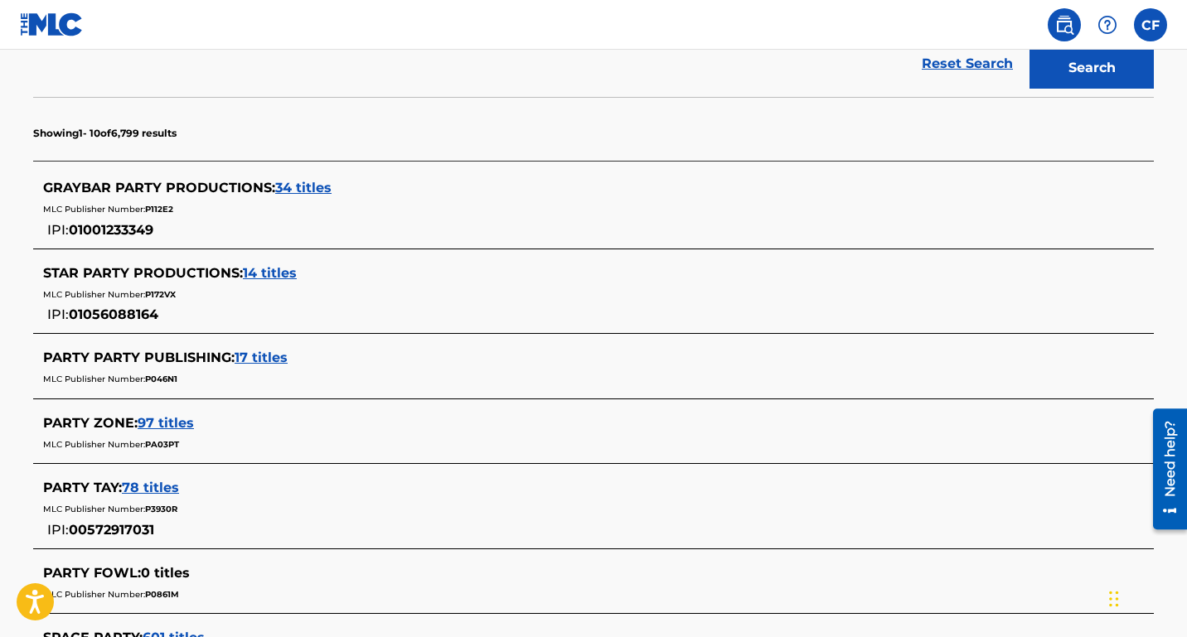
click at [292, 187] on span "34 titles" at bounding box center [303, 188] width 56 height 16
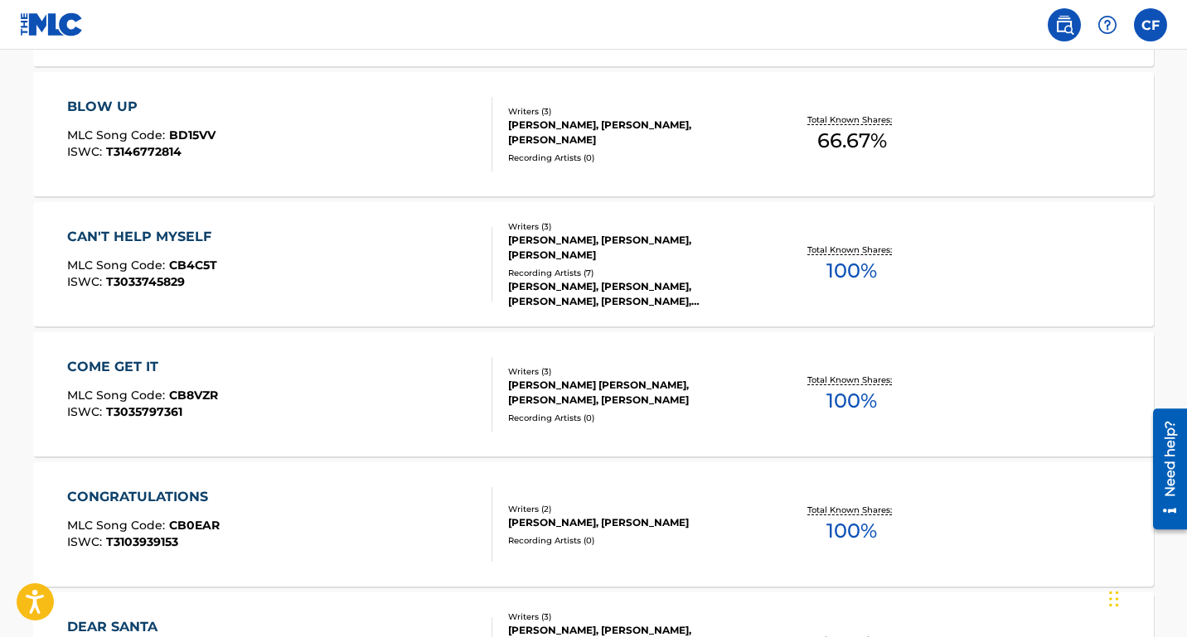
scroll to position [924, 0]
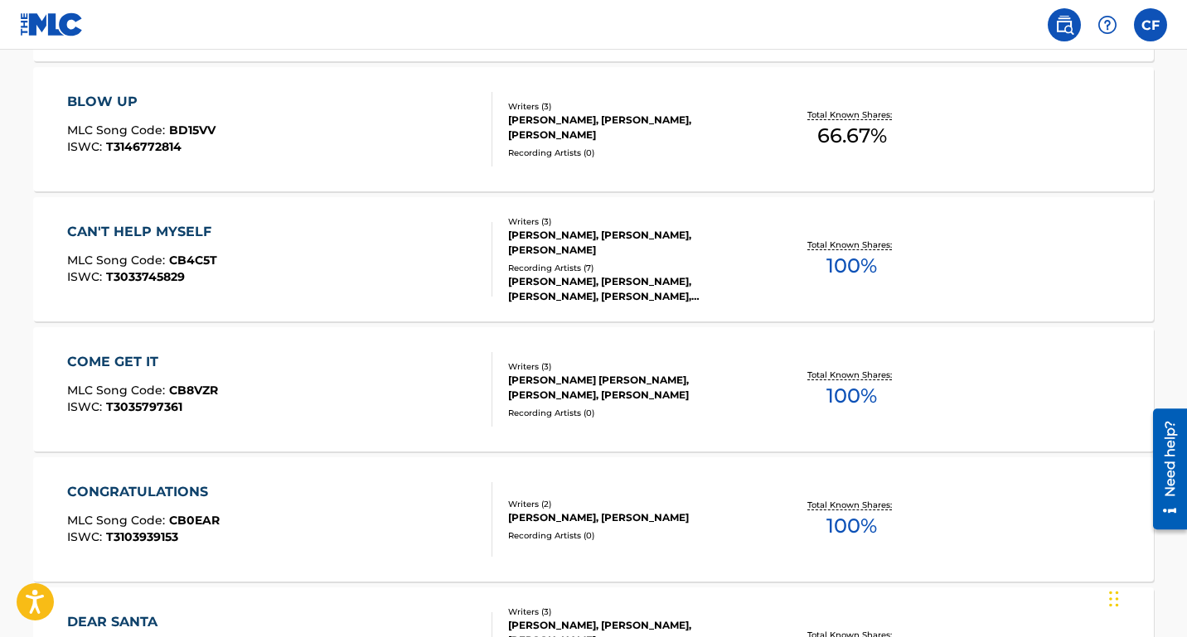
click at [653, 281] on div "[PERSON_NAME], [PERSON_NAME], [PERSON_NAME], [PERSON_NAME], [PERSON_NAME]" at bounding box center [633, 289] width 250 height 30
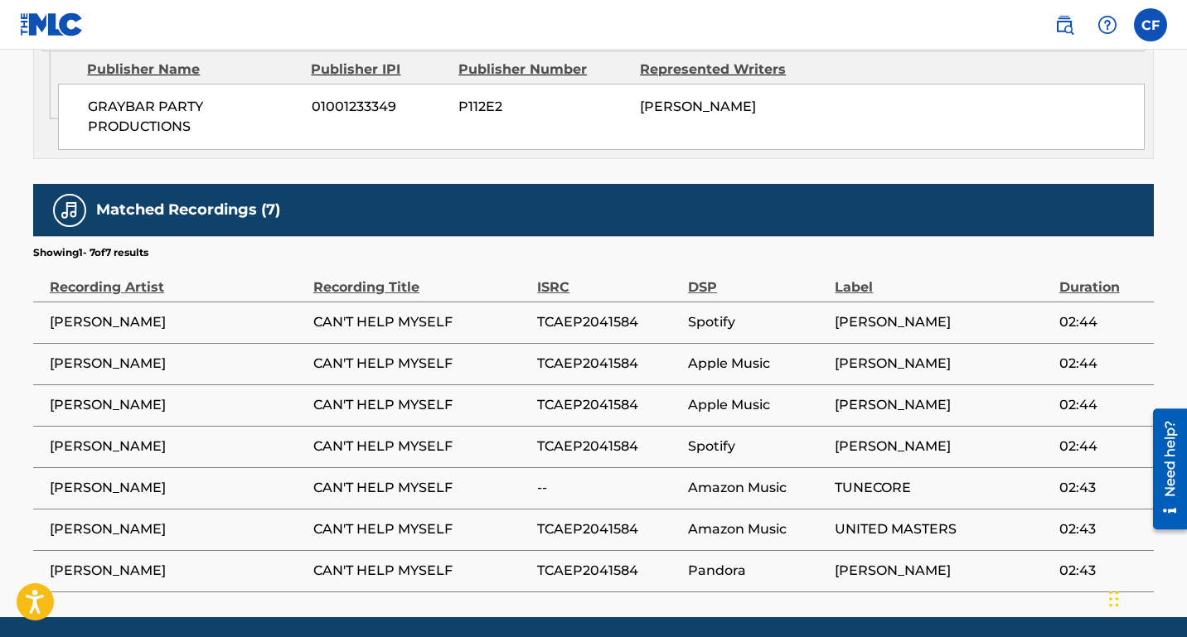
scroll to position [1608, 0]
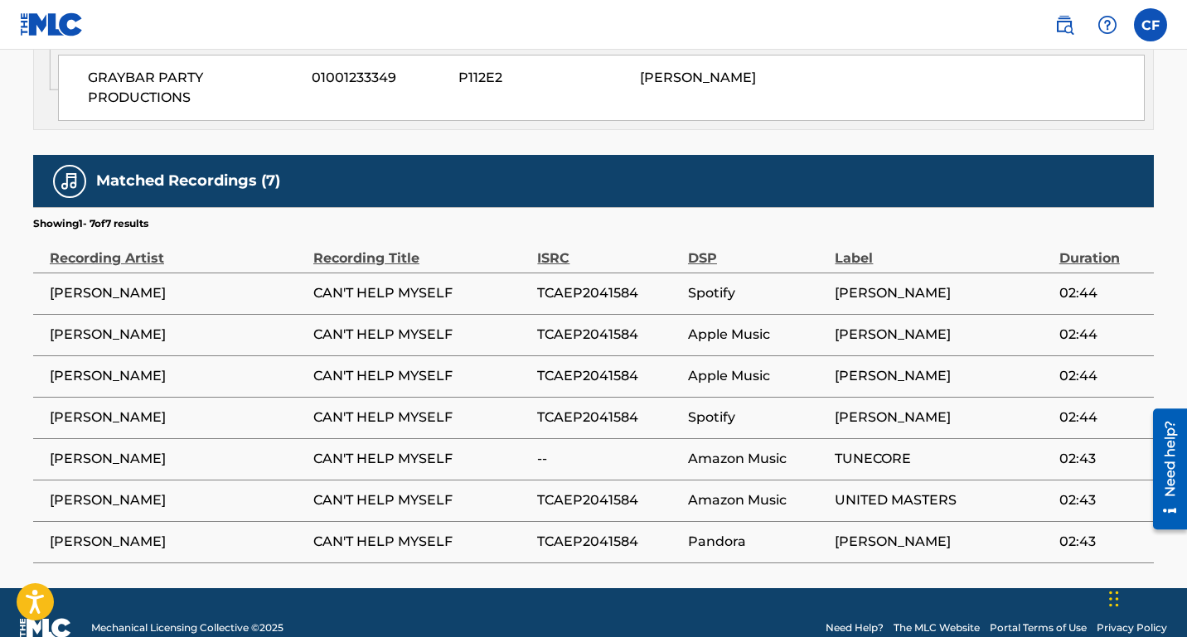
click at [74, 303] on span "[PERSON_NAME]" at bounding box center [177, 293] width 255 height 20
click at [72, 303] on span "[PERSON_NAME]" at bounding box center [177, 293] width 255 height 20
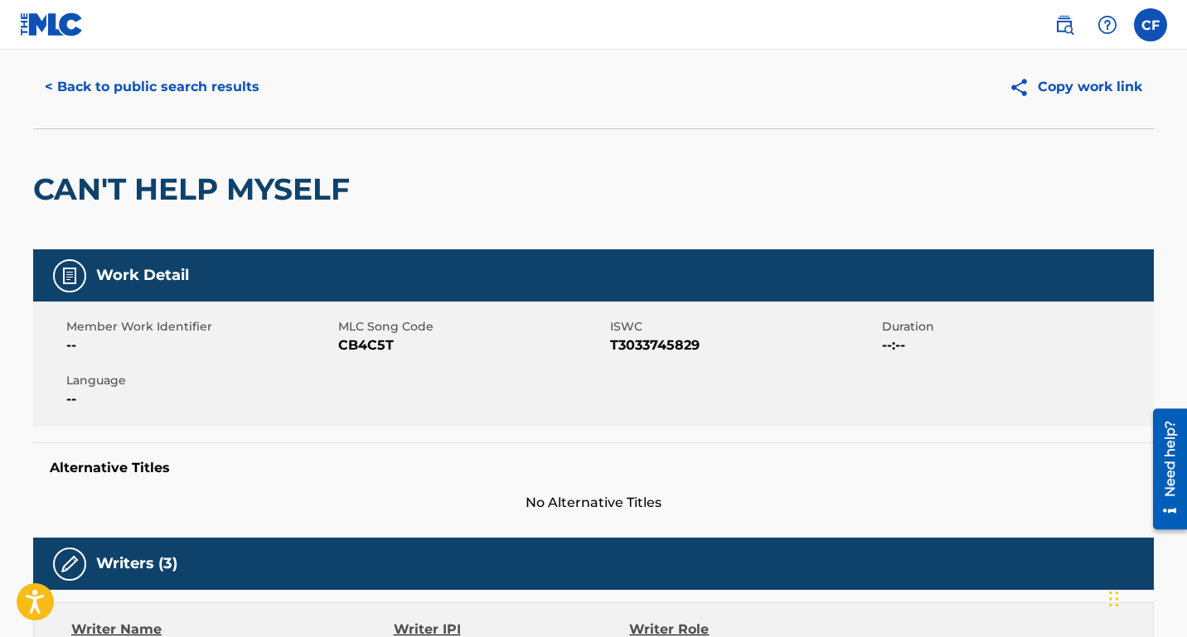
scroll to position [0, 0]
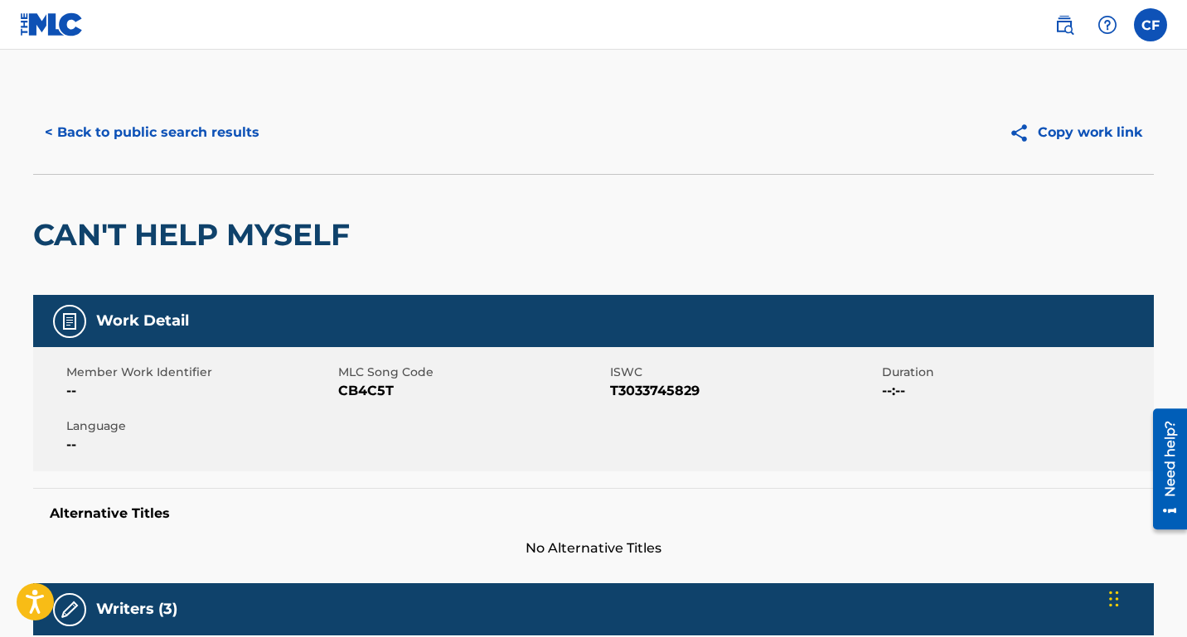
click at [1144, 31] on label at bounding box center [1150, 24] width 33 height 33
click at [1150, 25] on input "CF [PERSON_NAME] [EMAIL_ADDRESS][DOMAIN_NAME] Notification Preferences Profile …" at bounding box center [1150, 25] width 0 height 0
